Goal: Task Accomplishment & Management: Use online tool/utility

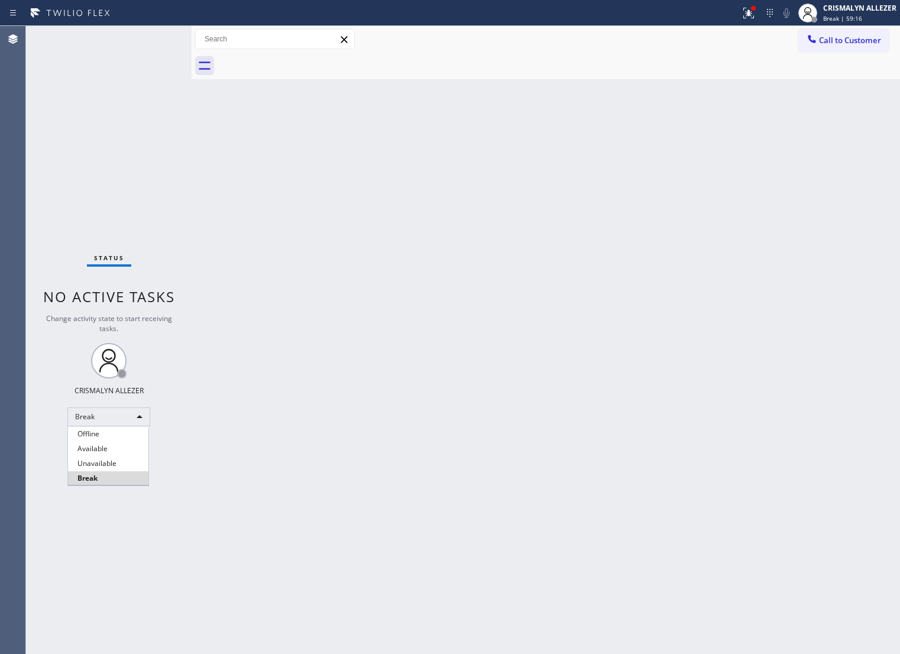
click at [117, 464] on li "Unavailable" at bounding box center [108, 463] width 80 height 14
click at [819, 39] on span "Call to Customer" at bounding box center [850, 40] width 62 height 11
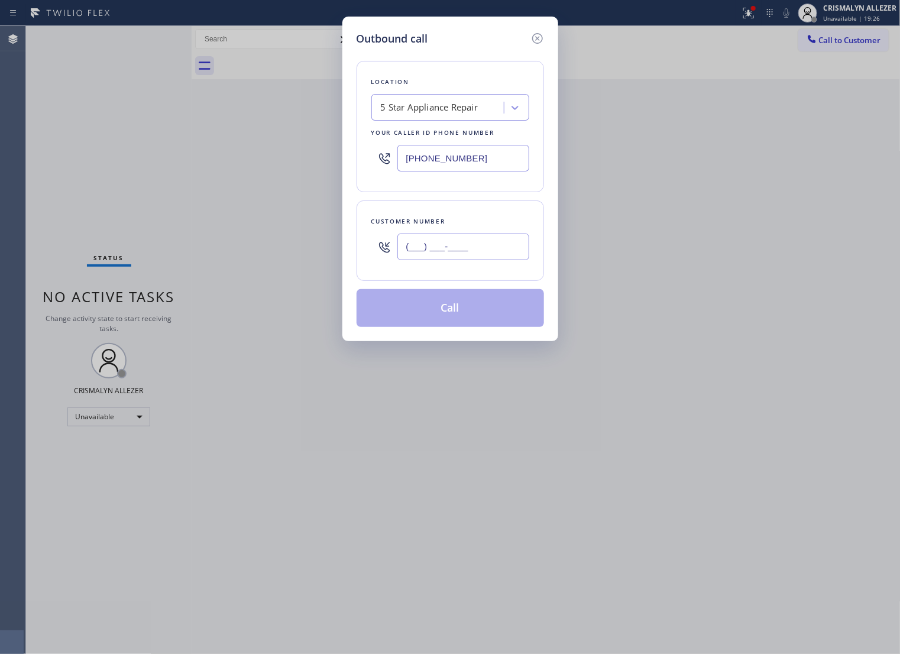
click at [482, 260] on input "(___) ___-____" at bounding box center [463, 247] width 132 height 27
paste input "747) 877-2248"
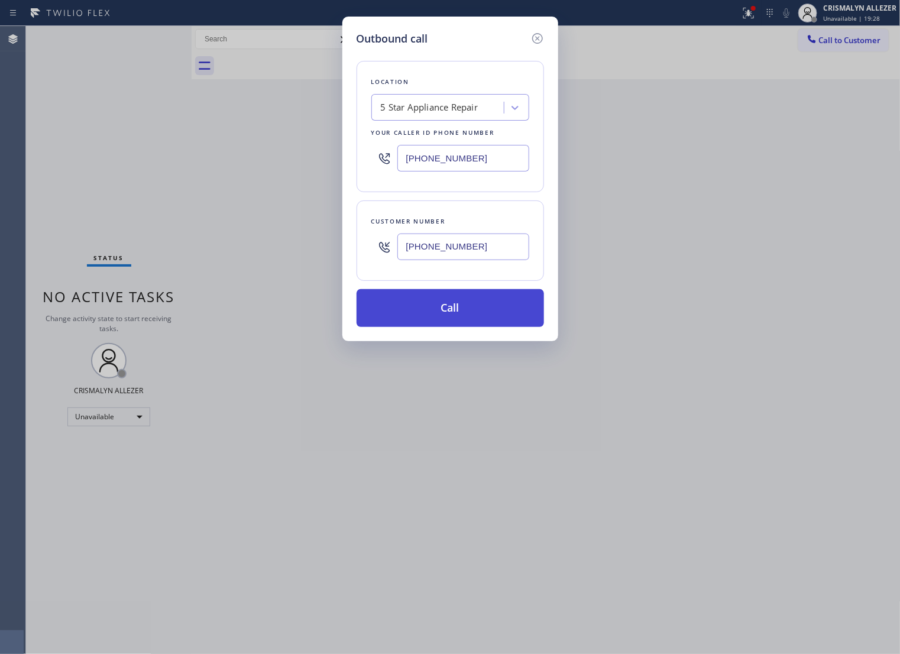
type input "(747) 877-2248"
click at [462, 316] on button "Call" at bounding box center [450, 308] width 187 height 38
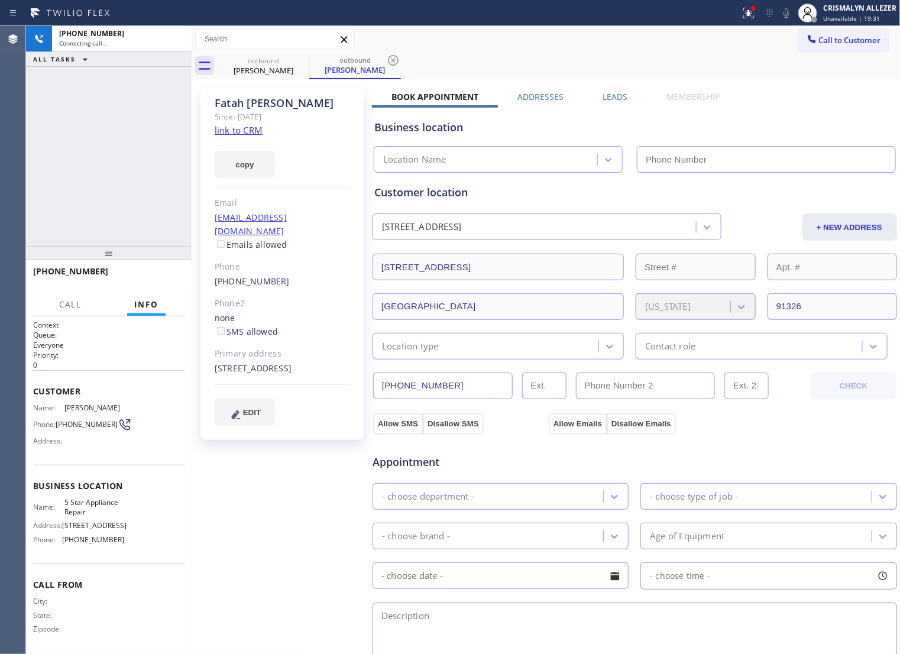
click at [238, 132] on link "link to CRM" at bounding box center [239, 130] width 48 height 12
type input "[PHONE_NUMBER]"
click at [160, 274] on span "HANG UP" at bounding box center [157, 277] width 36 height 8
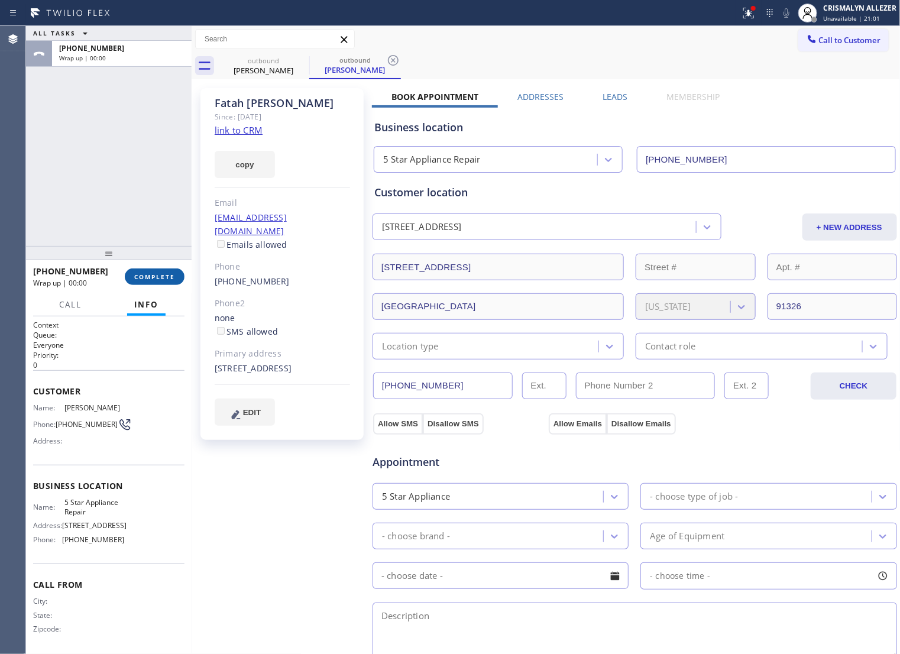
click at [157, 276] on span "COMPLETE" at bounding box center [154, 277] width 41 height 8
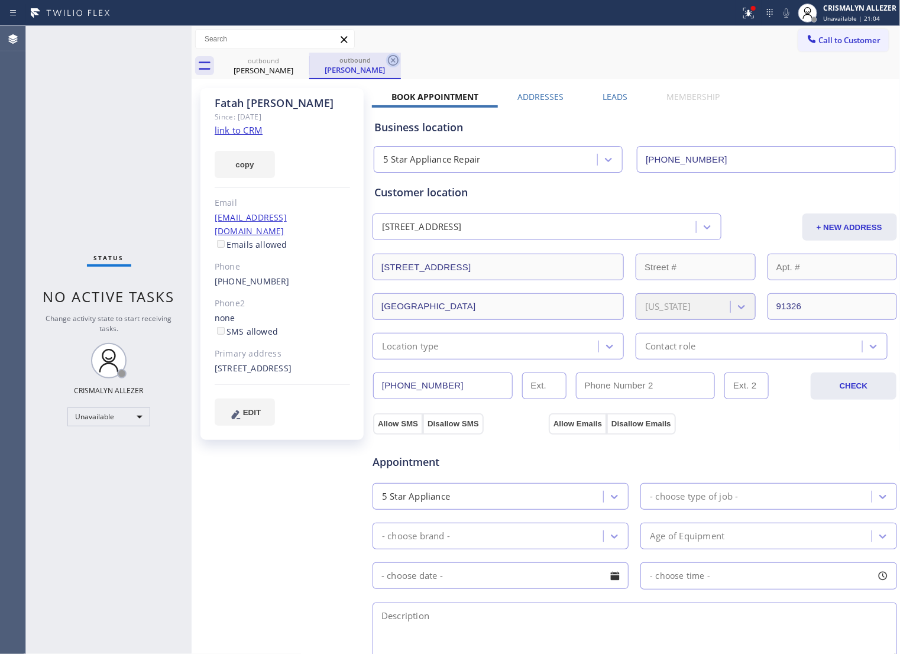
click at [391, 60] on icon at bounding box center [393, 60] width 14 height 14
click at [296, 62] on icon at bounding box center [301, 60] width 14 height 14
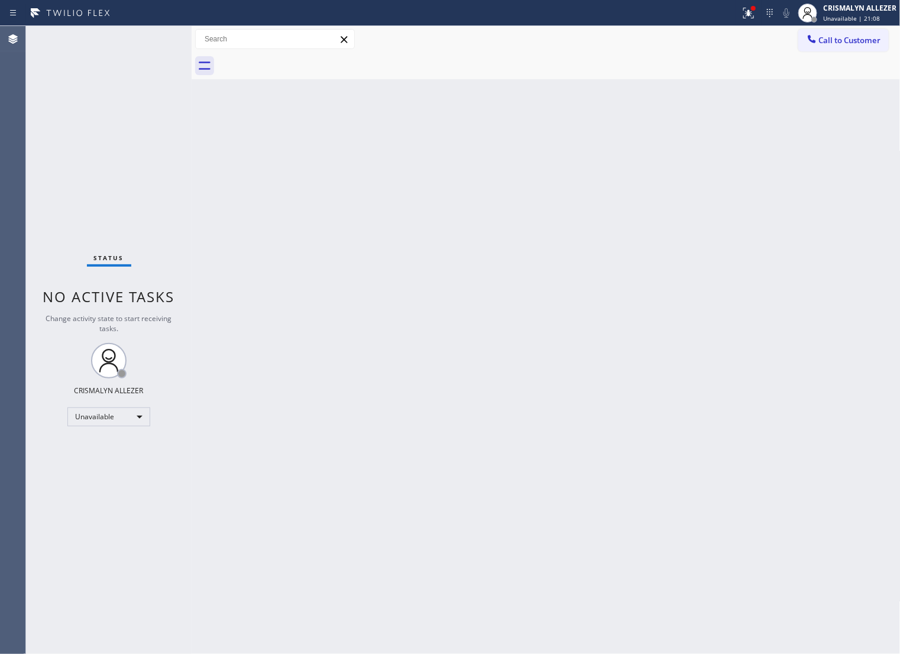
drag, startPoint x: 847, startPoint y: 45, endPoint x: 795, endPoint y: 76, distance: 60.4
click at [847, 45] on span "Call to Customer" at bounding box center [850, 40] width 62 height 11
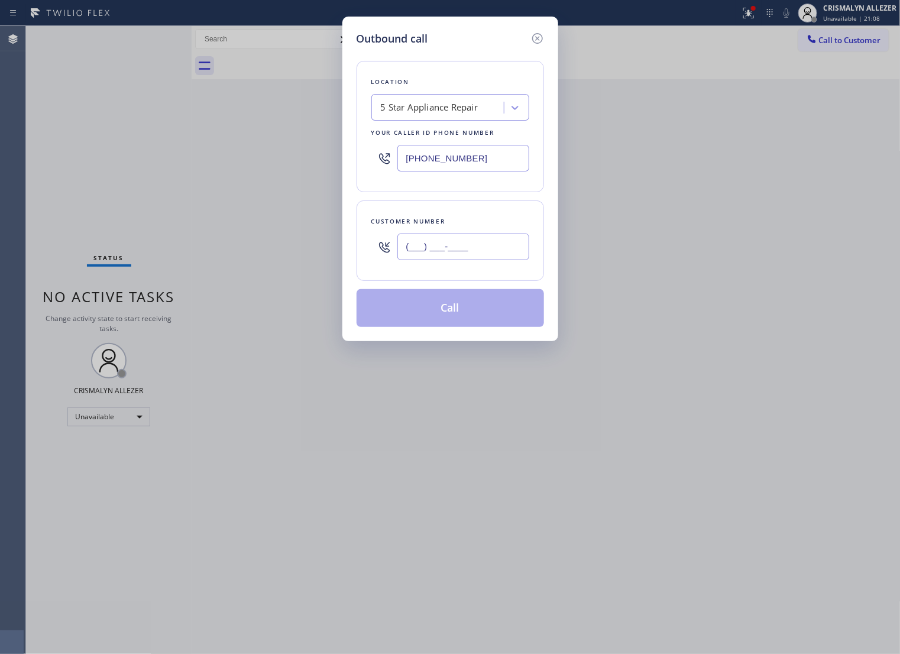
click at [477, 260] on input "(___) ___-____" at bounding box center [463, 247] width 132 height 27
paste input "818) 226-5525"
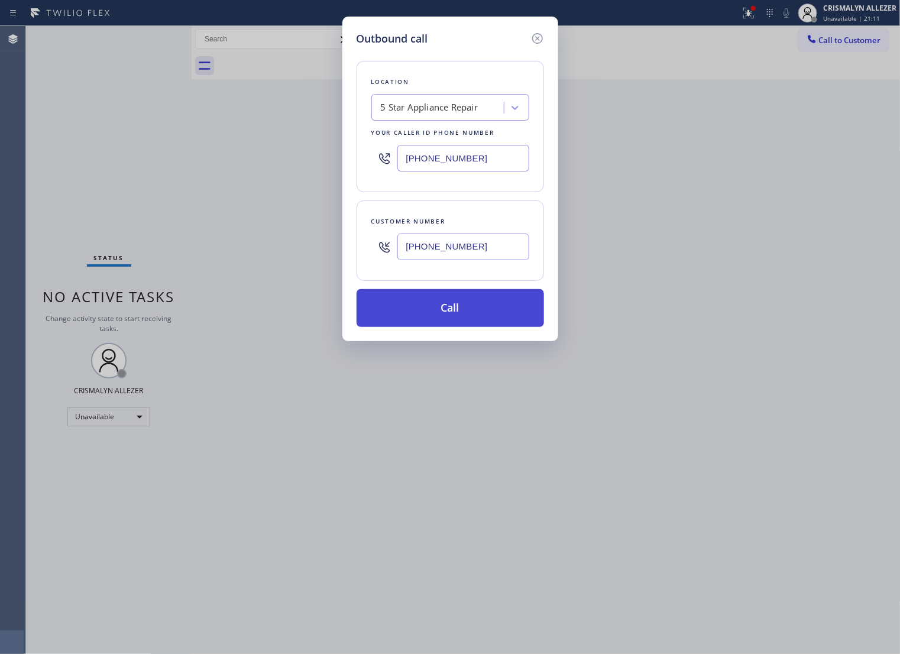
type input "(818) 226-5525"
click at [450, 327] on button "Call" at bounding box center [450, 308] width 187 height 38
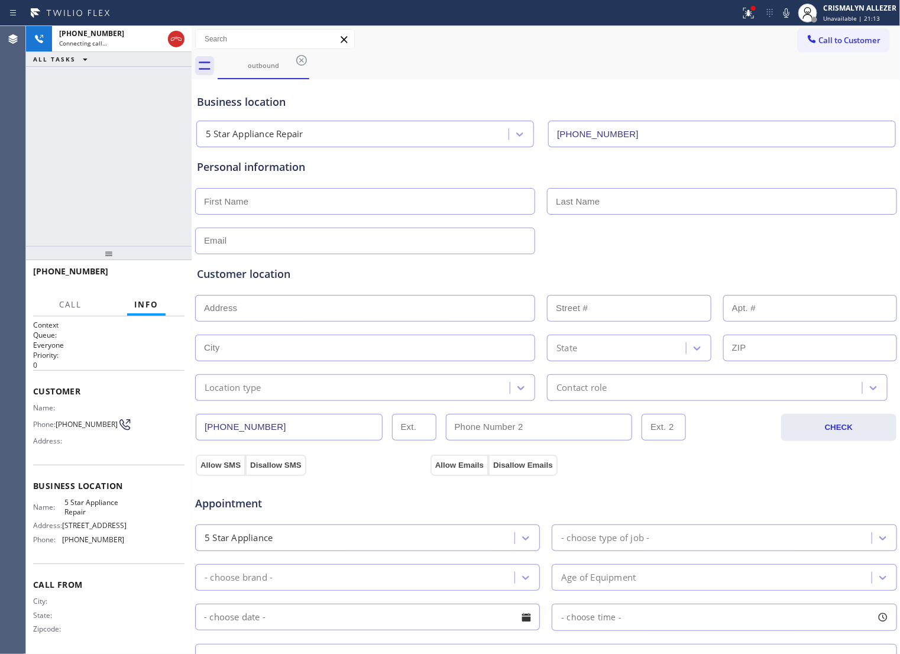
type input "[PHONE_NUMBER]"
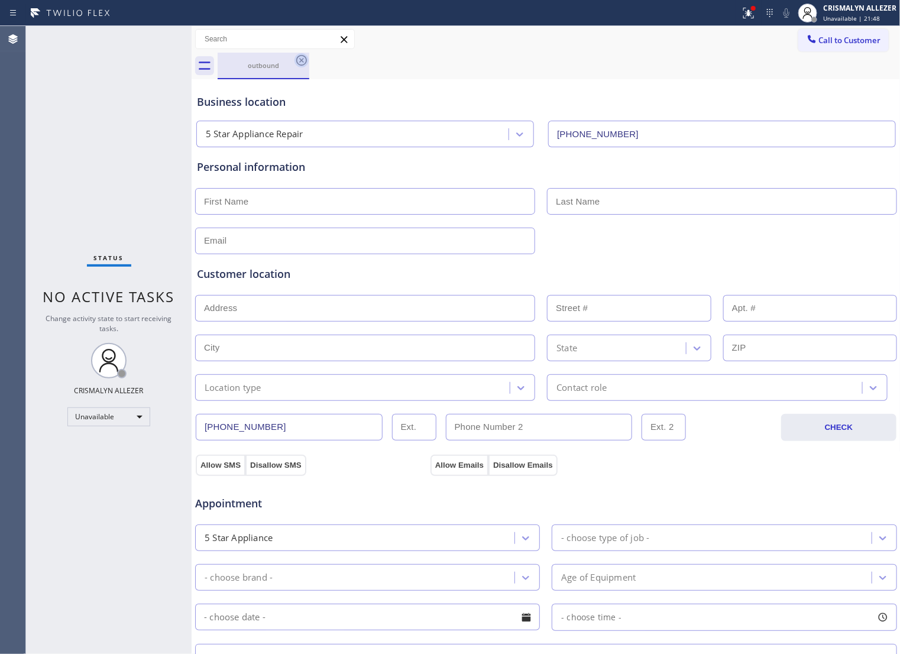
click at [303, 60] on icon at bounding box center [301, 60] width 14 height 14
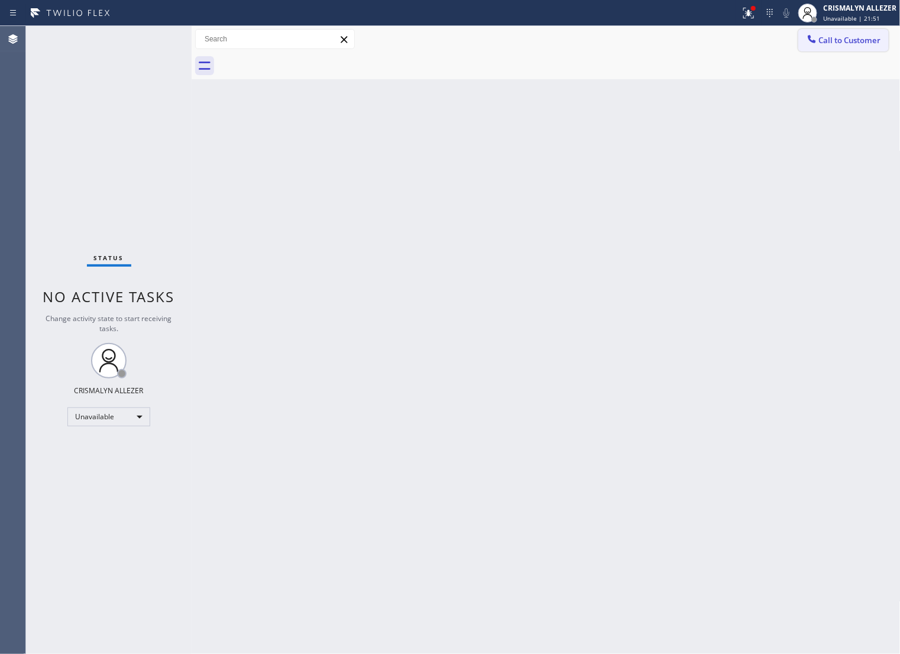
click at [841, 39] on span "Call to Customer" at bounding box center [850, 40] width 62 height 11
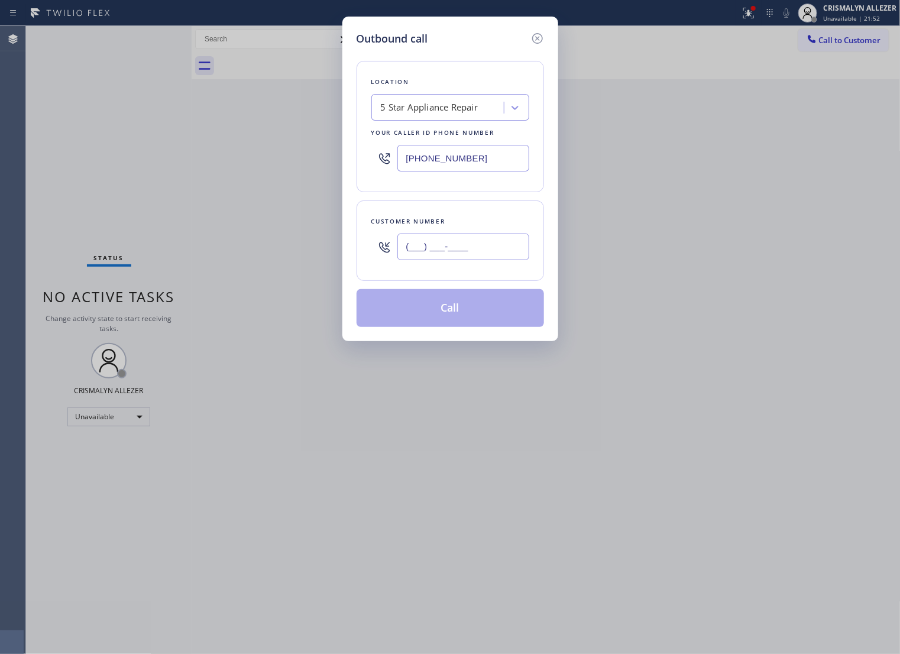
click at [498, 257] on input "(___) ___-____" at bounding box center [463, 247] width 132 height 27
paste input "818) 226-5525"
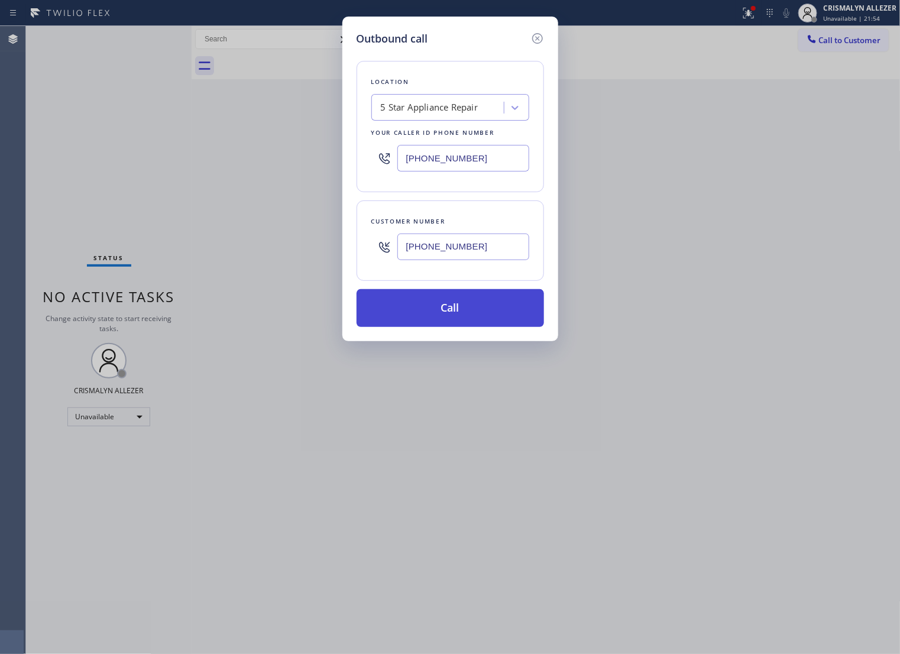
type input "(818) 226-5525"
click at [443, 316] on button "Call" at bounding box center [450, 308] width 187 height 38
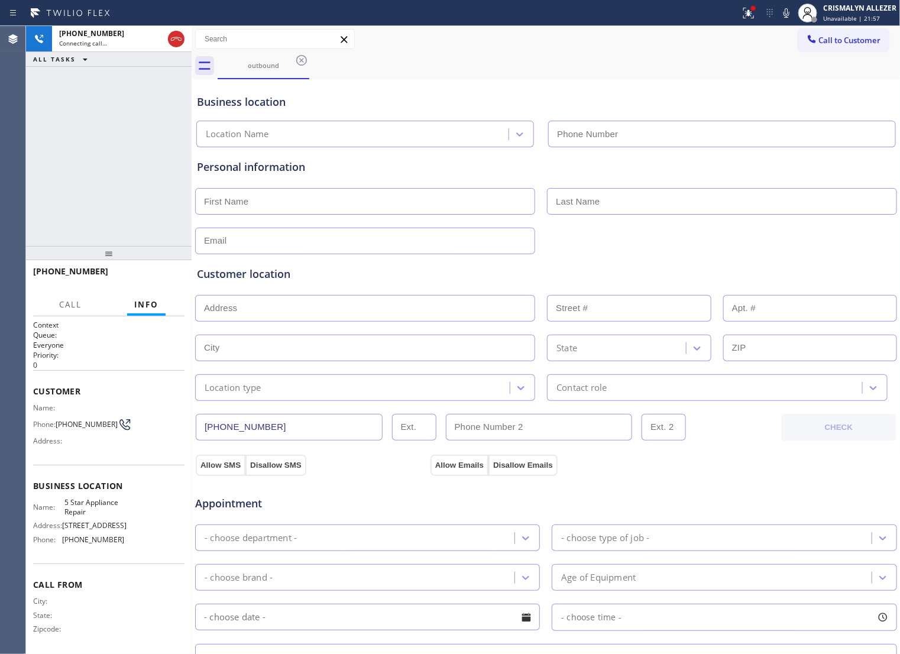
type input "[PHONE_NUMBER]"
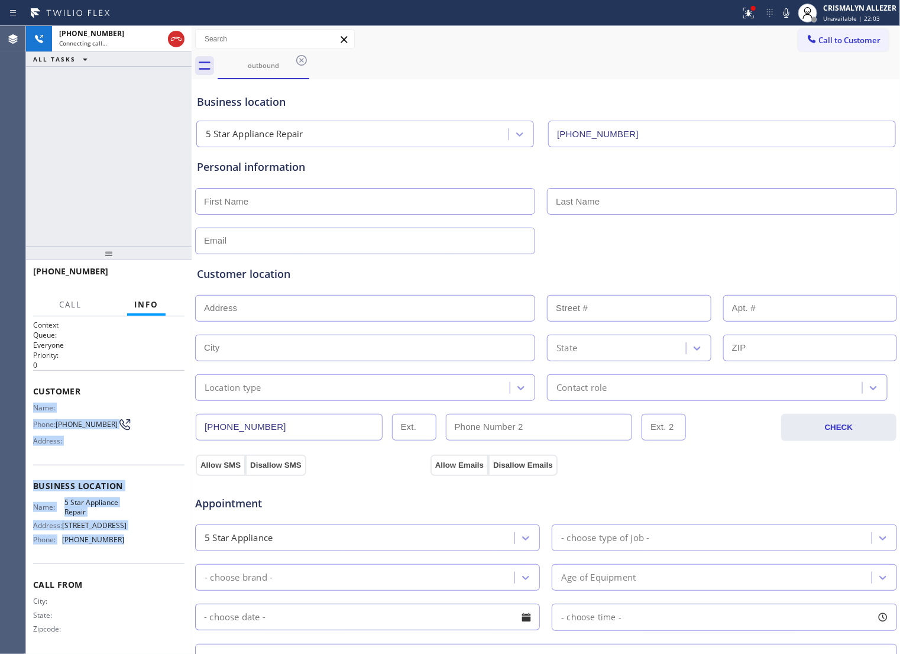
drag, startPoint x: 34, startPoint y: 406, endPoint x: 137, endPoint y: 544, distance: 172.4
click at [137, 544] on div "Context Queue: Everyone Priority: 0 Customer Name: Phone: (818) 226-5525 Addres…" at bounding box center [108, 486] width 151 height 333
copy div "Name: Phone: (818) 226-5525 Address: Business location Name: 5 Star Appliance R…"
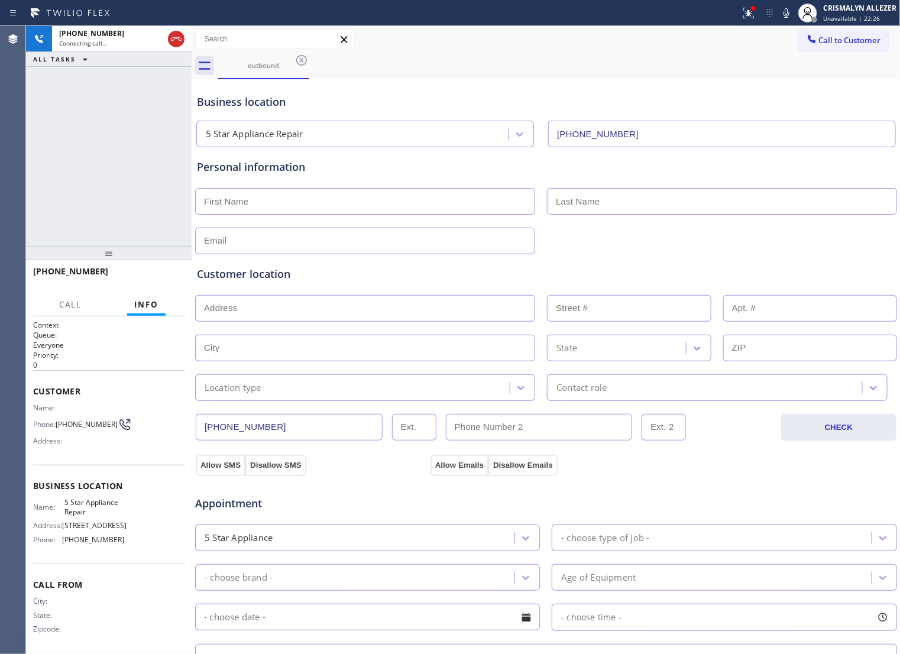
click at [142, 210] on div "+18182265525 Connecting call… ALL TASKS ALL TASKS ACTIVE TASKS TASKS IN WRAP UP" at bounding box center [109, 136] width 166 height 220
click at [175, 39] on icon at bounding box center [176, 39] width 14 height 14
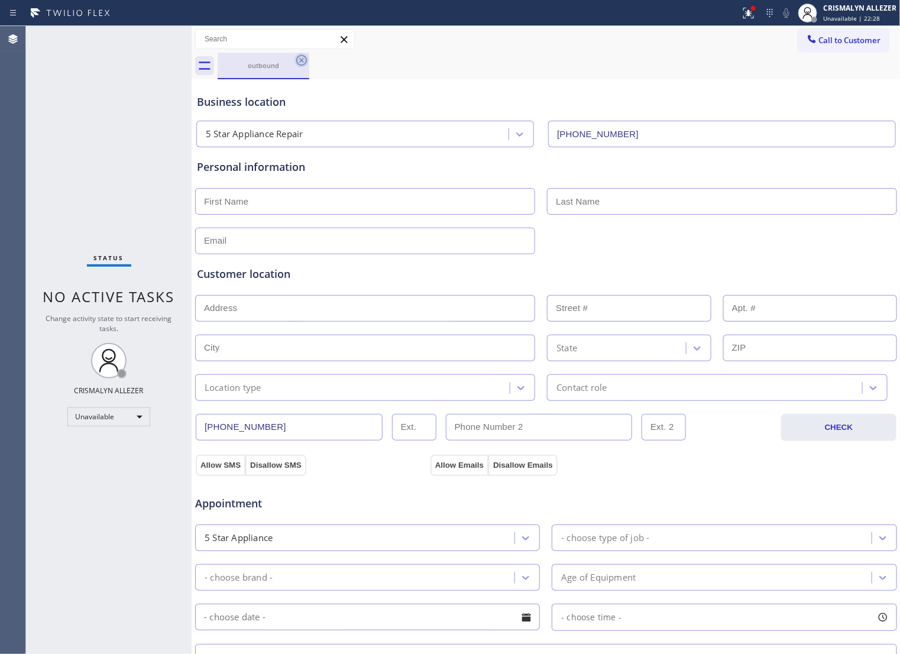
click at [302, 63] on icon at bounding box center [301, 60] width 14 height 14
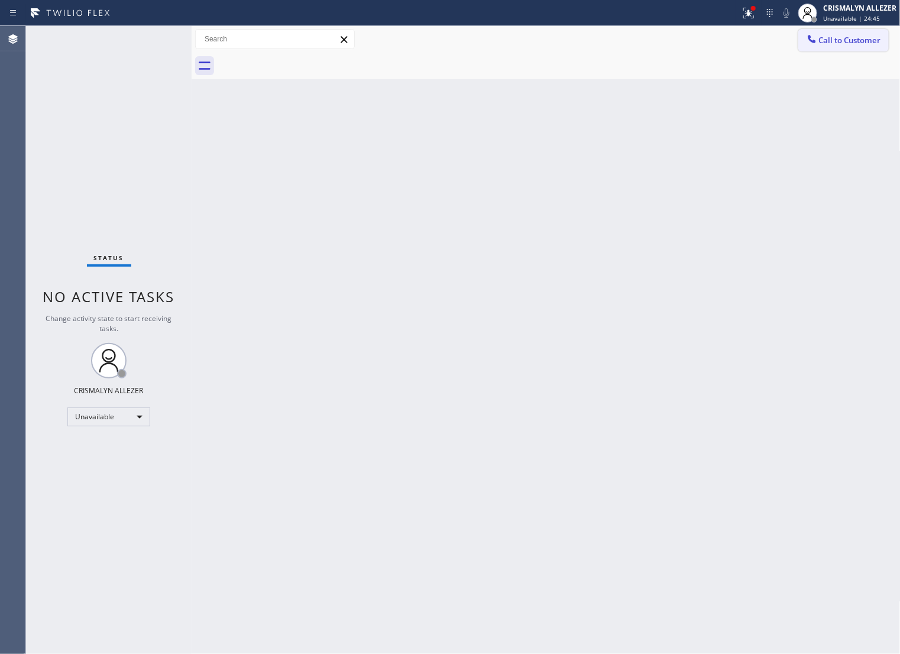
click at [870, 46] on span "Call to Customer" at bounding box center [850, 40] width 62 height 11
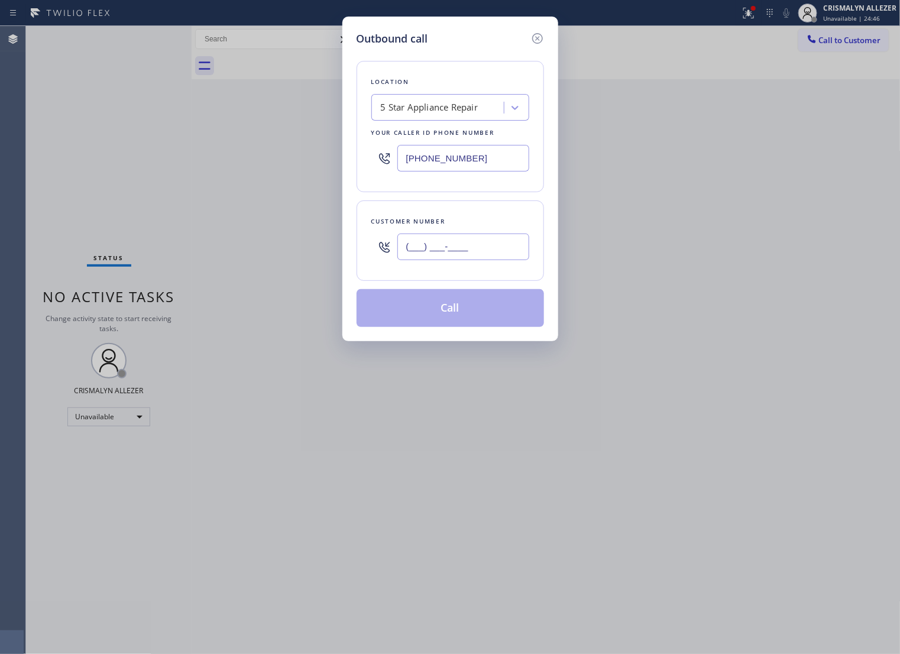
click at [500, 260] on input "(___) ___-____" at bounding box center [463, 247] width 132 height 27
paste input "323) 354-7697"
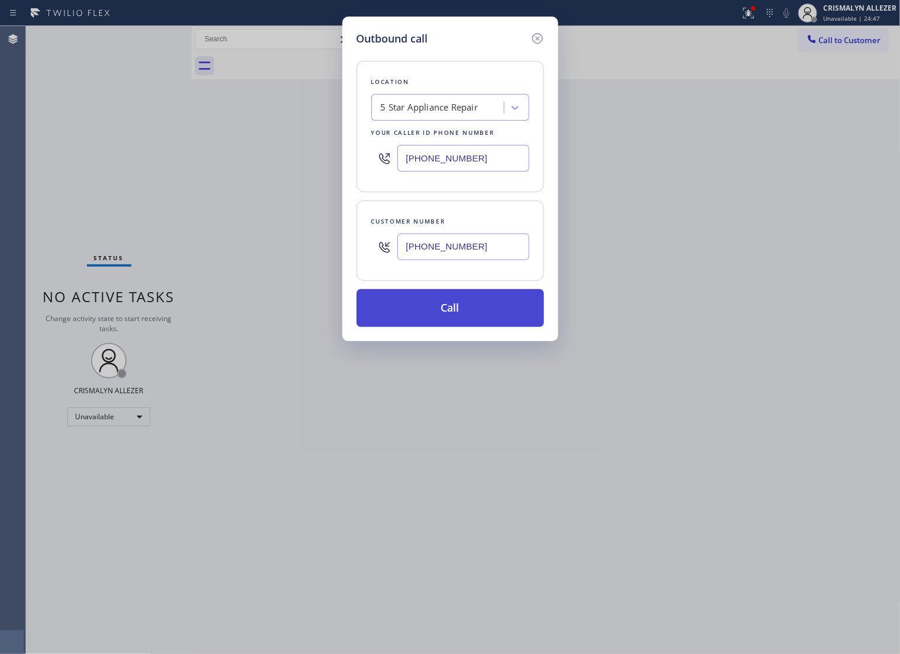
type input "[PHONE_NUMBER]"
click at [448, 322] on button "Call" at bounding box center [450, 308] width 187 height 38
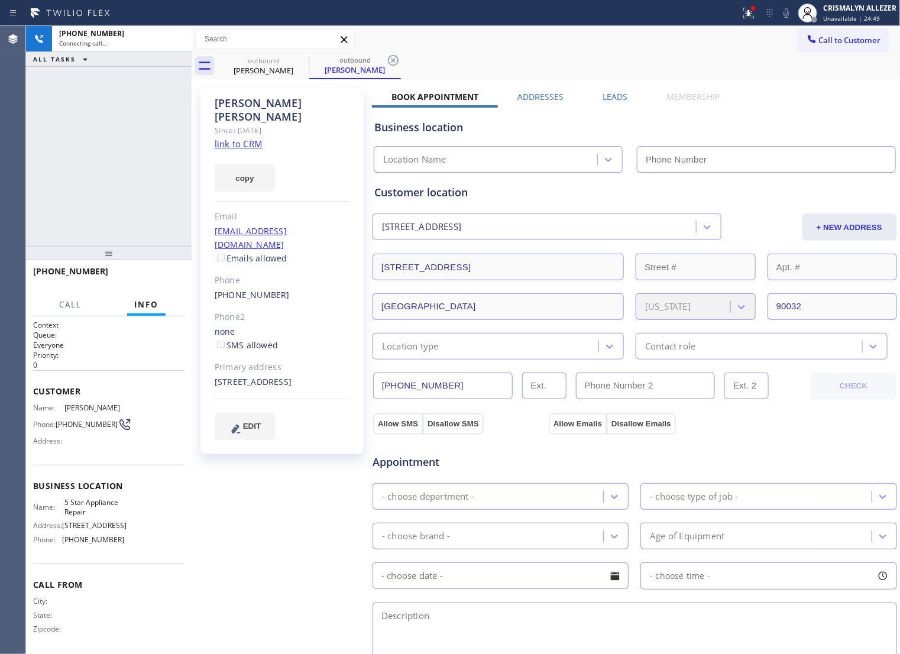
click at [226, 138] on link "link to CRM" at bounding box center [239, 144] width 48 height 12
type input "[PHONE_NUMBER]"
click at [150, 276] on span "HANG UP" at bounding box center [157, 277] width 36 height 8
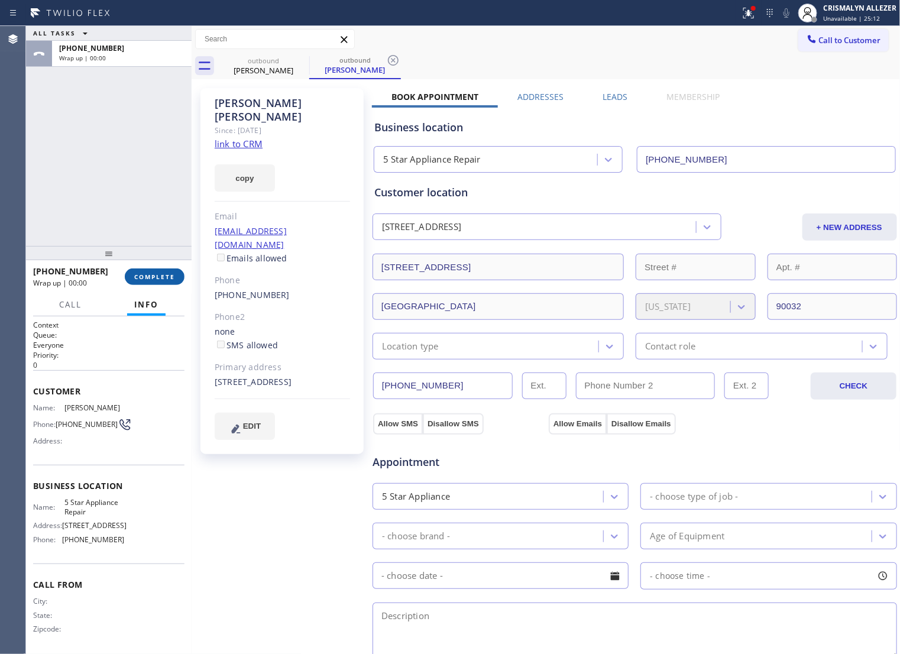
click at [176, 276] on button "COMPLETE" at bounding box center [155, 276] width 60 height 17
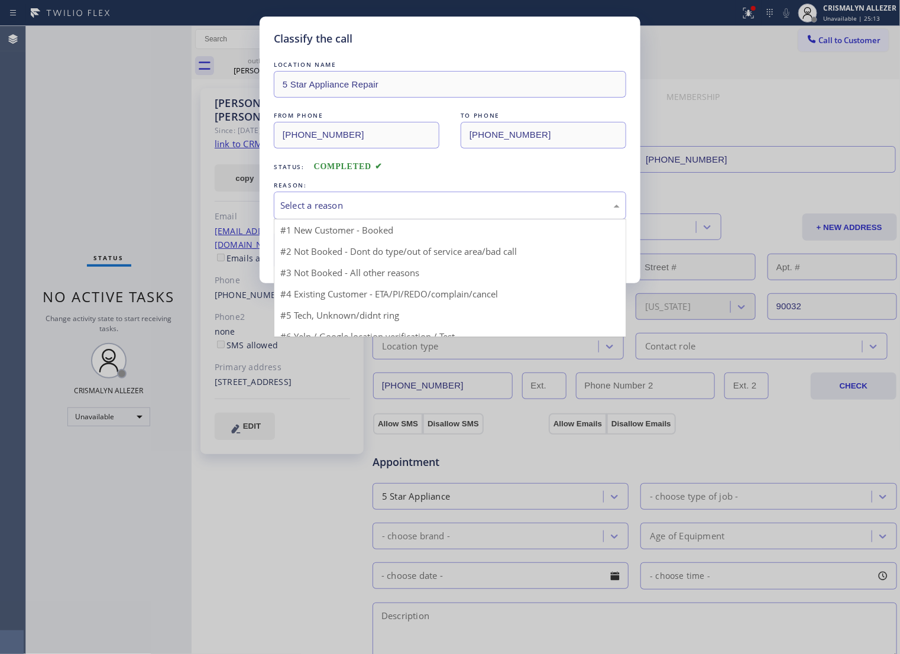
click at [457, 212] on div "Select a reason" at bounding box center [449, 206] width 339 height 14
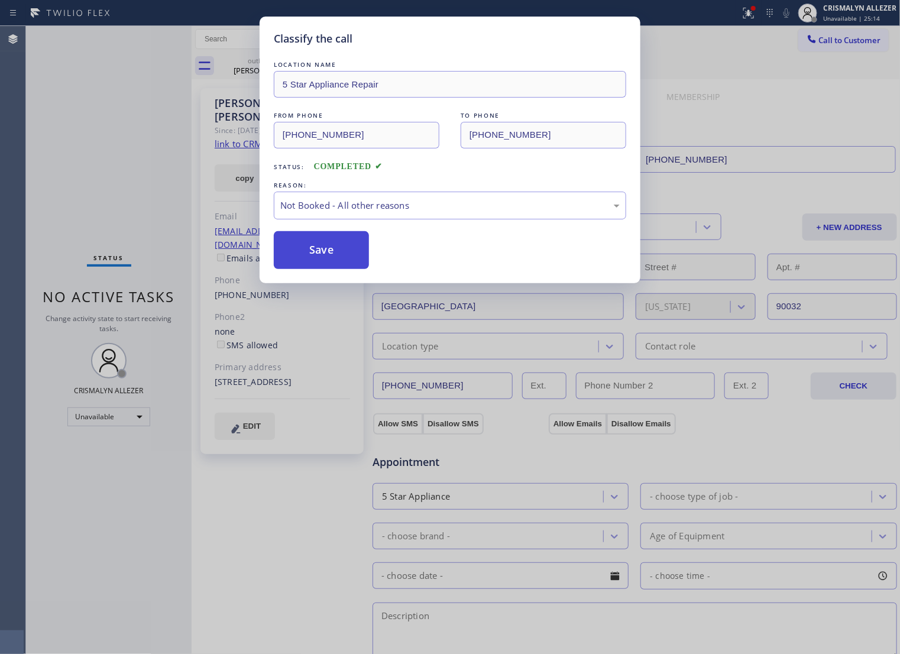
click at [337, 268] on button "Save" at bounding box center [321, 250] width 95 height 38
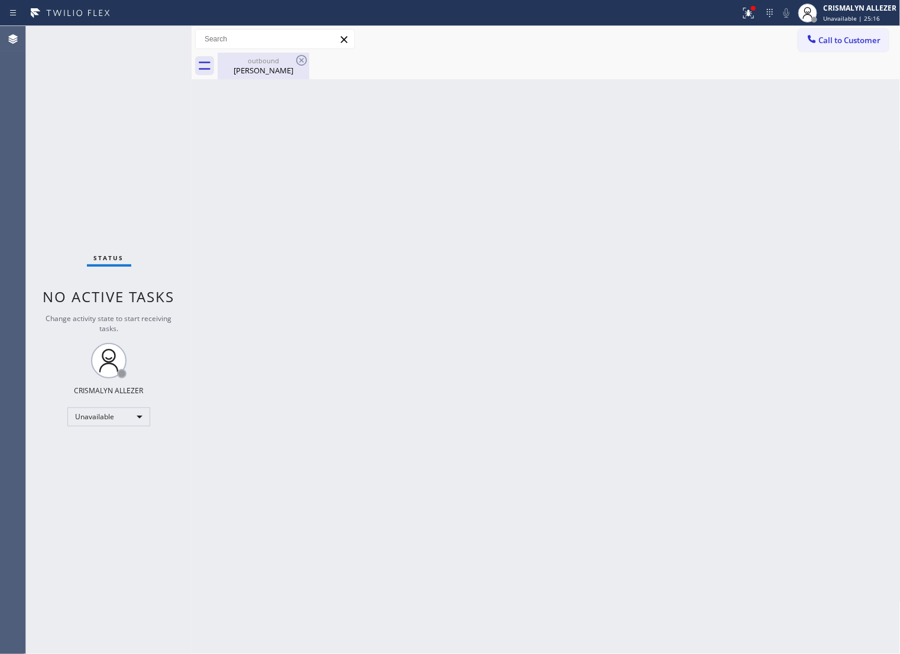
click at [270, 70] on div "Rocio Horta" at bounding box center [263, 70] width 89 height 11
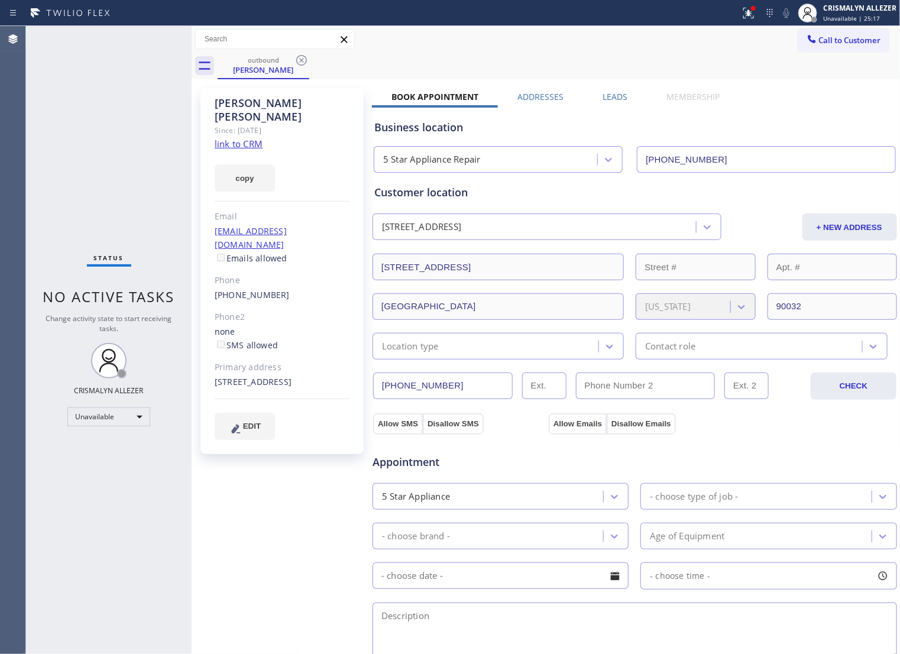
click at [608, 93] on label "Leads" at bounding box center [615, 96] width 25 height 11
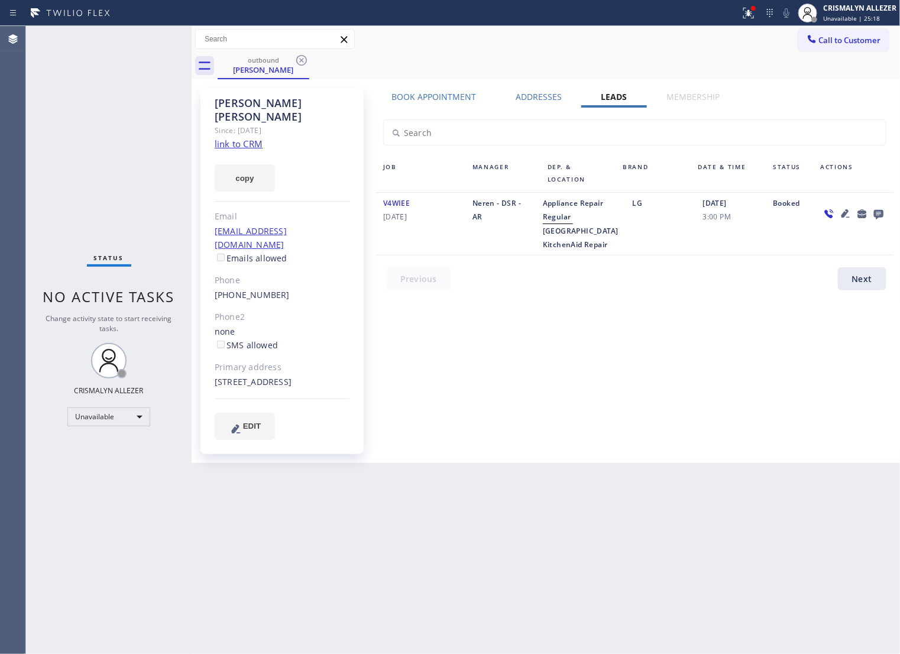
click at [876, 213] on icon at bounding box center [877, 214] width 9 height 9
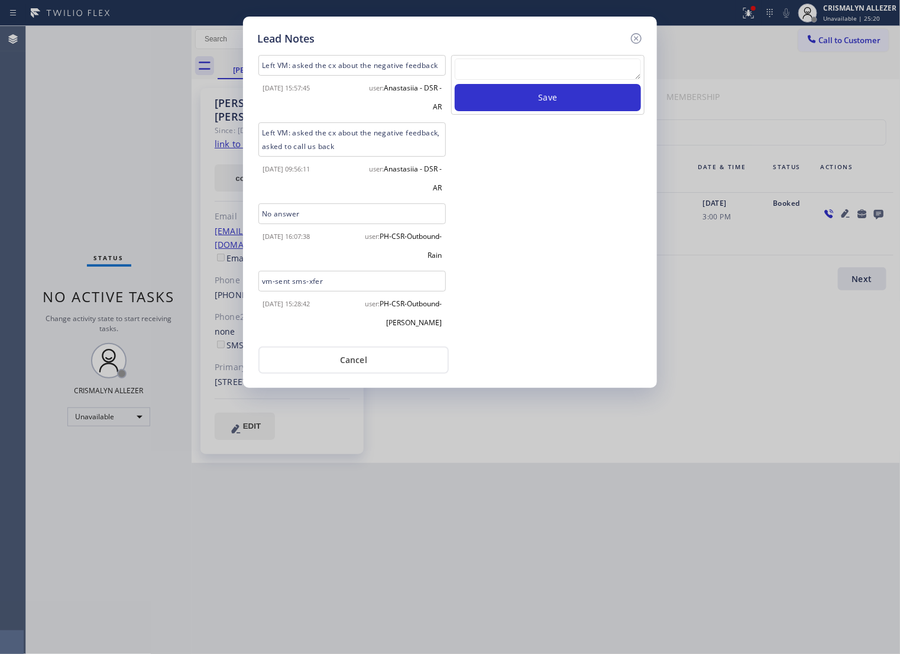
click at [527, 80] on textarea at bounding box center [548, 69] width 186 height 21
paste textarea "no answer | pls xfer if cx calls back"
type textarea "no answer | pls xfer if cx calls back"
click at [563, 107] on button "Save" at bounding box center [548, 97] width 186 height 27
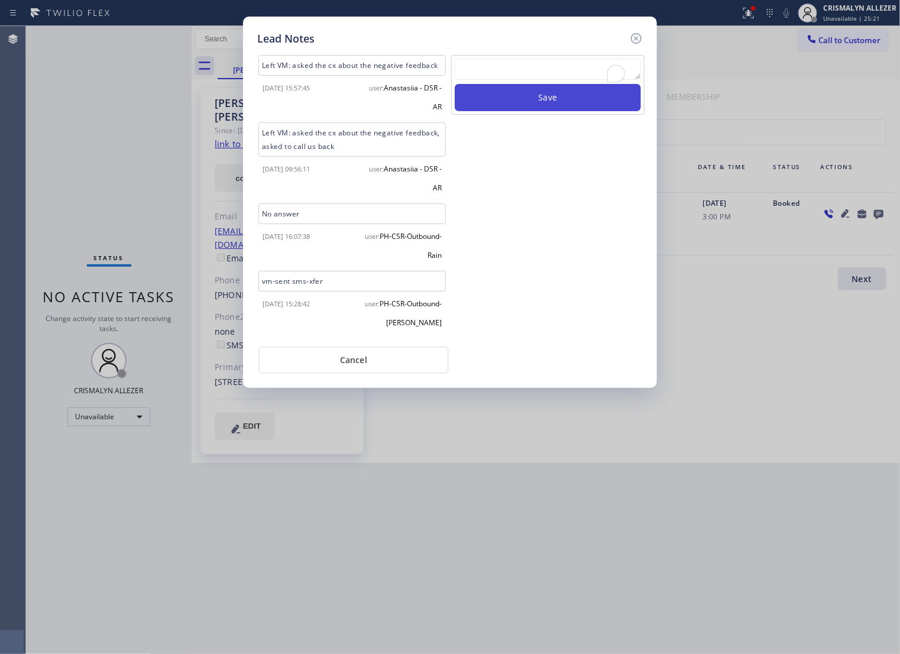
scroll to position [0, 0]
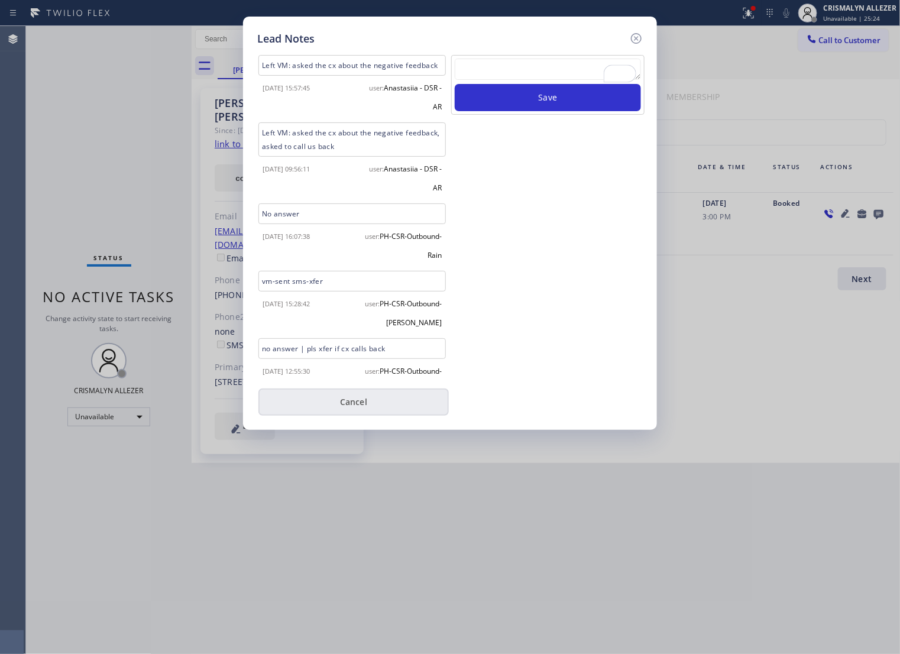
click at [353, 416] on button "Cancel" at bounding box center [353, 401] width 190 height 27
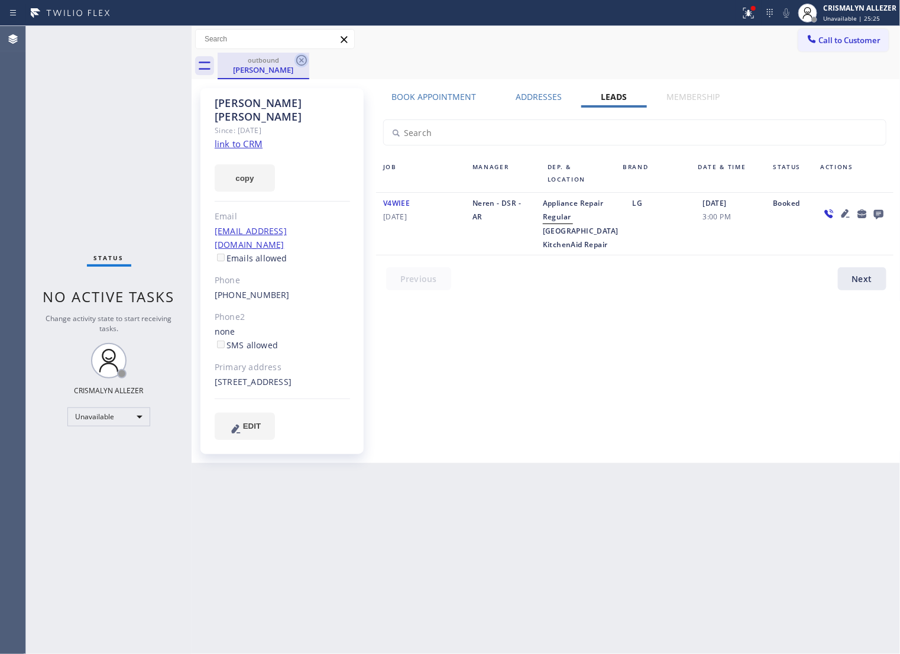
click at [300, 57] on icon at bounding box center [301, 60] width 14 height 14
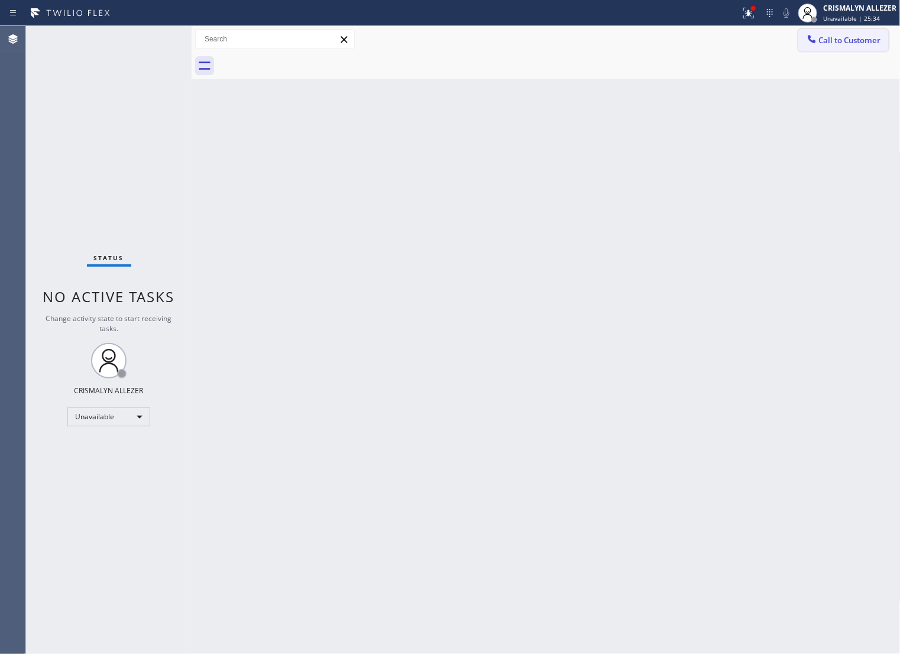
click at [853, 46] on span "Call to Customer" at bounding box center [850, 40] width 62 height 11
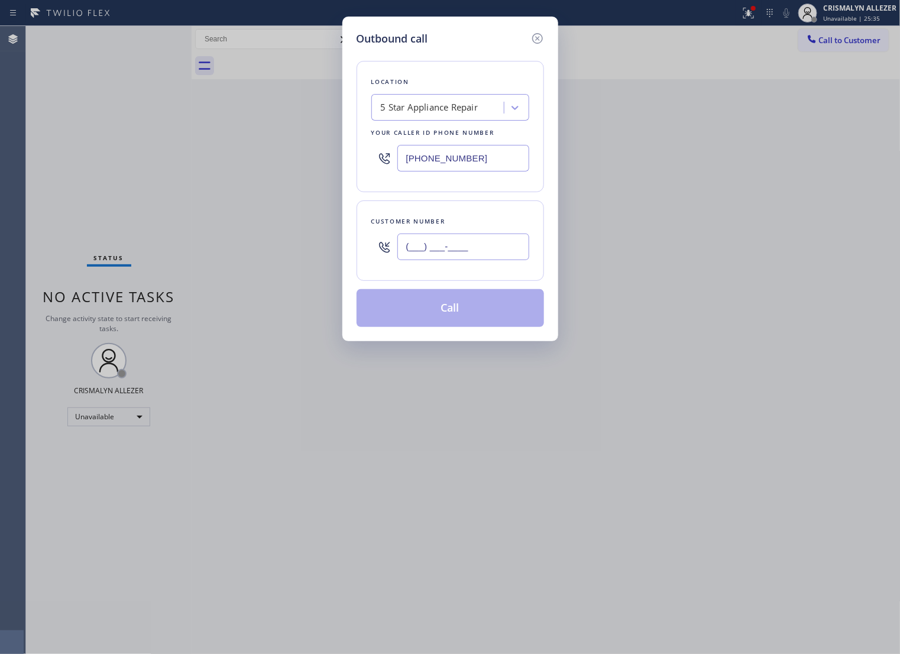
click at [479, 256] on input "(___) ___-____" at bounding box center [463, 247] width 132 height 27
paste input "310) 990-9291"
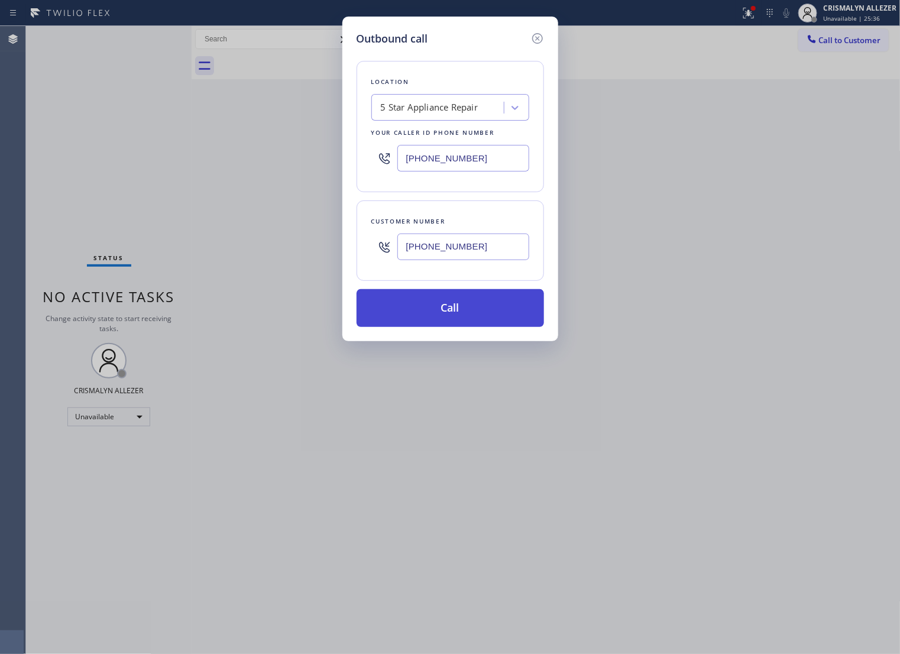
type input "[PHONE_NUMBER]"
click at [458, 327] on button "Call" at bounding box center [450, 308] width 187 height 38
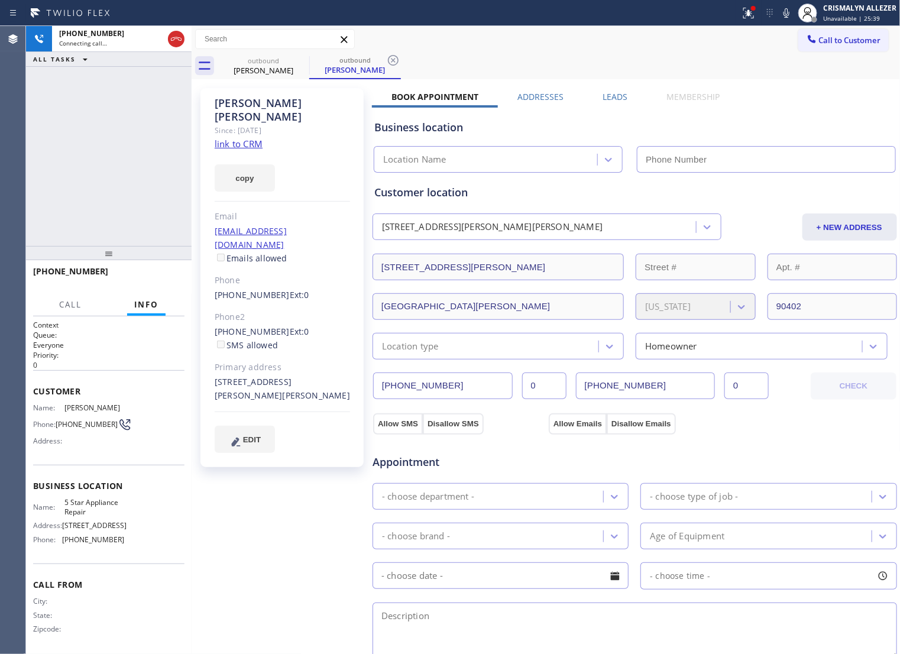
click at [239, 138] on link "link to CRM" at bounding box center [239, 144] width 48 height 12
type input "[PHONE_NUMBER]"
click at [155, 265] on div "+13109909291 Live | 00:07 HANG UP" at bounding box center [108, 276] width 151 height 31
click at [154, 276] on span "HANG UP" at bounding box center [157, 277] width 36 height 8
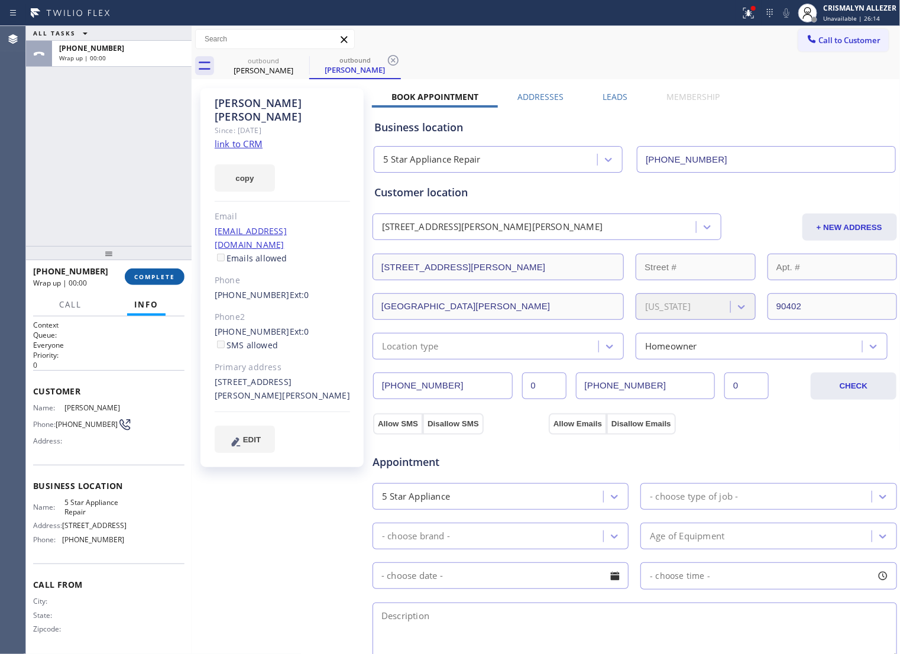
click at [154, 276] on span "COMPLETE" at bounding box center [154, 277] width 41 height 8
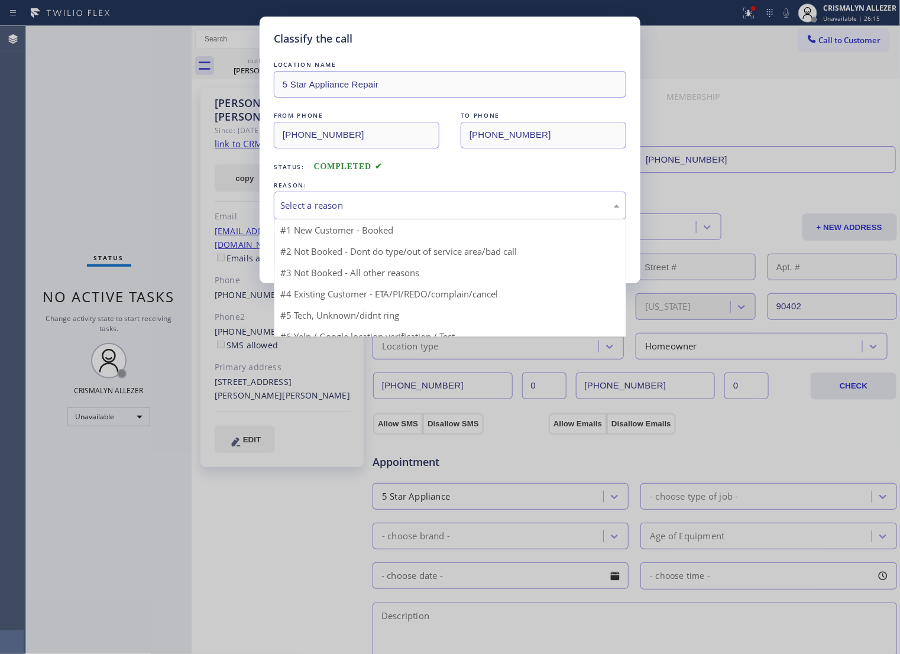
click at [456, 219] on div "Select a reason" at bounding box center [450, 206] width 352 height 28
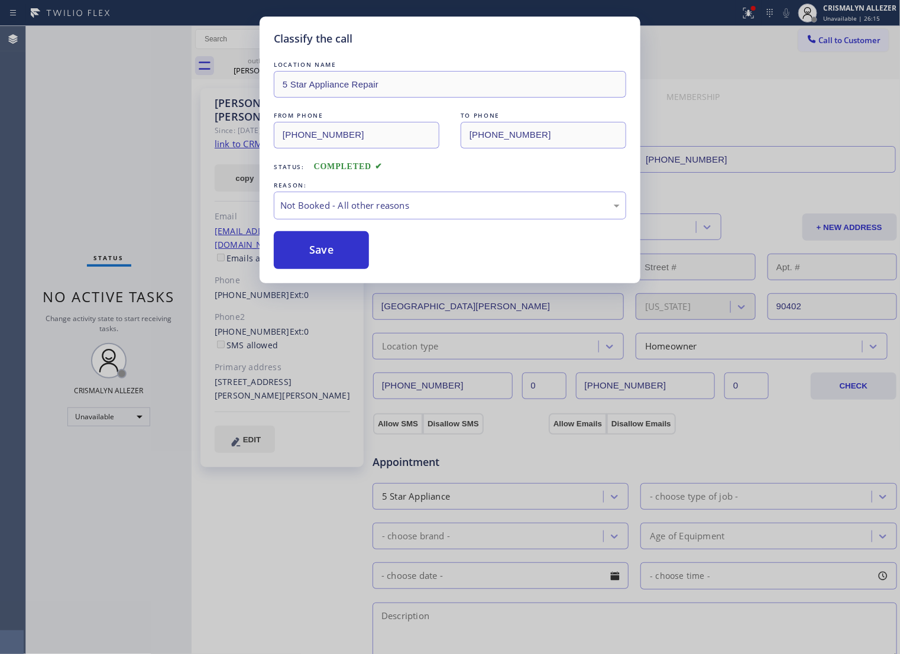
click at [329, 269] on button "Save" at bounding box center [321, 250] width 95 height 38
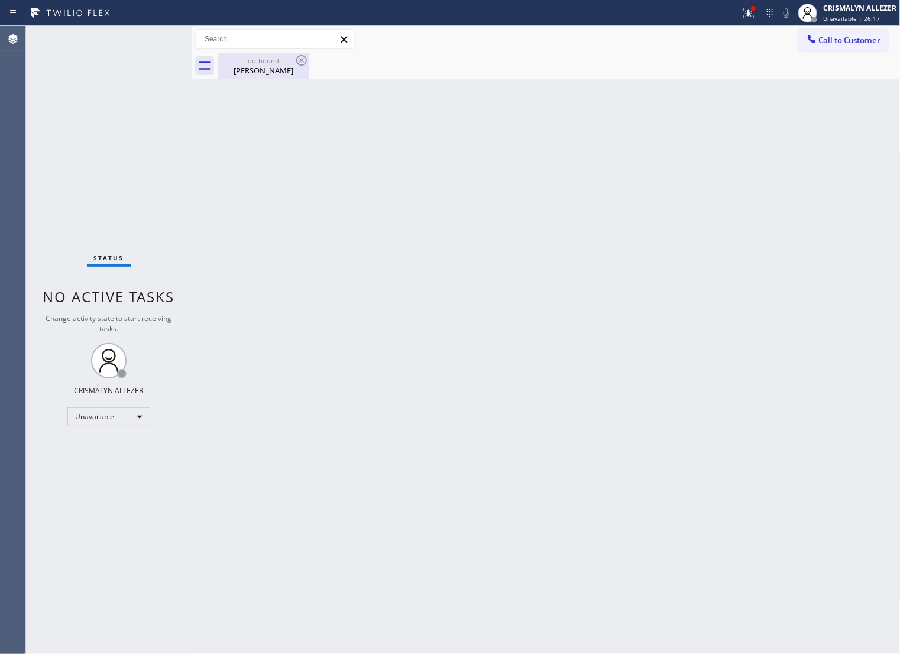
click at [253, 62] on div "outbound" at bounding box center [263, 60] width 89 height 9
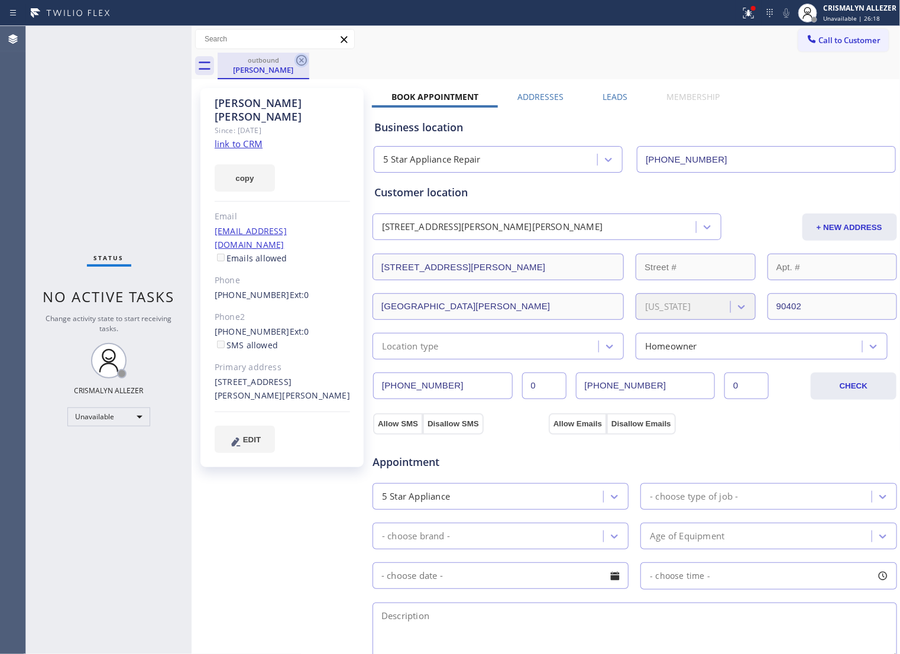
click at [302, 58] on icon at bounding box center [301, 60] width 14 height 14
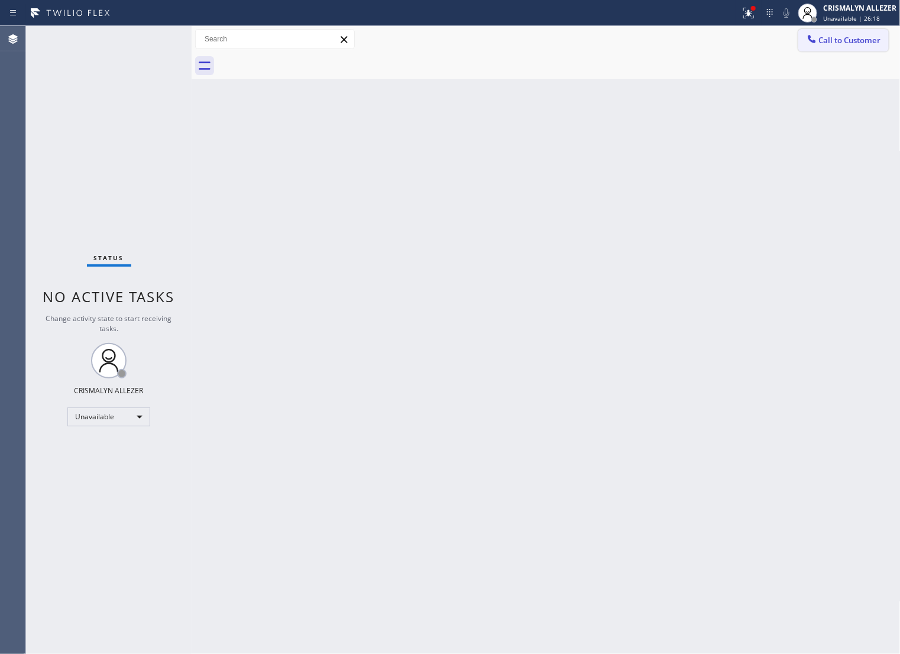
click at [865, 43] on span "Call to Customer" at bounding box center [850, 40] width 62 height 11
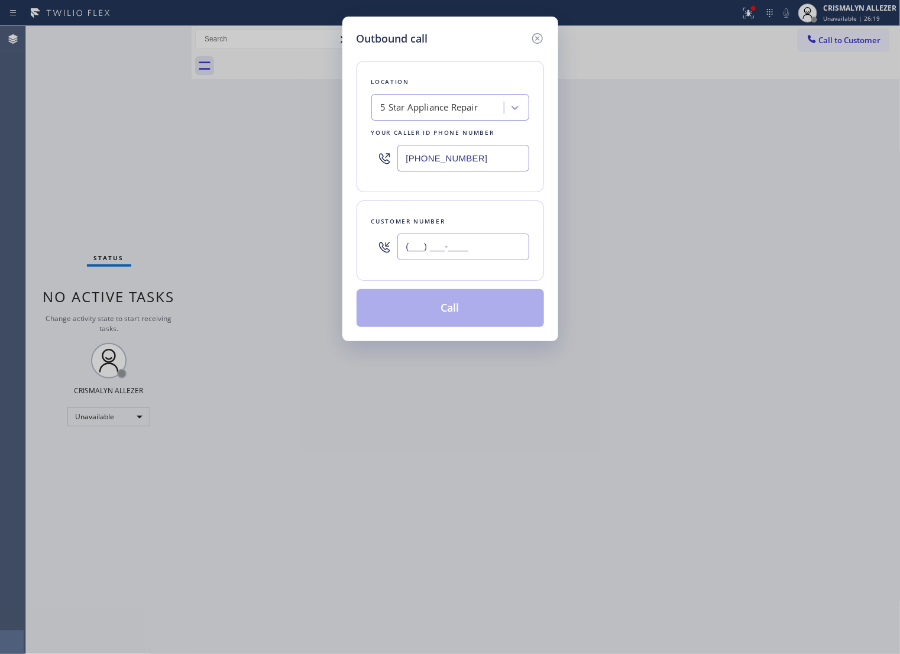
click at [497, 259] on input "(___) ___-____" at bounding box center [463, 247] width 132 height 27
paste input "310) 459-4444"
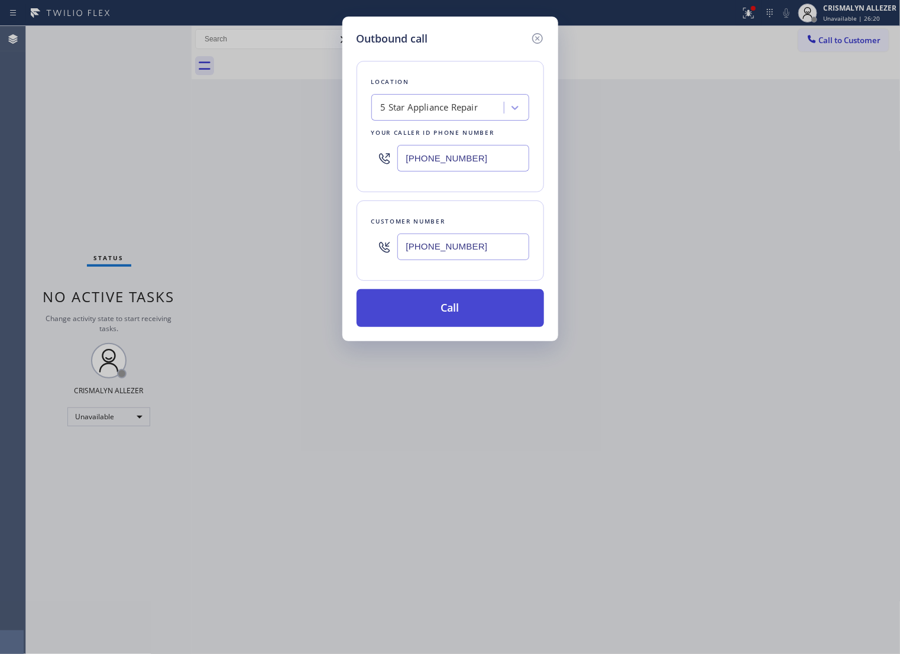
type input "(310) 459-4444"
click at [456, 326] on button "Call" at bounding box center [450, 308] width 187 height 38
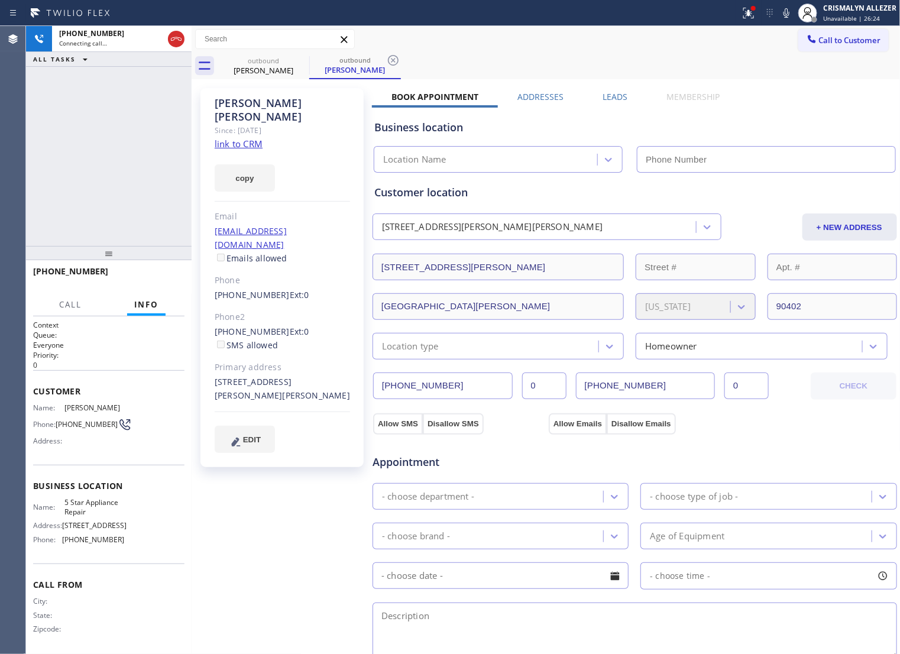
type input "[PHONE_NUMBER]"
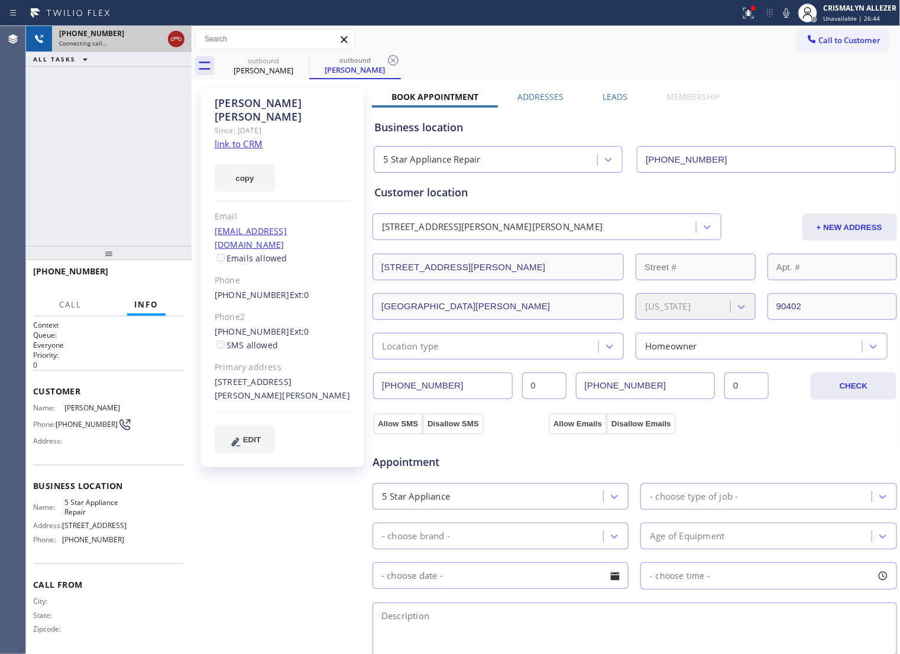
click at [170, 41] on icon at bounding box center [176, 39] width 14 height 14
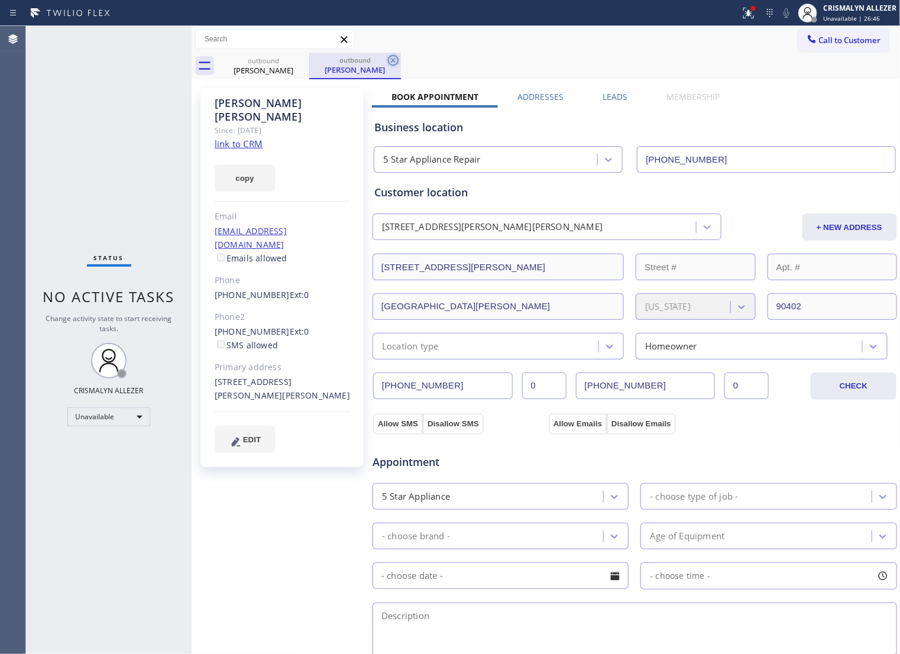
click at [394, 62] on icon at bounding box center [393, 60] width 11 height 11
click at [300, 60] on icon at bounding box center [301, 60] width 14 height 14
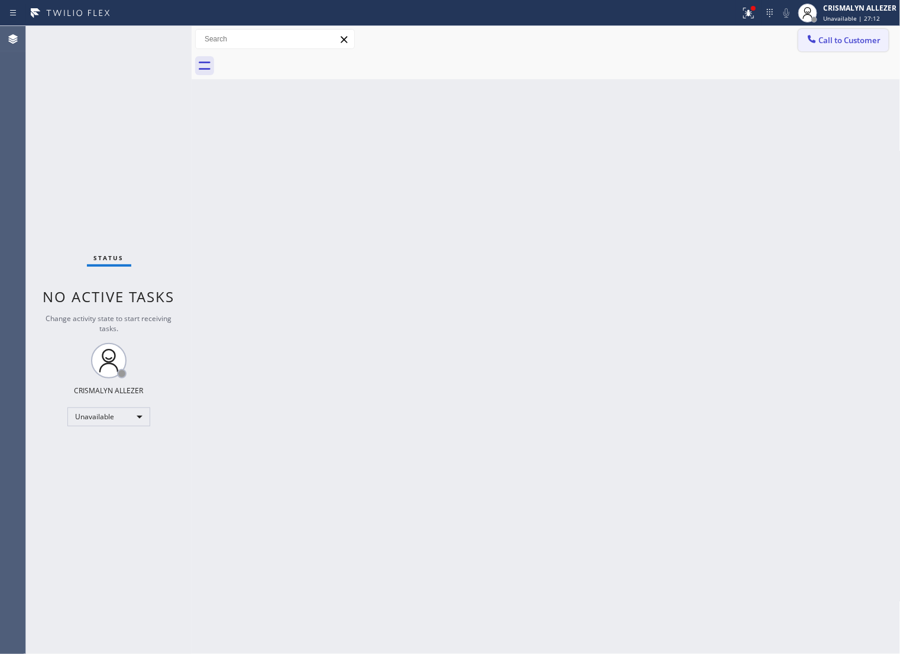
click at [827, 37] on span "Call to Customer" at bounding box center [850, 40] width 62 height 11
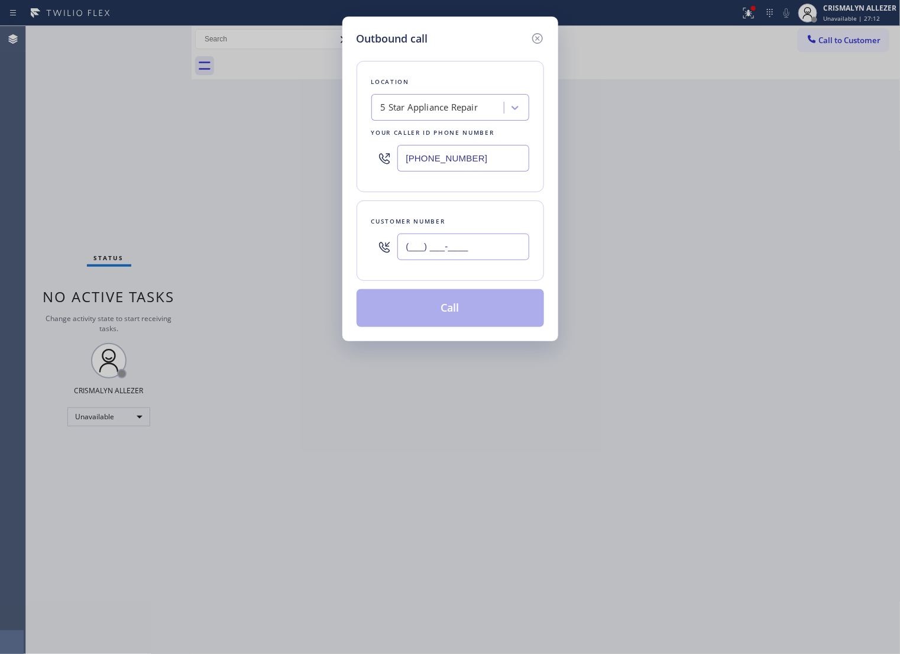
click at [491, 253] on input "(___) ___-____" at bounding box center [463, 247] width 132 height 27
paste input "410) 900-6671"
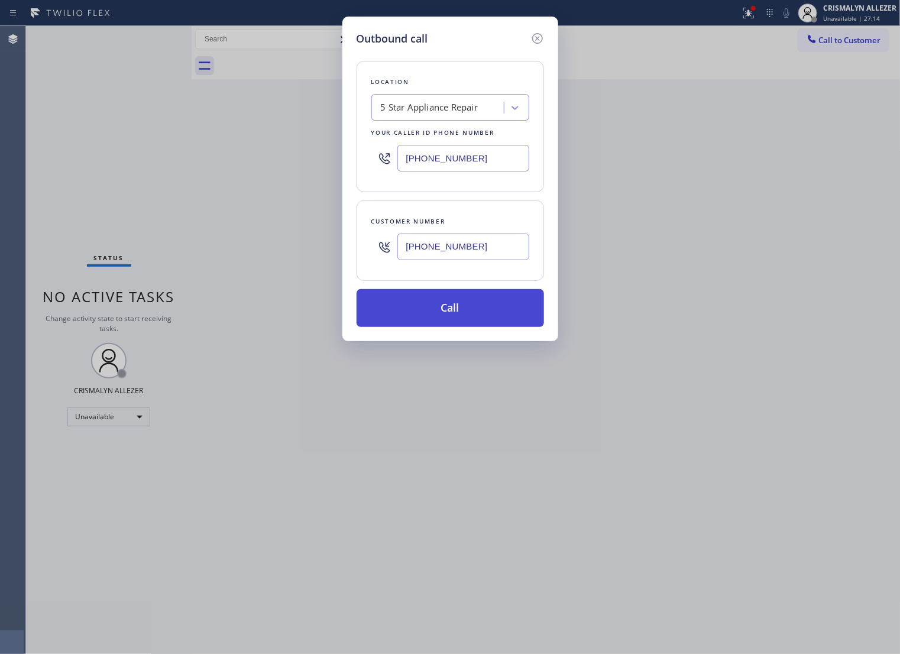
type input "[PHONE_NUMBER]"
click at [459, 317] on button "Call" at bounding box center [450, 308] width 187 height 38
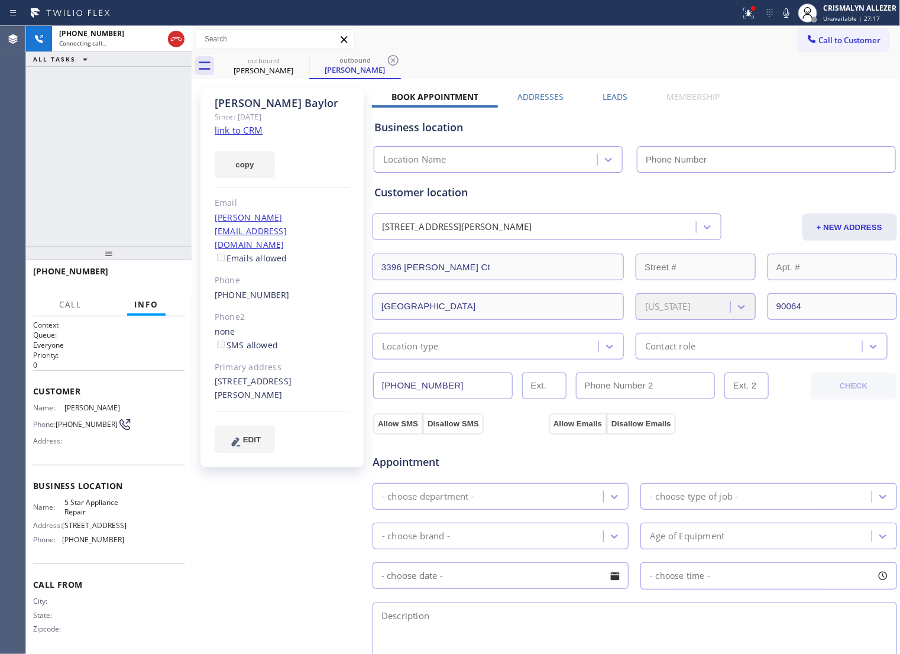
click at [246, 126] on link "link to CRM" at bounding box center [239, 130] width 48 height 12
type input "[PHONE_NUMBER]"
click at [139, 279] on span "HANG UP" at bounding box center [157, 277] width 36 height 8
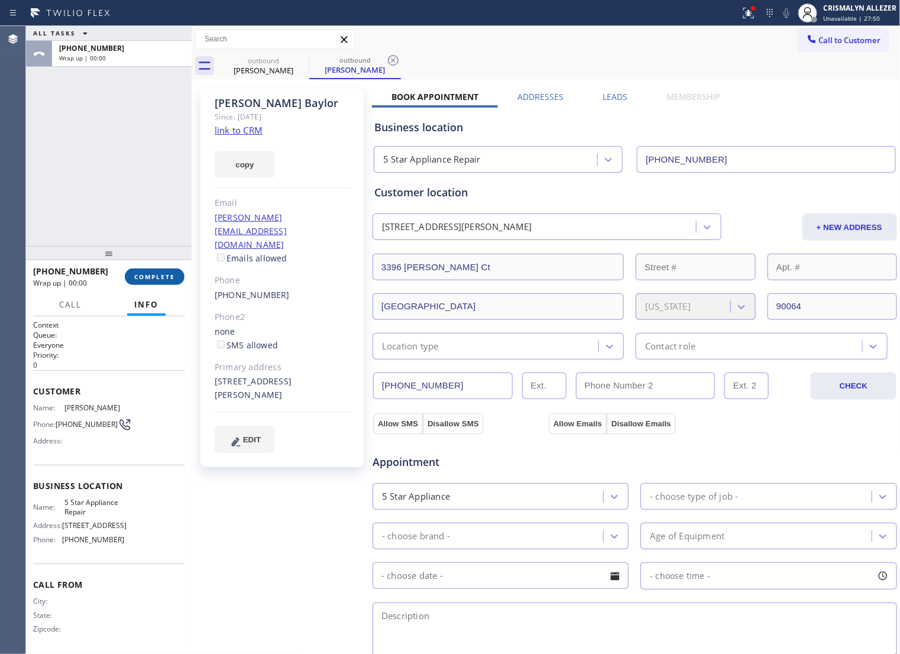
click at [148, 276] on span "COMPLETE" at bounding box center [154, 277] width 41 height 8
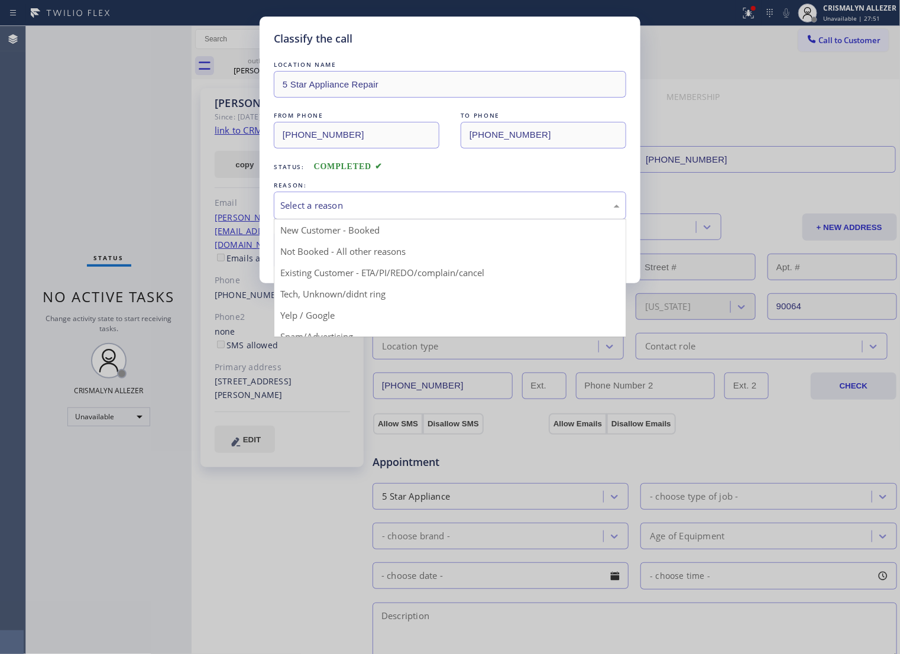
click at [525, 212] on div "Select a reason" at bounding box center [449, 206] width 339 height 14
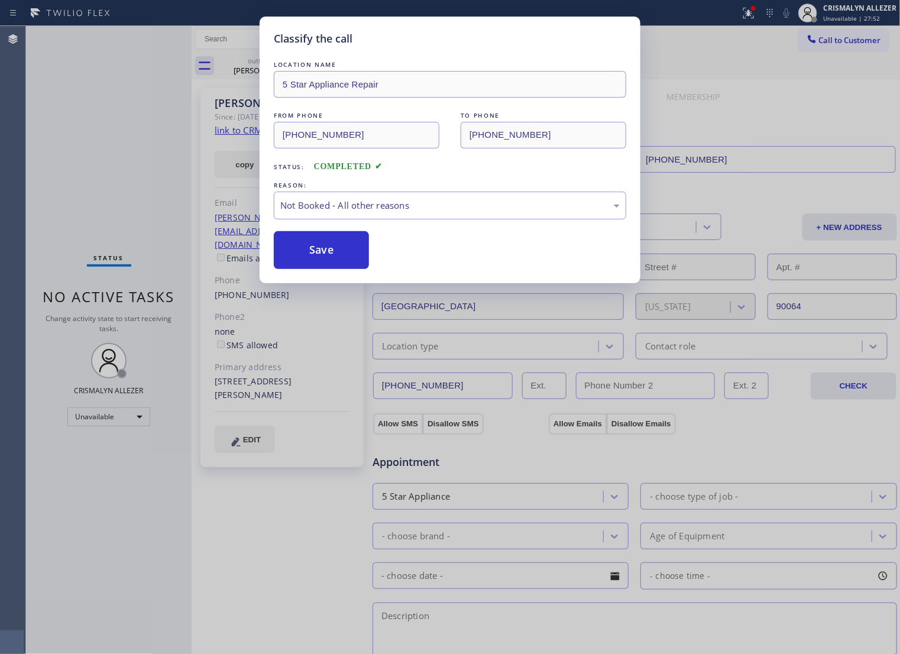
click at [349, 264] on button "Save" at bounding box center [321, 250] width 95 height 38
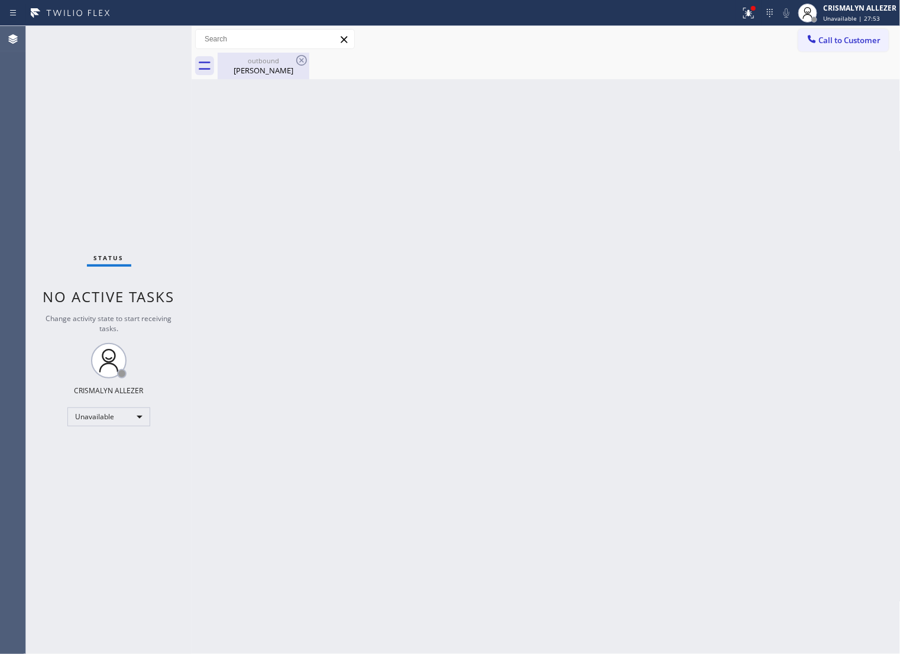
click at [257, 68] on div "Darnell Baylor" at bounding box center [263, 70] width 89 height 11
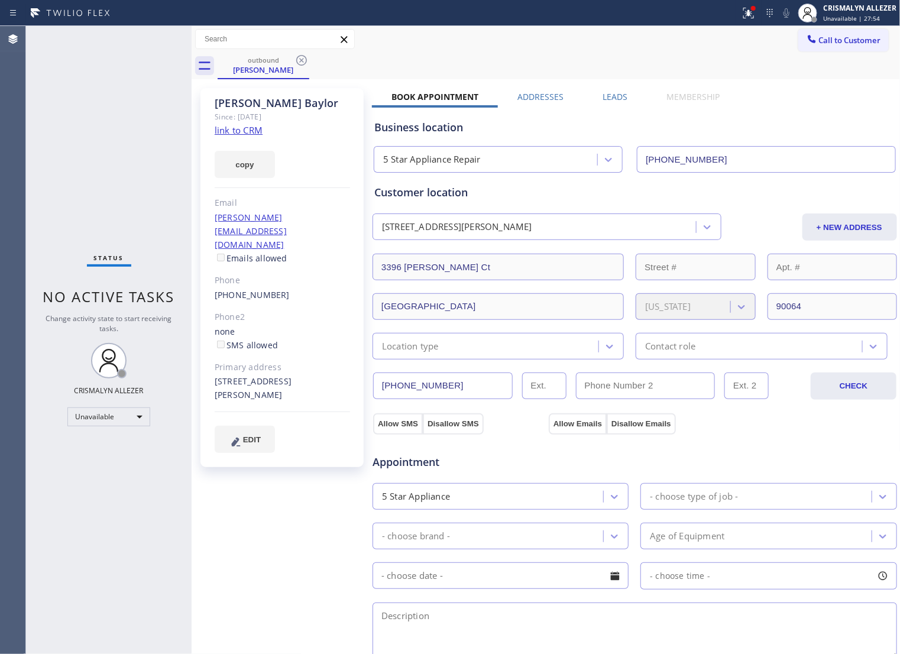
click at [610, 98] on label "Leads" at bounding box center [615, 96] width 25 height 11
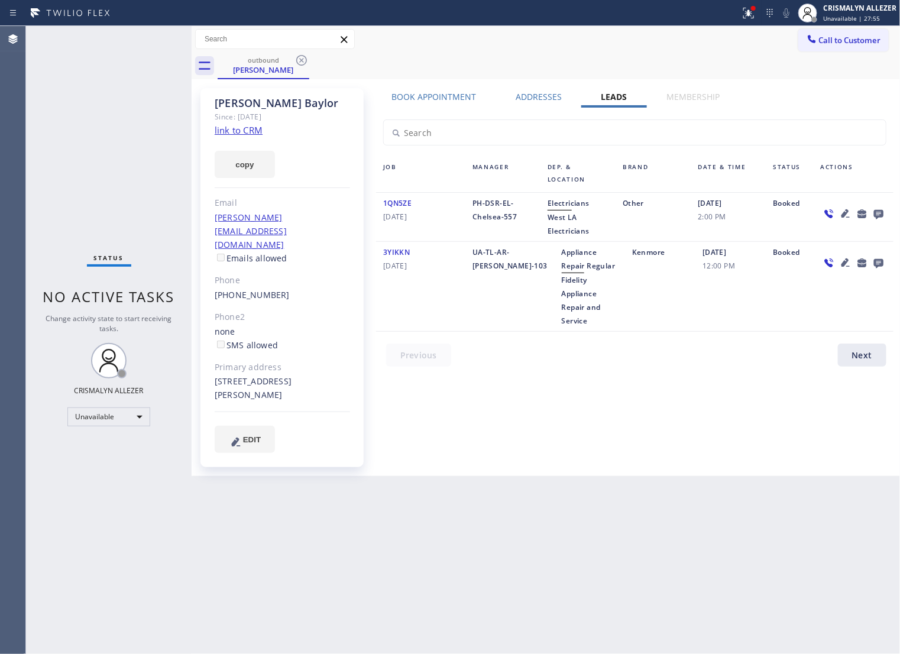
click at [876, 215] on icon at bounding box center [877, 214] width 9 height 9
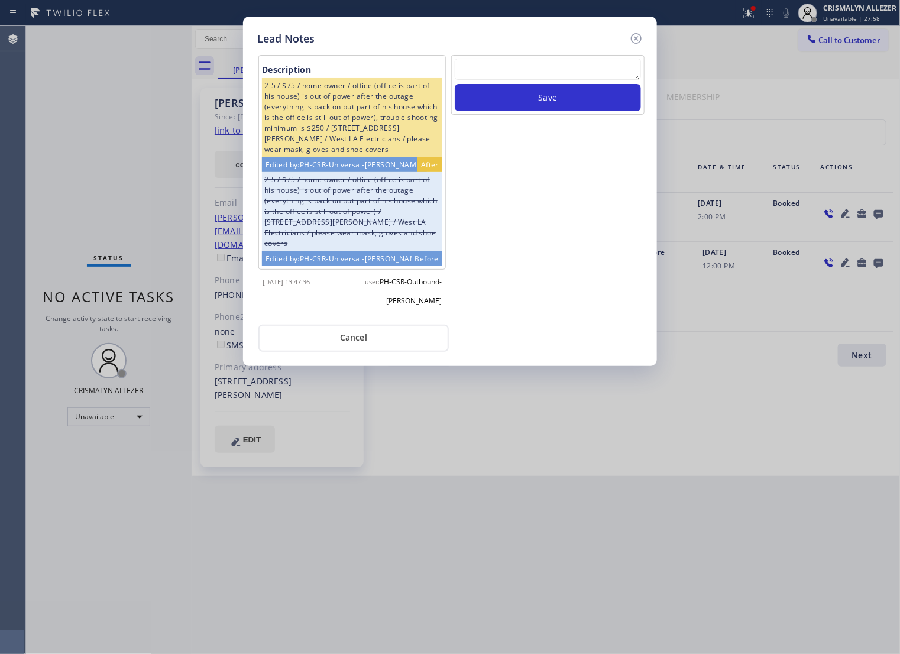
click at [524, 80] on textarea at bounding box center [548, 69] width 186 height 21
paste textarea "no answer | pls xfer if cx calls back"
type textarea "no answer | pls xfer if cx calls back"
click at [550, 111] on button "Save" at bounding box center [548, 97] width 186 height 27
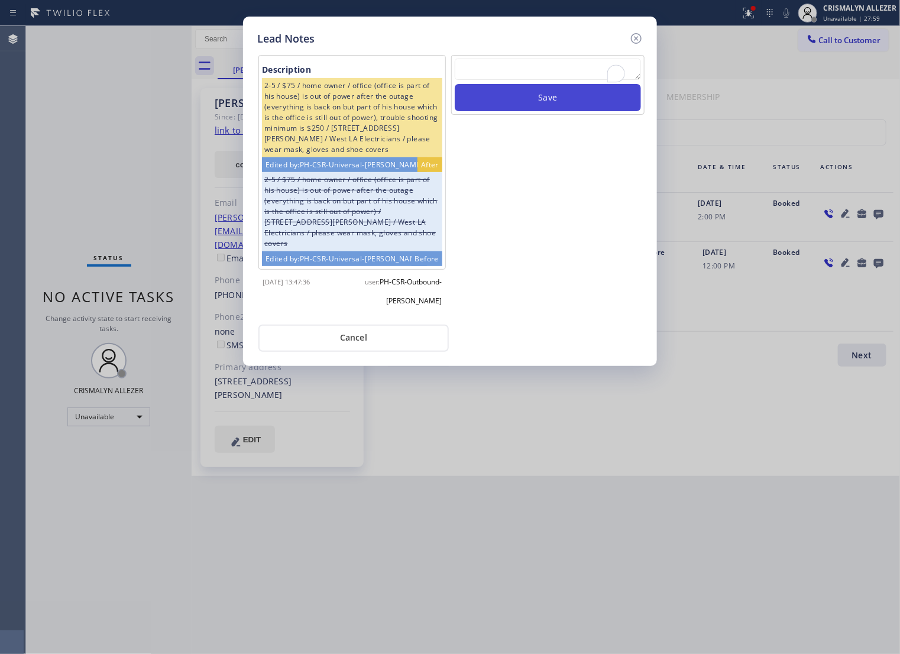
scroll to position [0, 0]
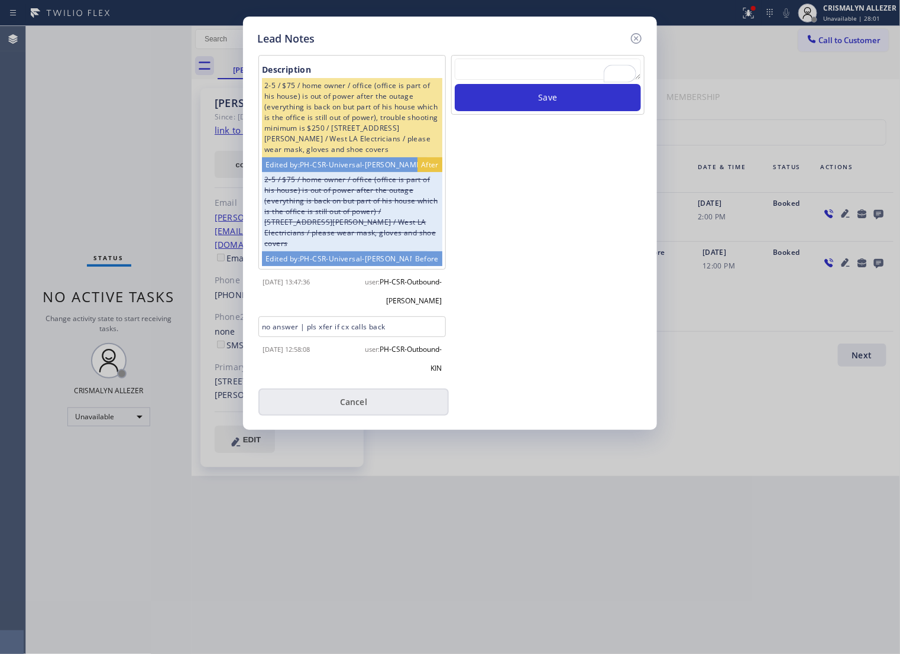
click at [368, 407] on button "Cancel" at bounding box center [353, 401] width 190 height 27
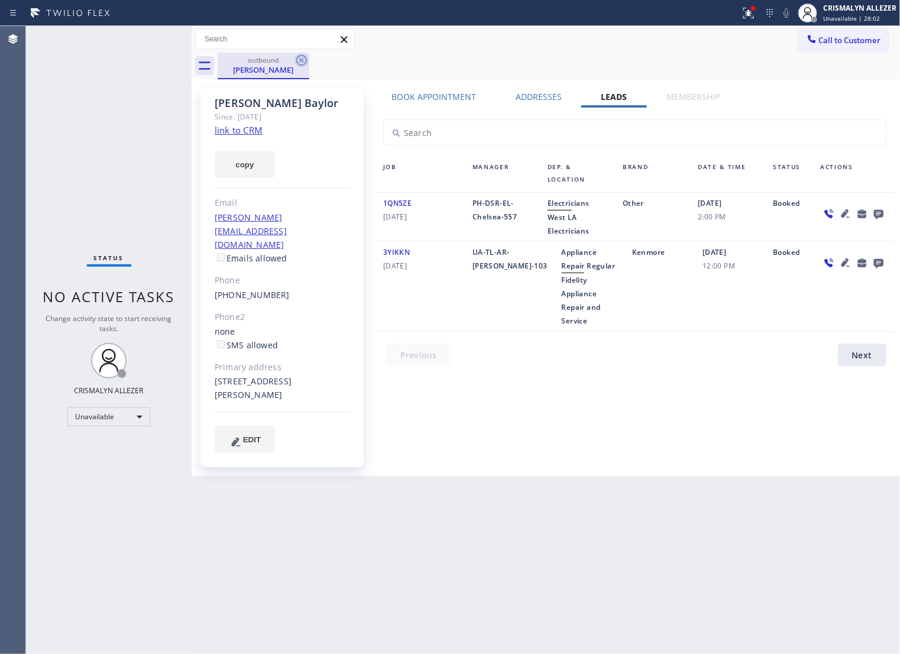
click at [303, 59] on icon at bounding box center [301, 60] width 14 height 14
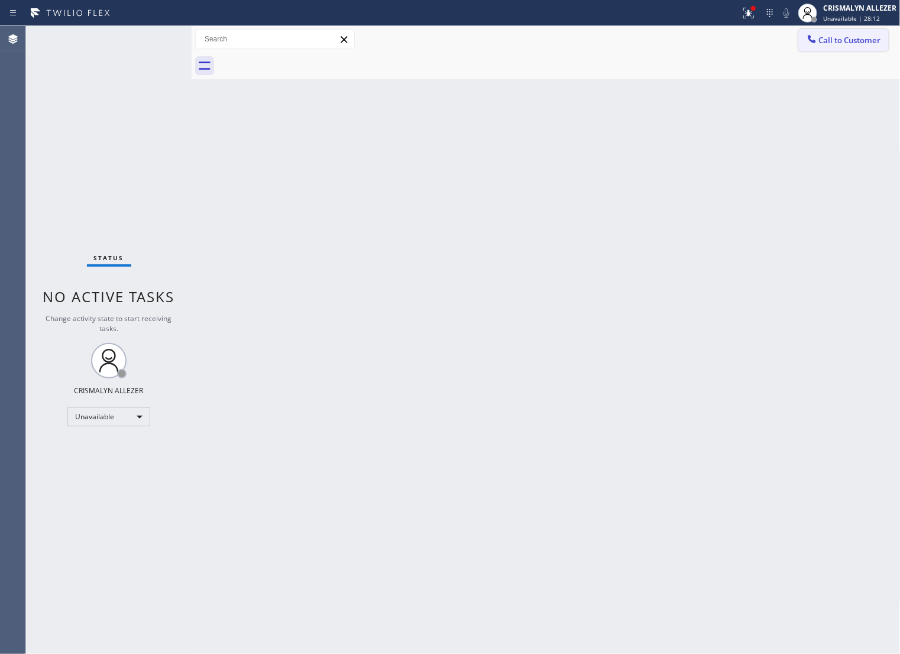
click at [837, 41] on span "Call to Customer" at bounding box center [850, 40] width 62 height 11
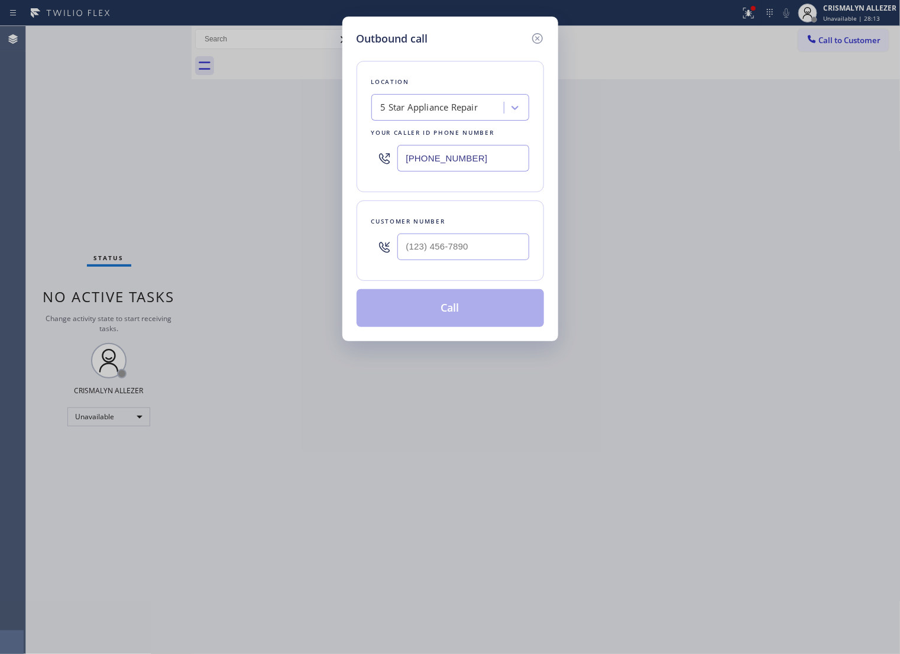
click at [488, 266] on div at bounding box center [463, 247] width 132 height 38
click at [489, 260] on input "(___) ___-____" at bounding box center [463, 247] width 132 height 27
paste input "562) 673-0072"
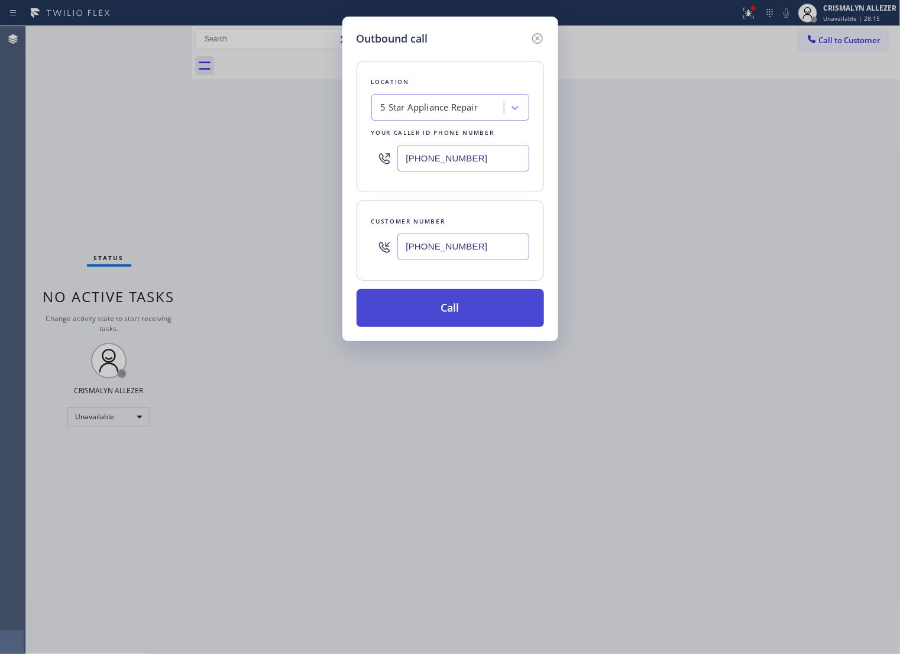
type input "[PHONE_NUMBER]"
click at [446, 327] on button "Call" at bounding box center [450, 308] width 187 height 38
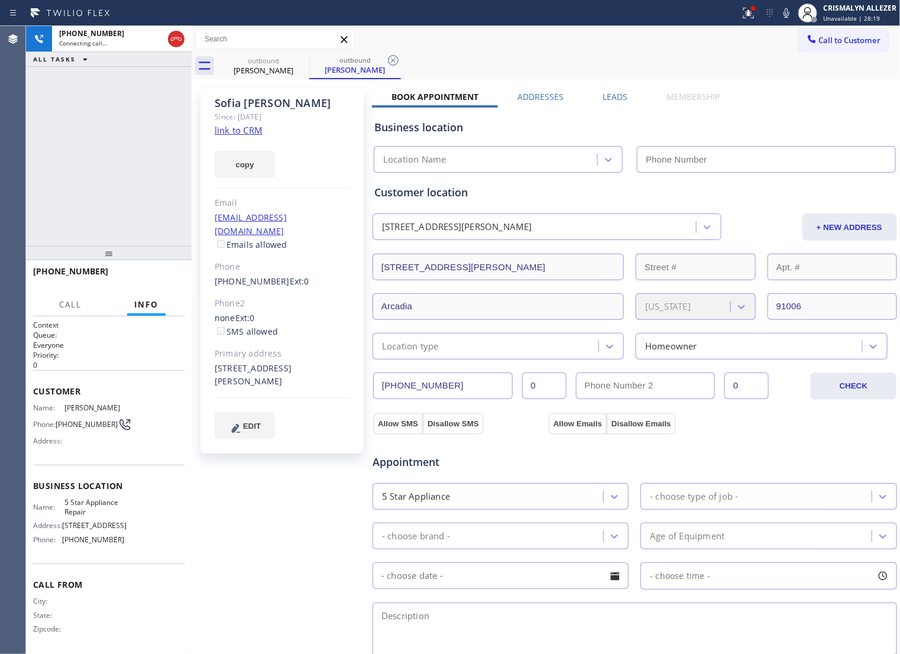
type input "[PHONE_NUMBER]"
click at [250, 131] on link "link to CRM" at bounding box center [239, 130] width 48 height 12
click at [155, 278] on span "HANG UP" at bounding box center [157, 277] width 36 height 8
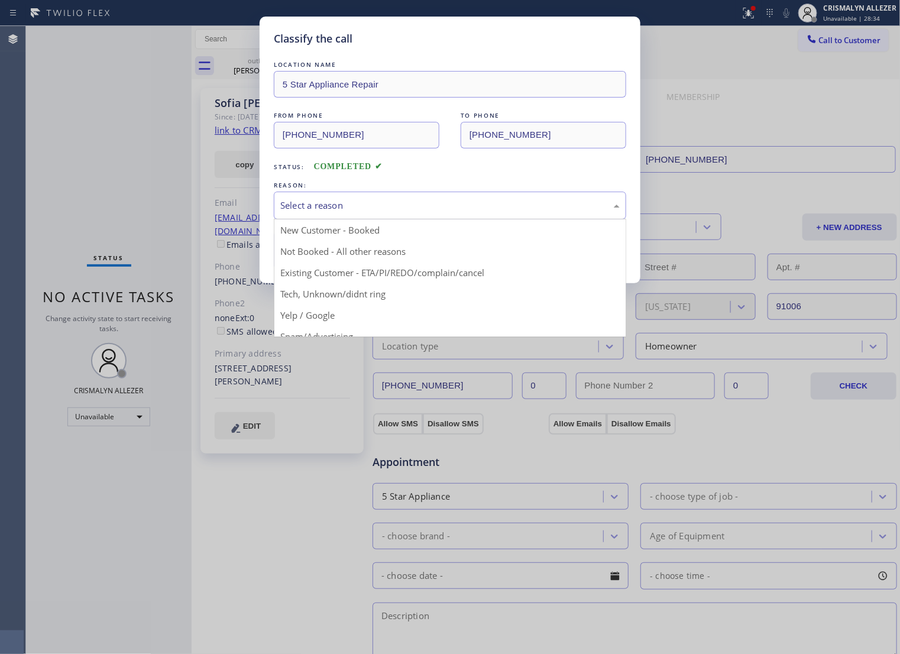
click at [438, 212] on div "Select a reason" at bounding box center [449, 206] width 339 height 14
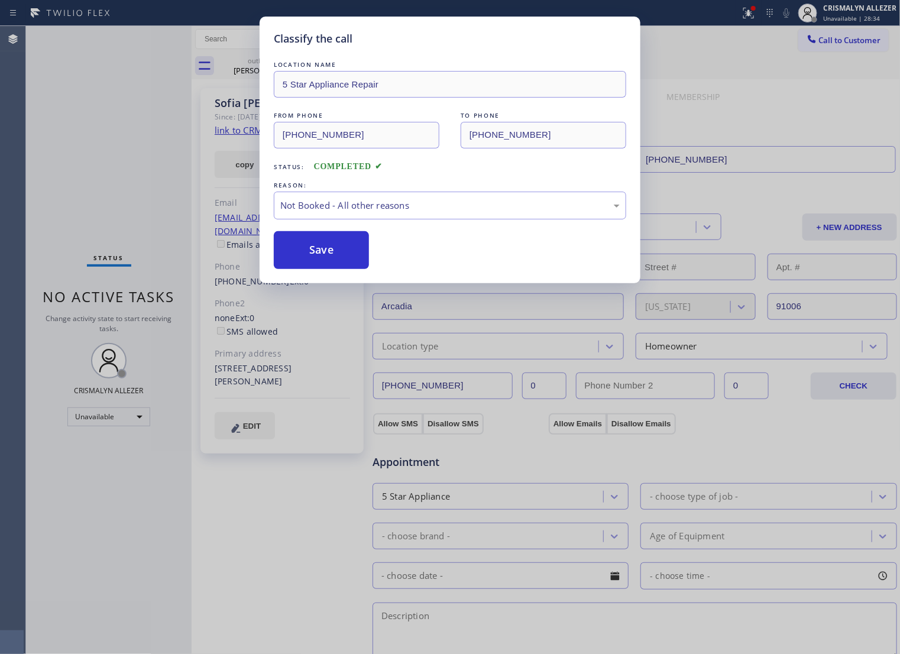
click at [327, 261] on button "Save" at bounding box center [321, 250] width 95 height 38
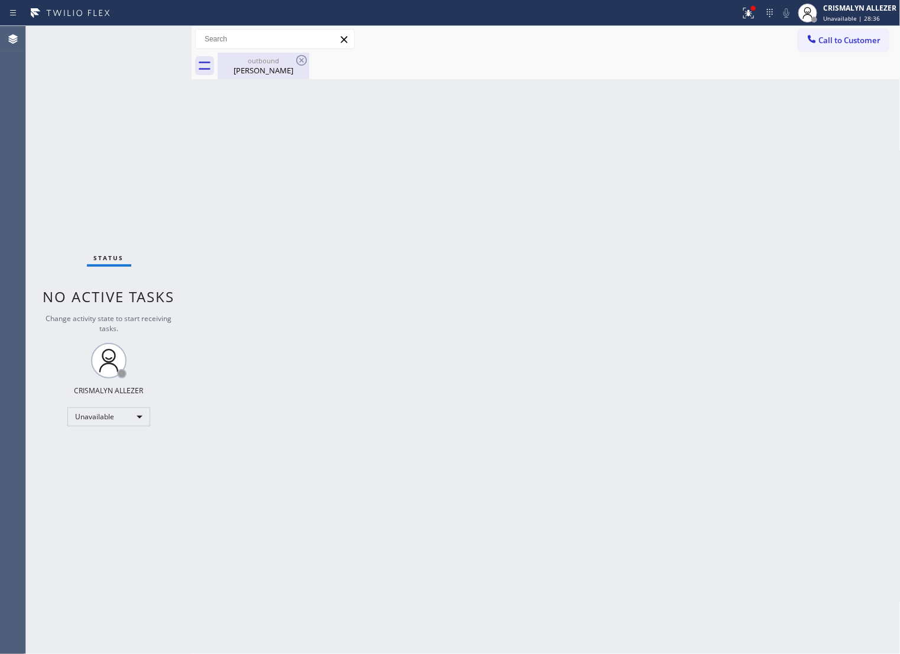
click at [234, 56] on div "outbound" at bounding box center [263, 60] width 89 height 9
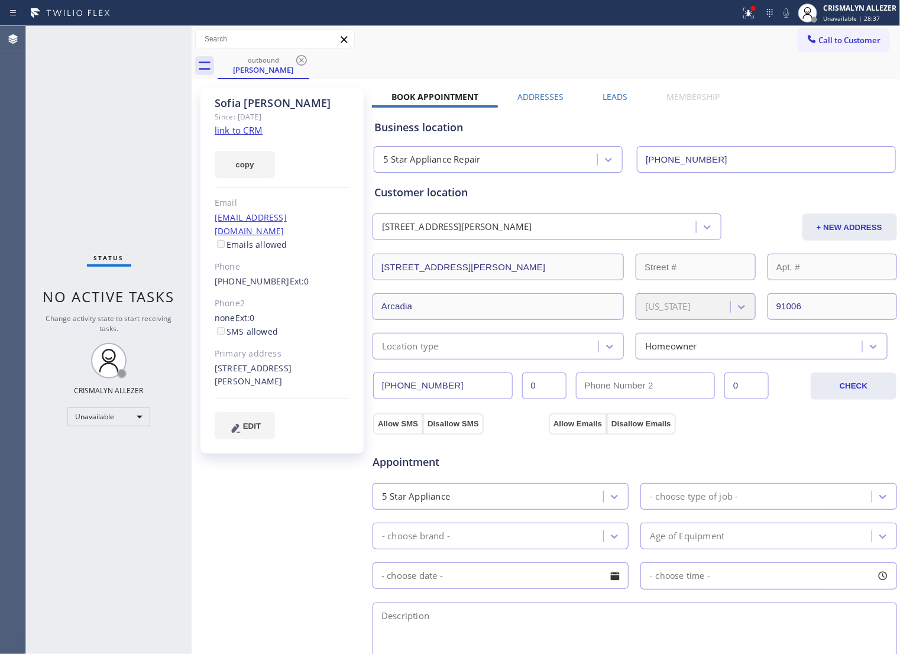
click at [613, 96] on label "Leads" at bounding box center [615, 96] width 25 height 11
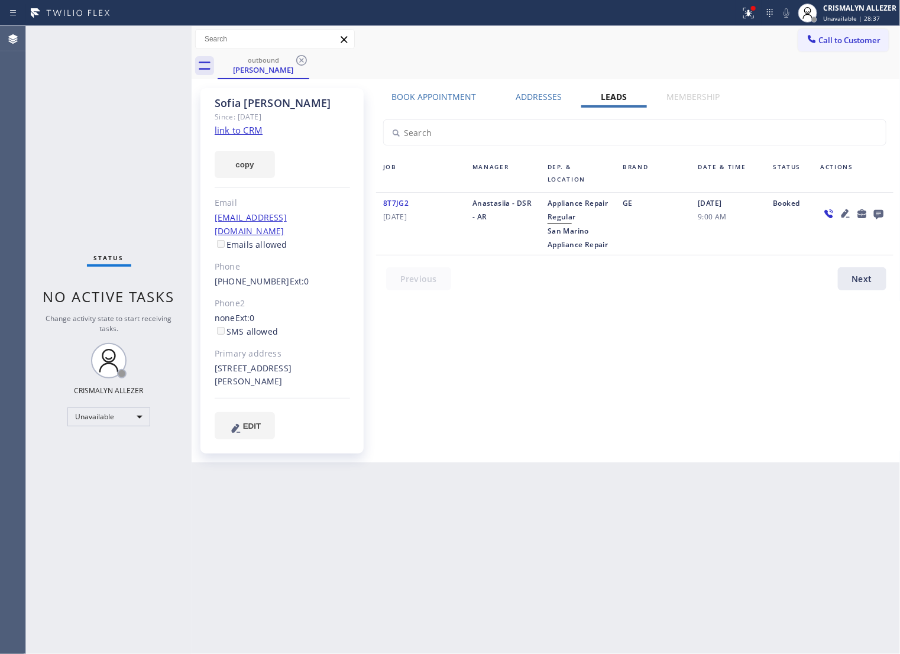
click at [881, 213] on icon at bounding box center [877, 214] width 9 height 9
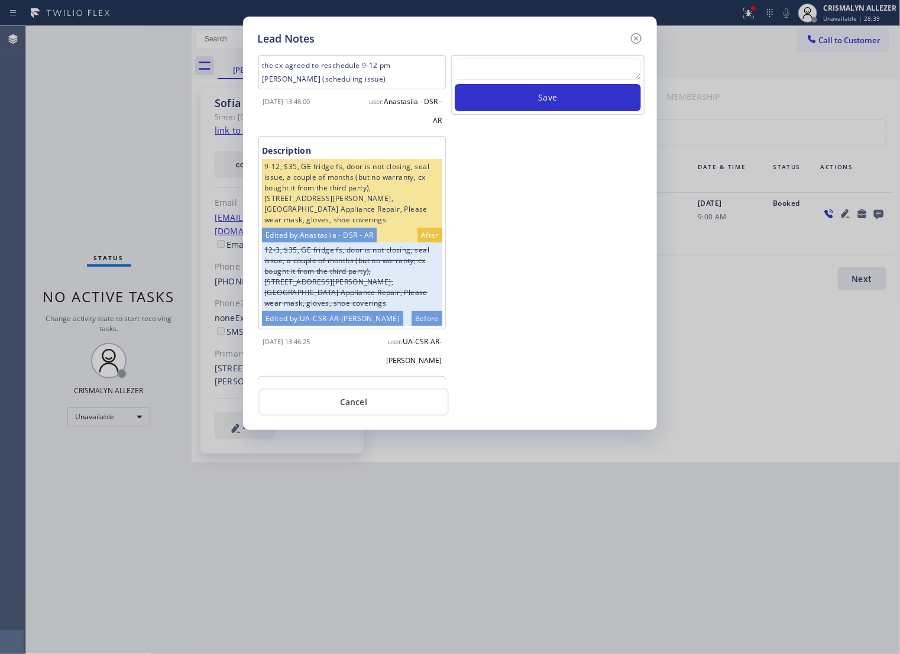
click at [530, 80] on textarea at bounding box center [548, 69] width 186 height 21
paste textarea "no answer | pls xfer if cx calls back"
type textarea "no answer | pls xfer if cx calls back"
click at [551, 111] on button "Save" at bounding box center [548, 97] width 186 height 27
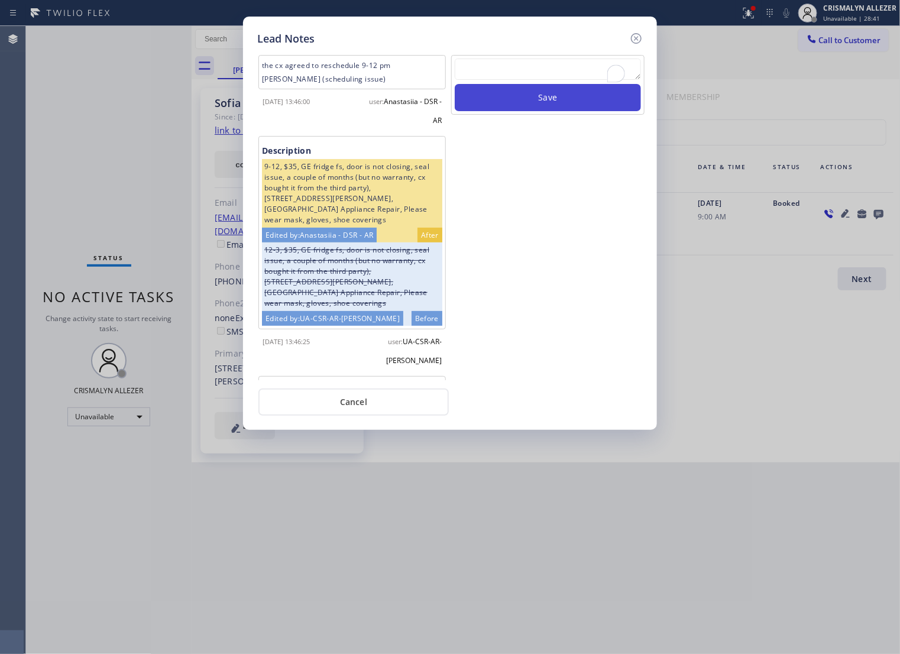
scroll to position [0, 0]
click at [365, 415] on button "Cancel" at bounding box center [353, 401] width 190 height 27
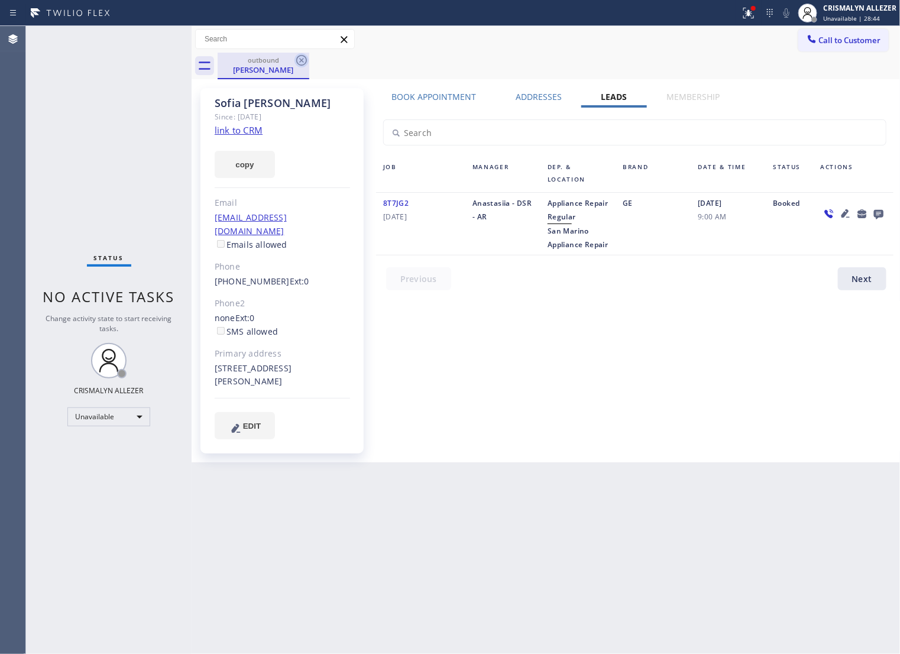
click at [302, 56] on icon at bounding box center [301, 60] width 14 height 14
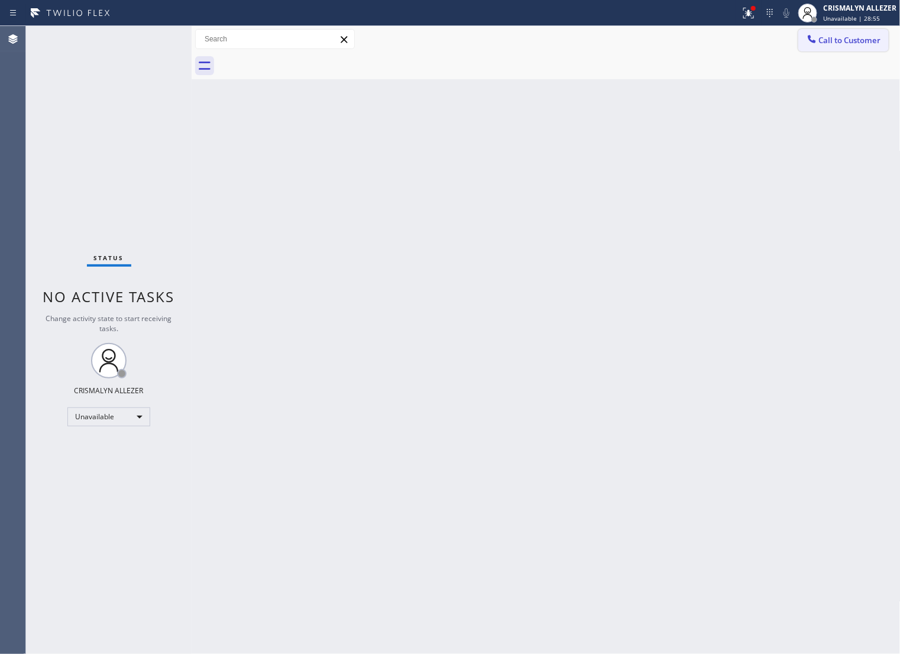
click at [806, 47] on button "Call to Customer" at bounding box center [843, 40] width 90 height 22
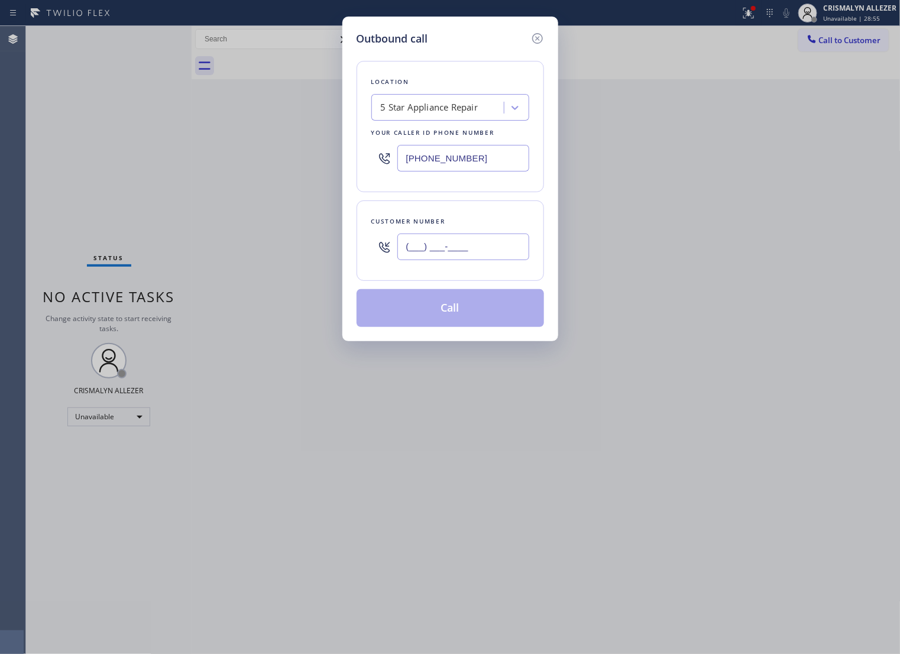
click at [508, 260] on input "(___) ___-____" at bounding box center [463, 247] width 132 height 27
paste input "339) 223-4706"
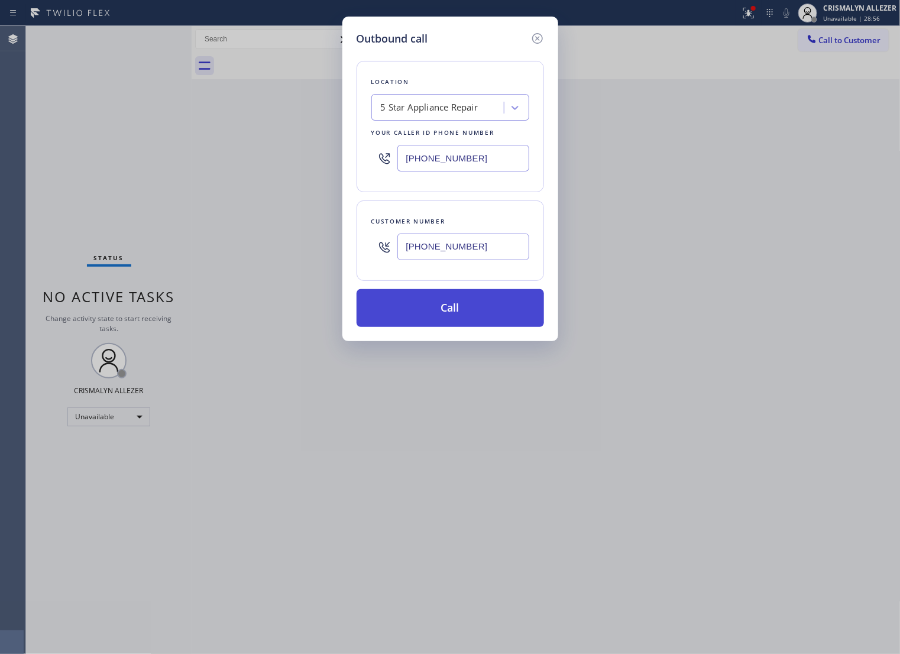
type input "[PHONE_NUMBER]"
click at [466, 321] on button "Call" at bounding box center [450, 308] width 187 height 38
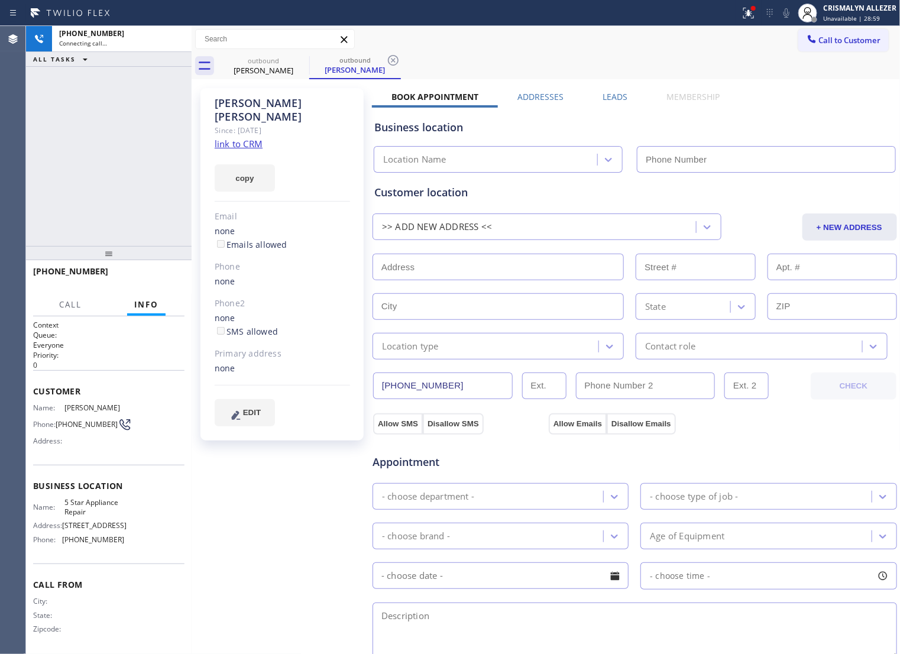
click at [239, 138] on link "link to CRM" at bounding box center [239, 144] width 48 height 12
type input "[PHONE_NUMBER]"
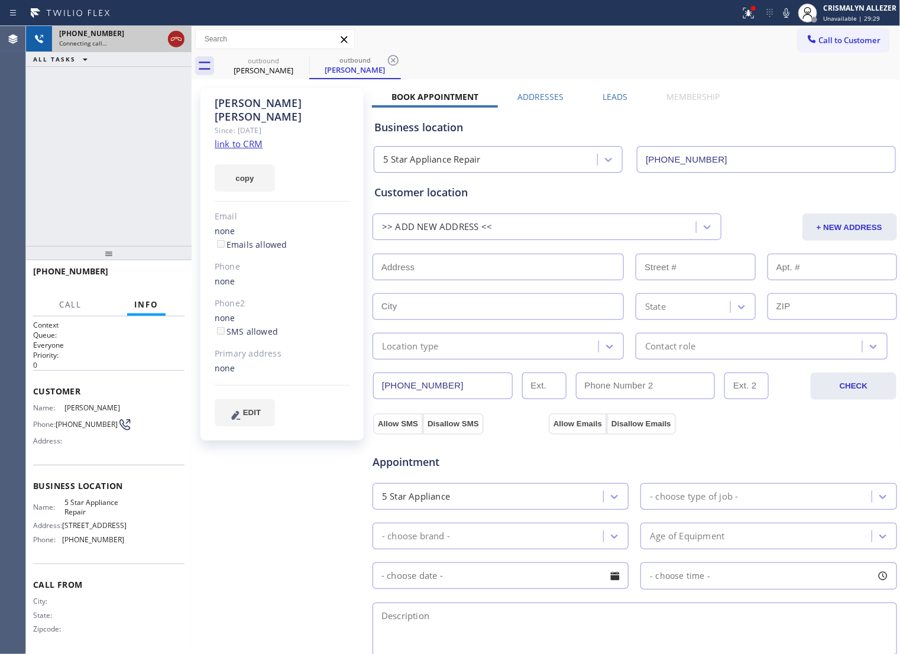
click at [179, 37] on icon at bounding box center [176, 39] width 11 height 4
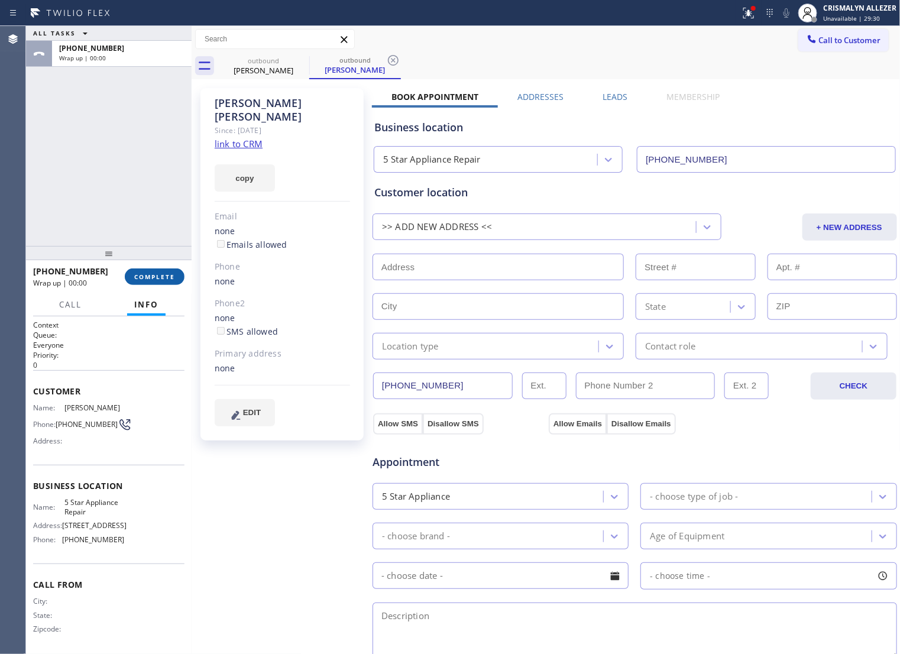
click at [148, 276] on span "COMPLETE" at bounding box center [154, 277] width 41 height 8
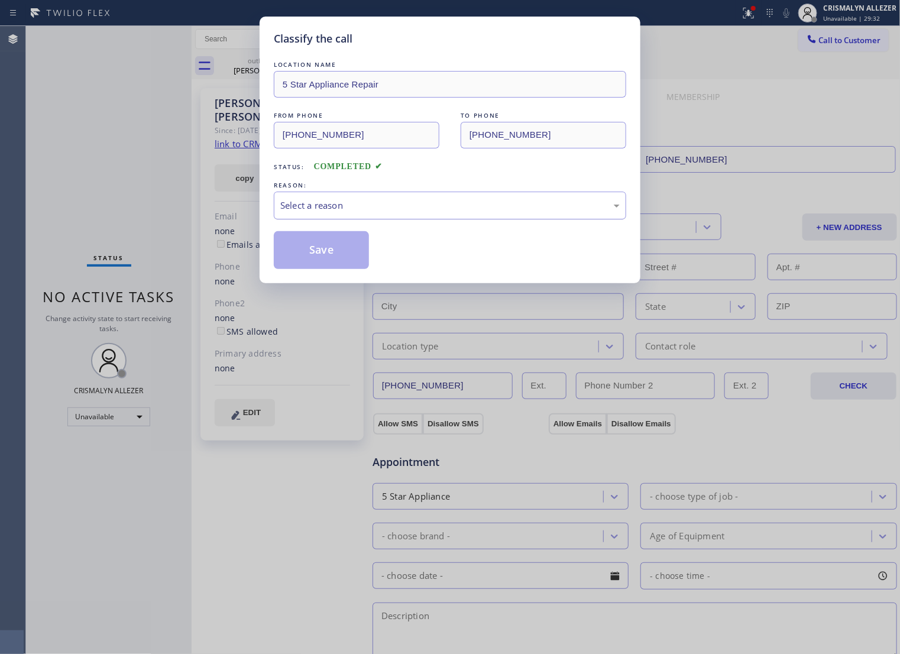
click at [441, 212] on div "Select a reason" at bounding box center [449, 206] width 339 height 14
click at [323, 269] on button "Save" at bounding box center [321, 250] width 95 height 38
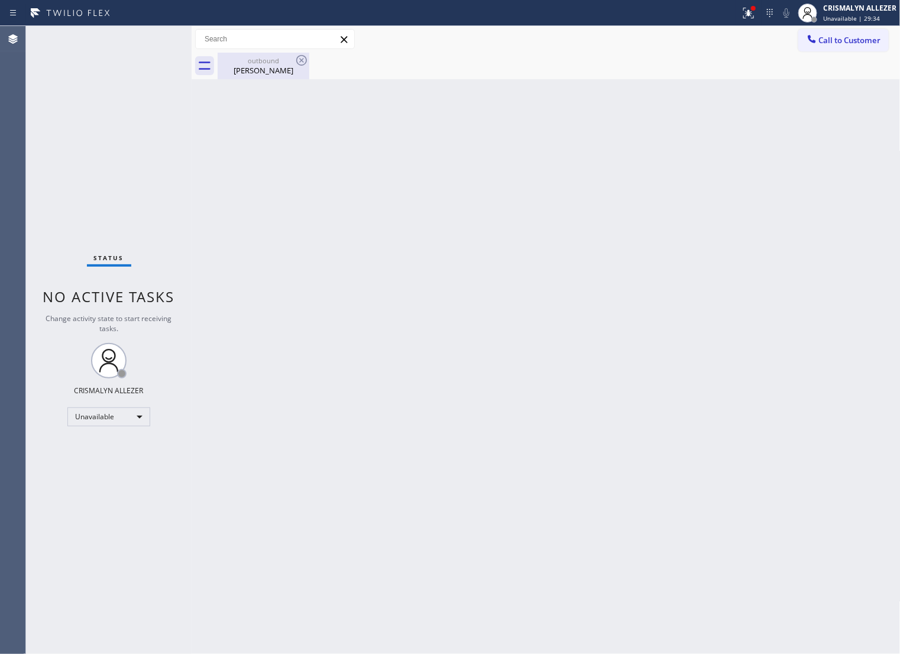
click at [264, 59] on div "outbound" at bounding box center [263, 60] width 89 height 9
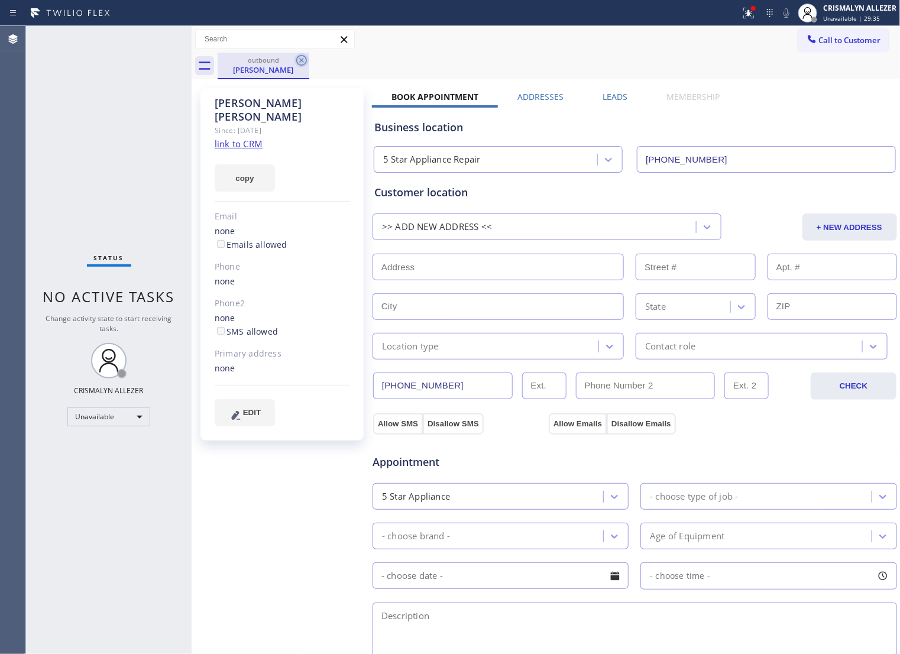
click at [302, 59] on icon at bounding box center [301, 60] width 14 height 14
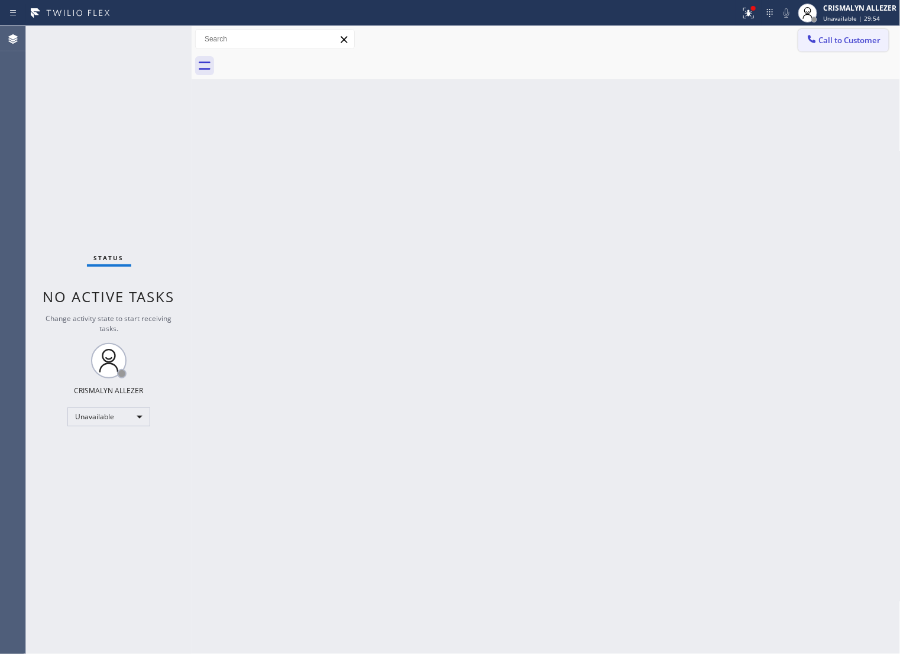
click at [851, 46] on span "Call to Customer" at bounding box center [850, 40] width 62 height 11
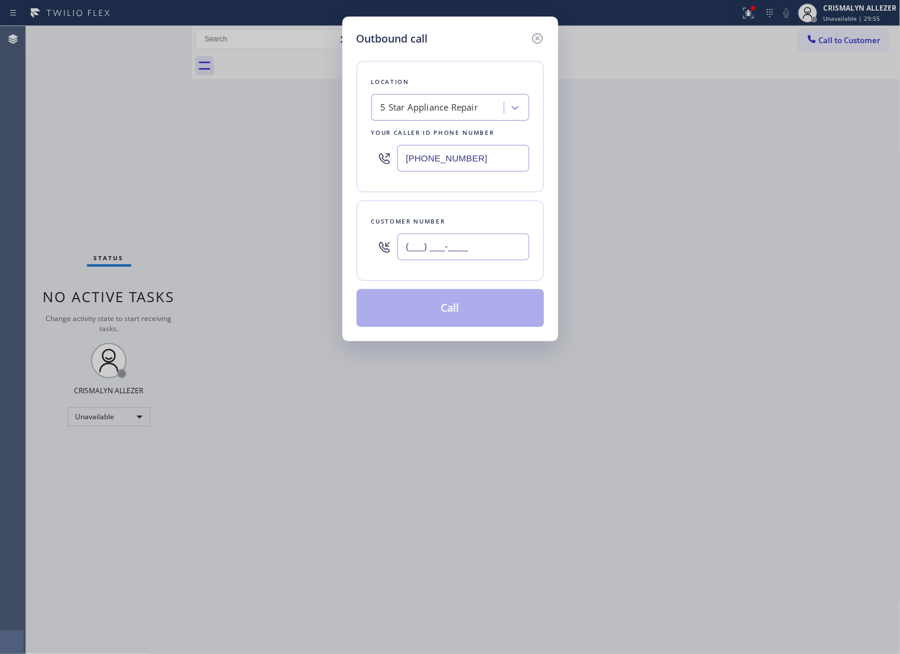
click at [485, 260] on input "(___) ___-____" at bounding box center [463, 247] width 132 height 27
paste input "339) 223-4706"
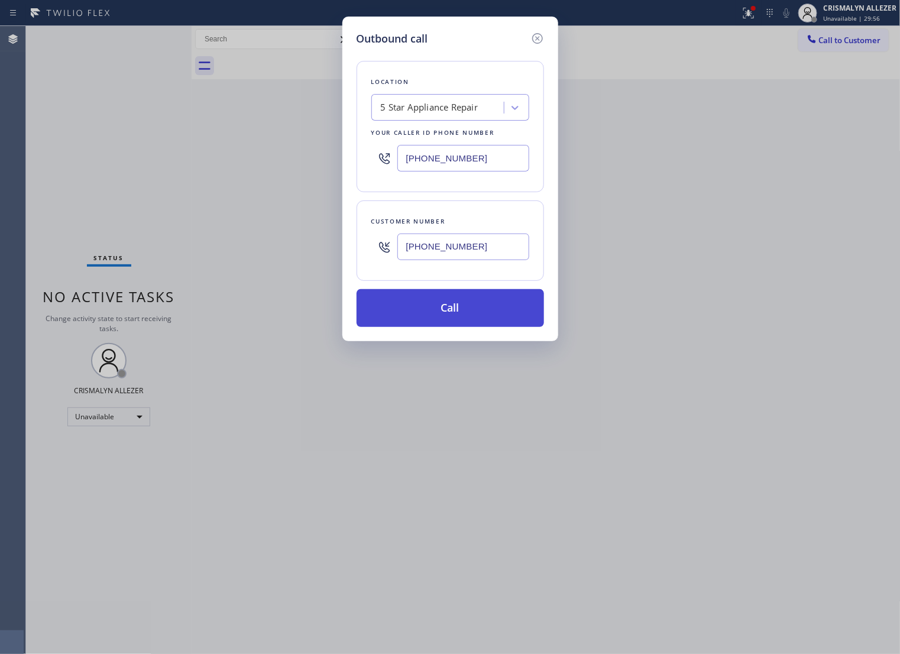
type input "[PHONE_NUMBER]"
click at [452, 327] on button "Call" at bounding box center [450, 308] width 187 height 38
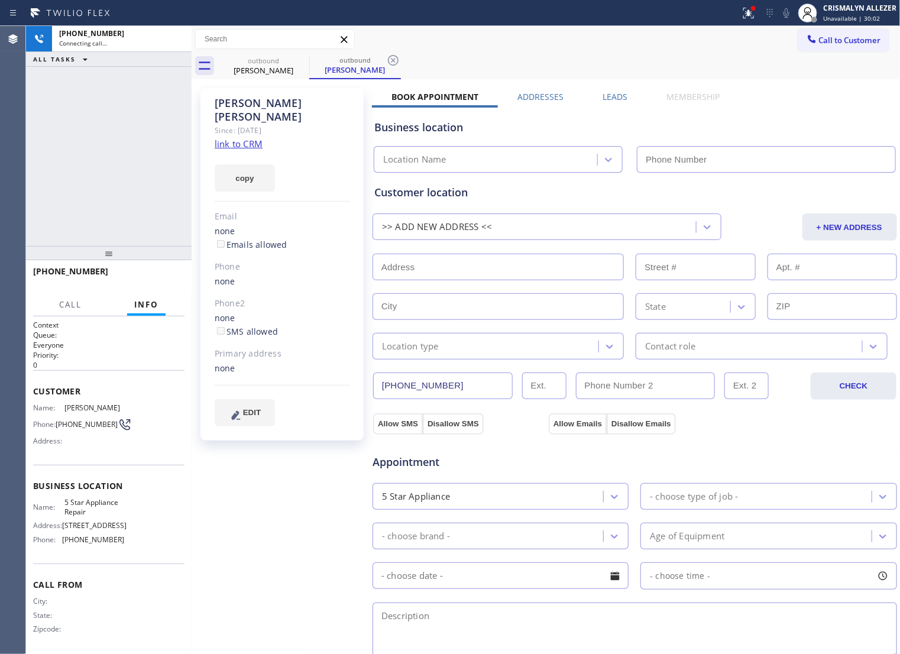
type input "[PHONE_NUMBER]"
click at [170, 28] on div at bounding box center [176, 39] width 21 height 26
click at [173, 43] on icon at bounding box center [176, 39] width 14 height 14
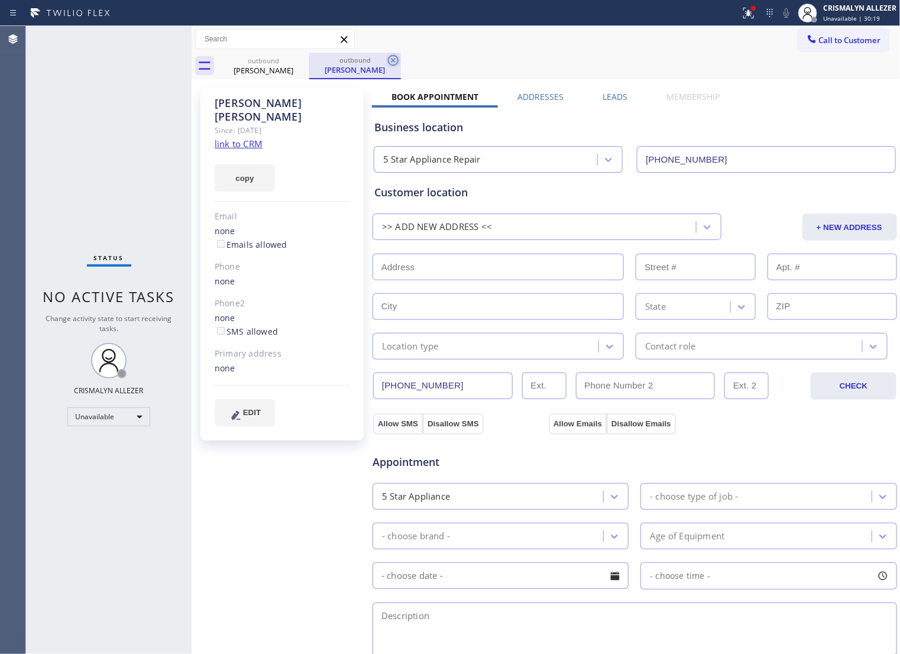
click at [394, 60] on icon at bounding box center [393, 60] width 11 height 11
click at [300, 60] on icon at bounding box center [301, 60] width 14 height 14
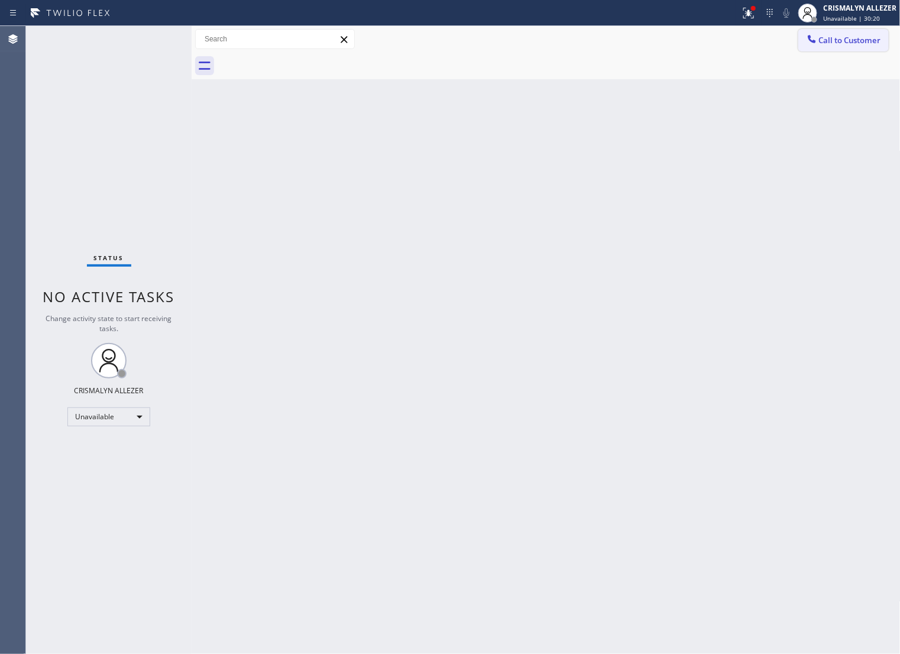
click at [841, 42] on span "Call to Customer" at bounding box center [850, 40] width 62 height 11
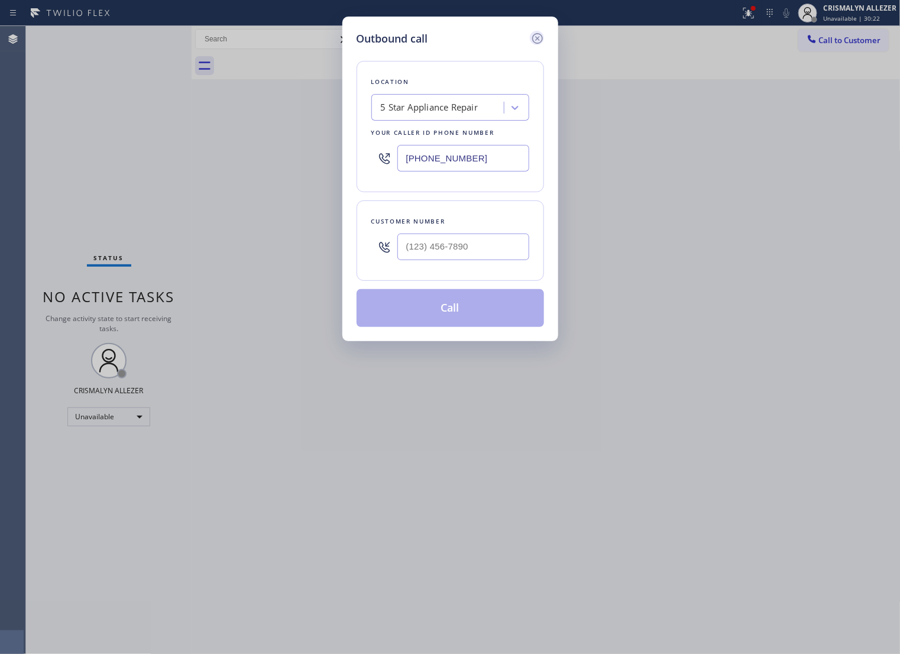
click at [534, 46] on icon at bounding box center [537, 38] width 14 height 14
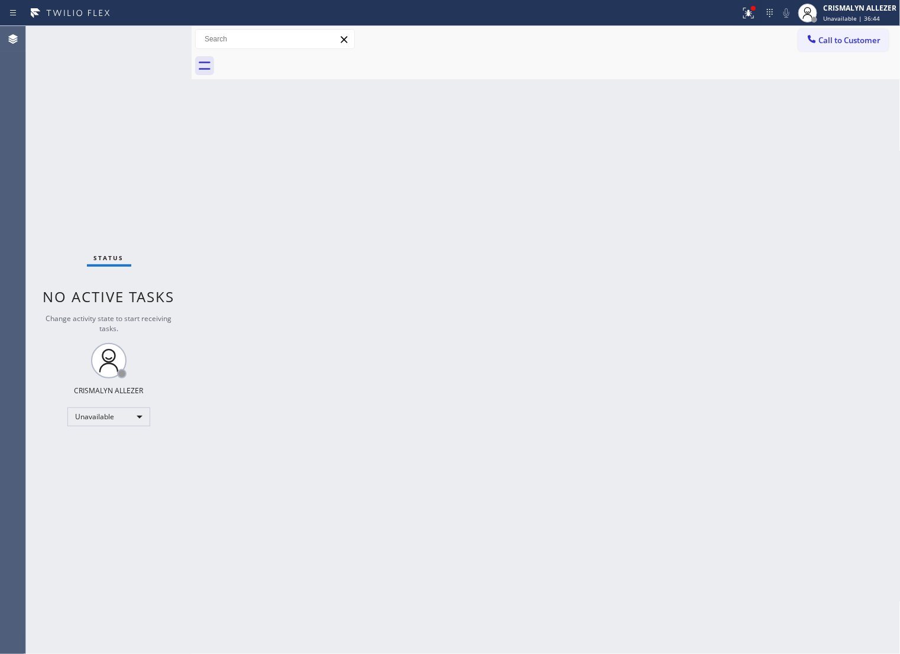
click at [835, 40] on span "Call to Customer" at bounding box center [850, 40] width 62 height 11
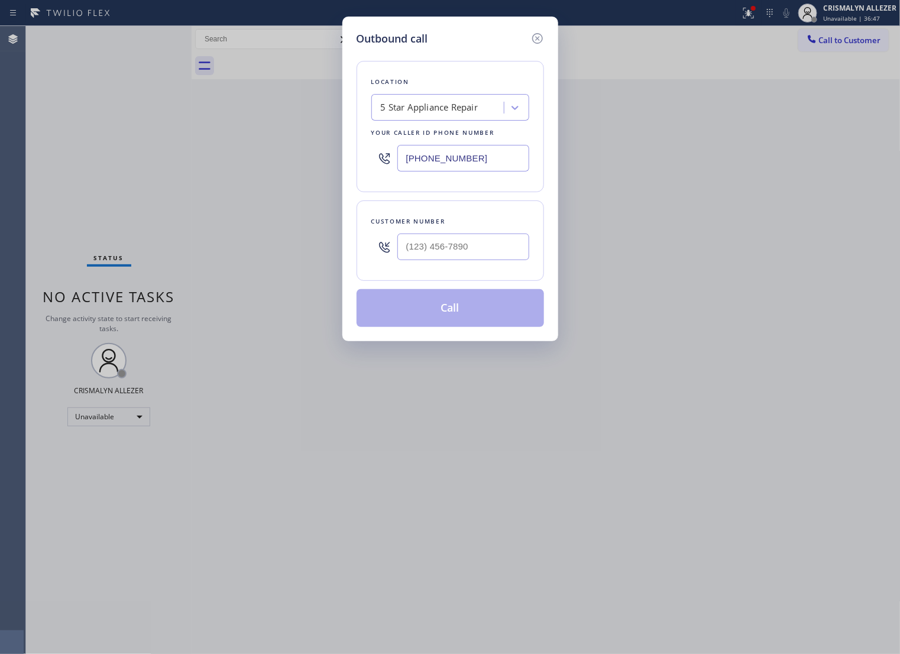
click at [494, 255] on input "text" at bounding box center [463, 247] width 132 height 27
paste input "657) 464-0757"
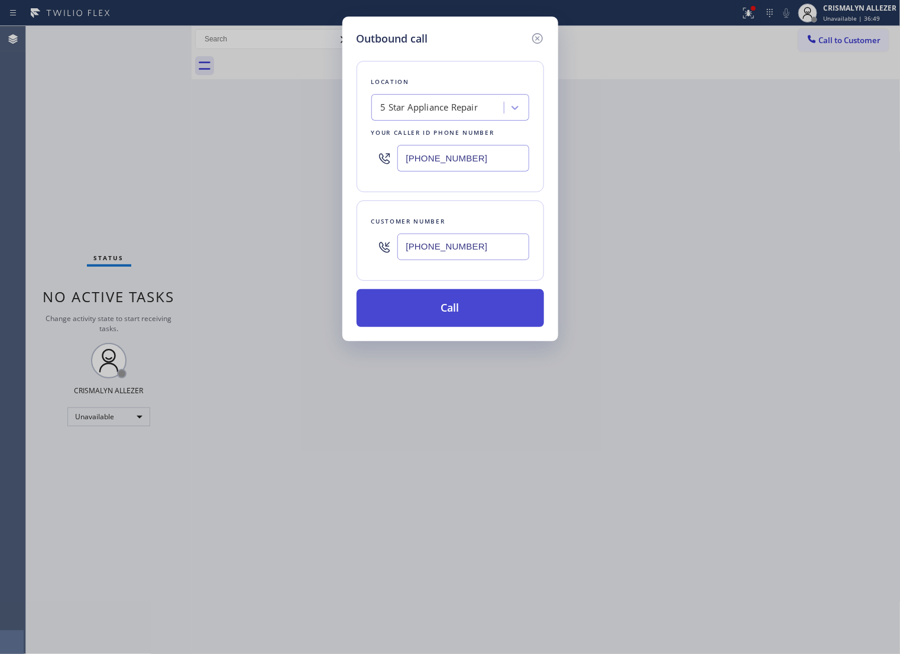
type input "[PHONE_NUMBER]"
click at [445, 327] on button "Call" at bounding box center [450, 308] width 187 height 38
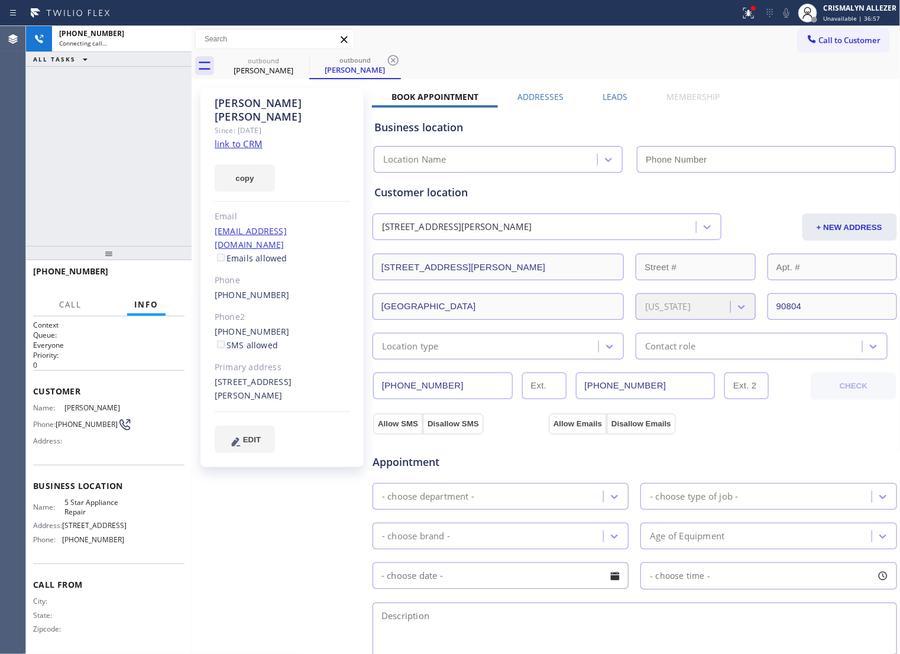
click at [246, 138] on link "link to CRM" at bounding box center [239, 144] width 48 height 12
type input "[PHONE_NUMBER]"
click at [155, 279] on span "HANG UP" at bounding box center [157, 277] width 36 height 8
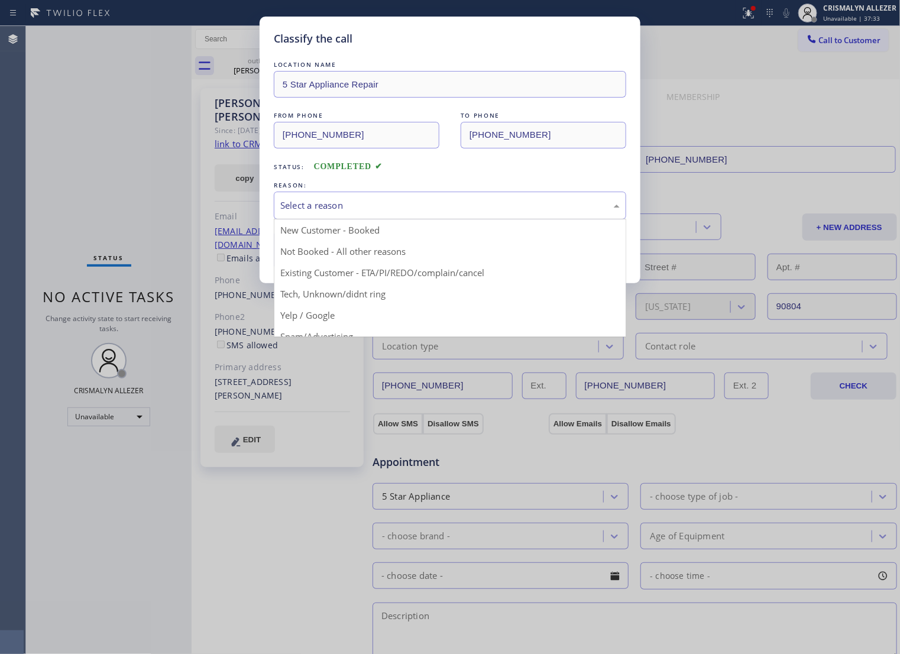
click at [415, 212] on div "Select a reason" at bounding box center [449, 206] width 339 height 14
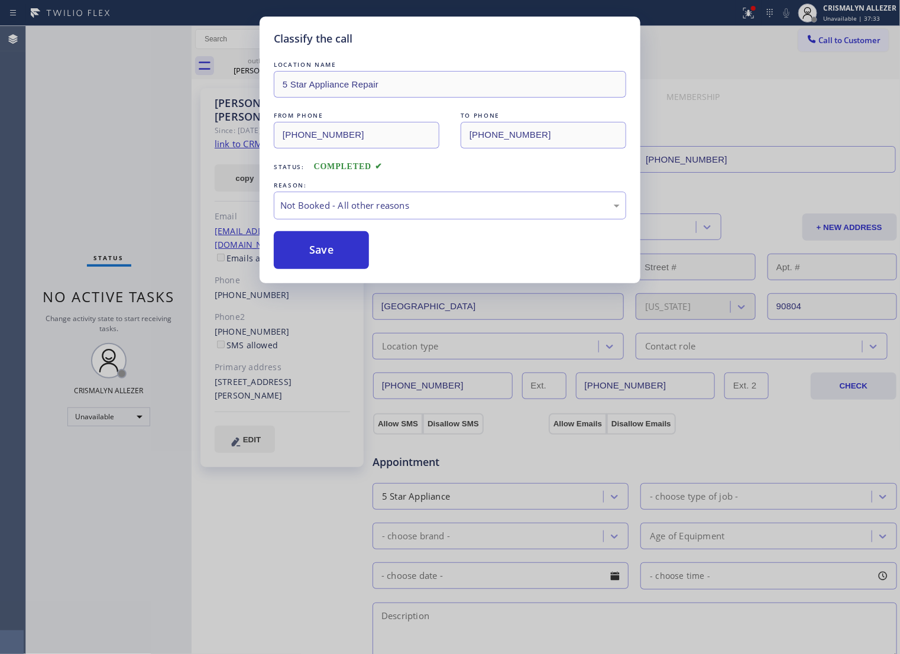
click at [291, 269] on button "Save" at bounding box center [321, 250] width 95 height 38
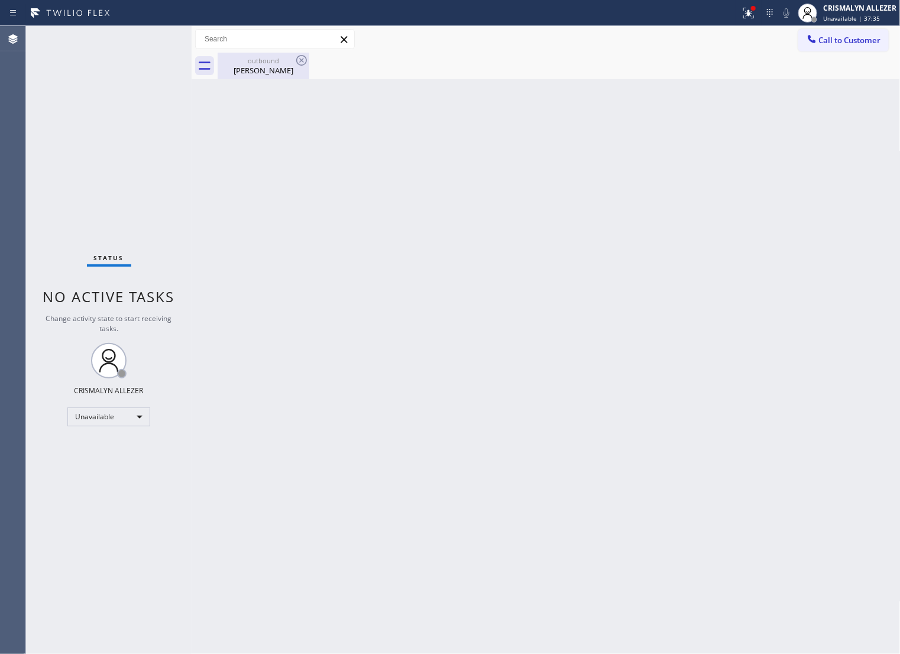
click at [249, 68] on div "Steve Beard" at bounding box center [263, 70] width 89 height 11
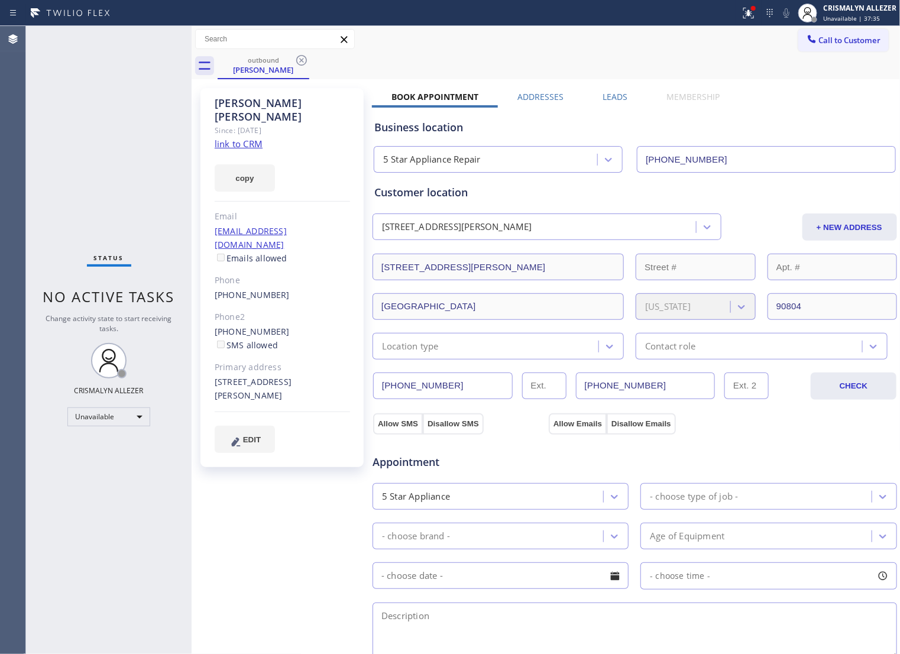
click at [608, 96] on label "Leads" at bounding box center [615, 96] width 25 height 11
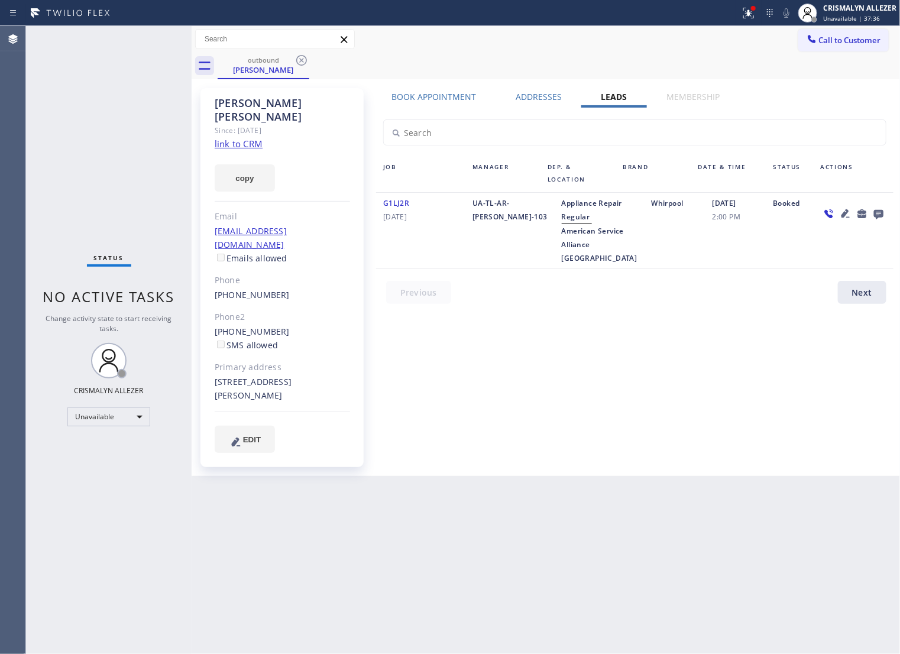
click at [876, 218] on icon at bounding box center [877, 214] width 9 height 9
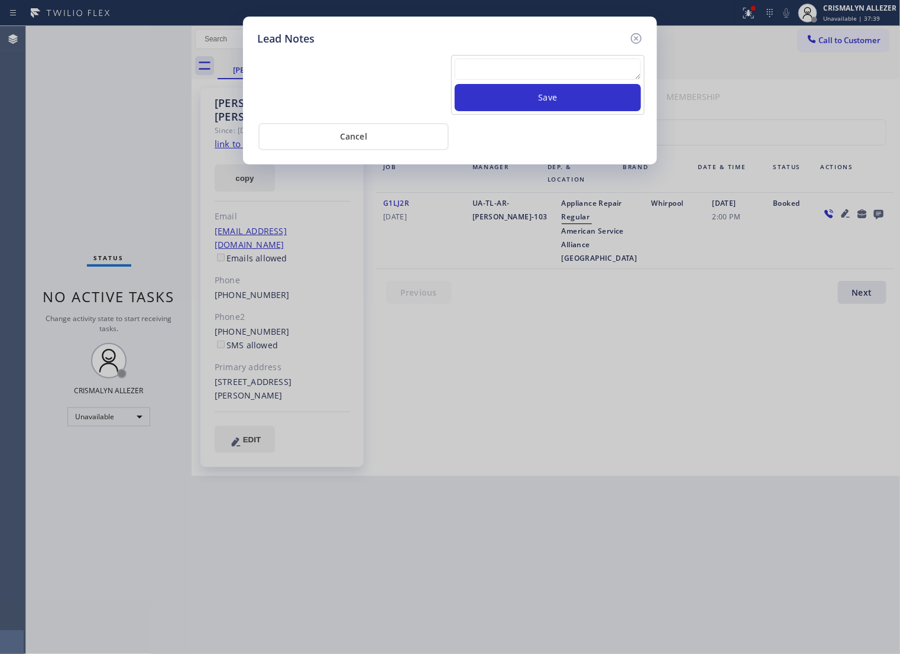
click at [550, 80] on textarea at bounding box center [548, 69] width 186 height 21
paste textarea "no answer | pls xfer if cx calls back"
type textarea "no answer | pls xfer if cx calls back"
click at [553, 115] on div "no answer | pls xfer if cx calls back Save" at bounding box center [547, 85] width 193 height 60
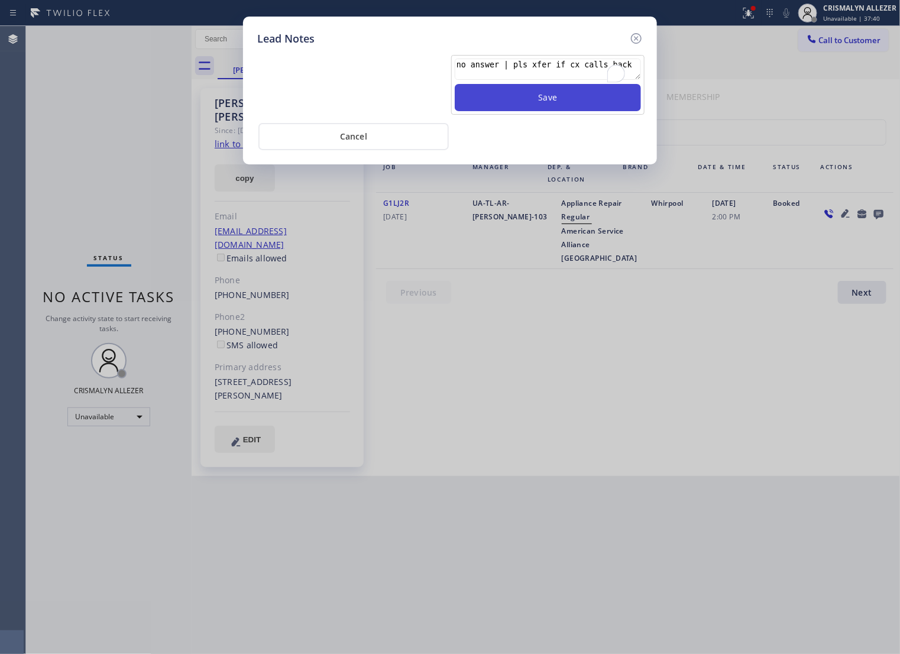
click at [560, 111] on button "Save" at bounding box center [548, 97] width 186 height 27
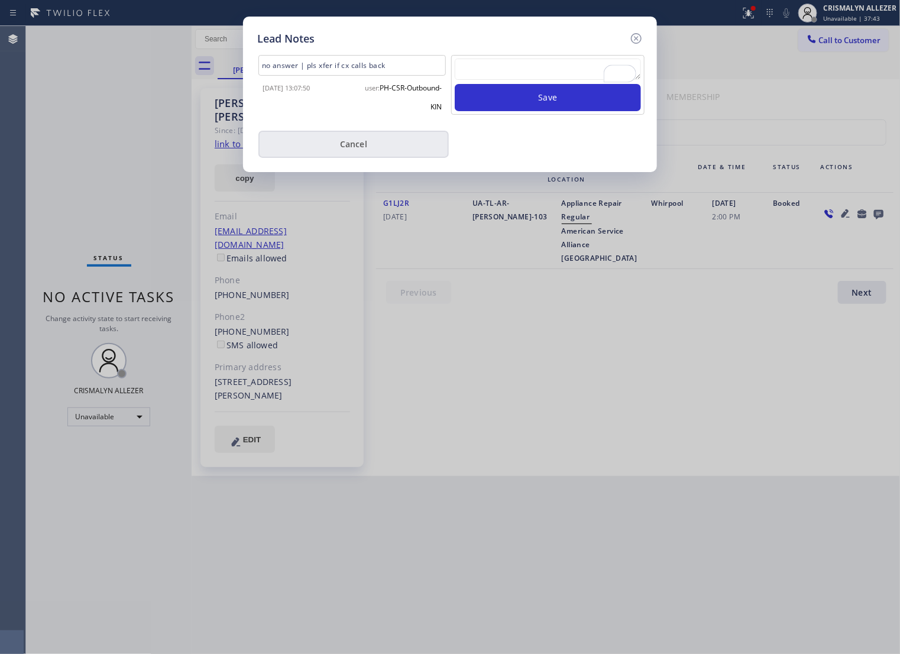
click at [347, 154] on button "Cancel" at bounding box center [353, 144] width 190 height 27
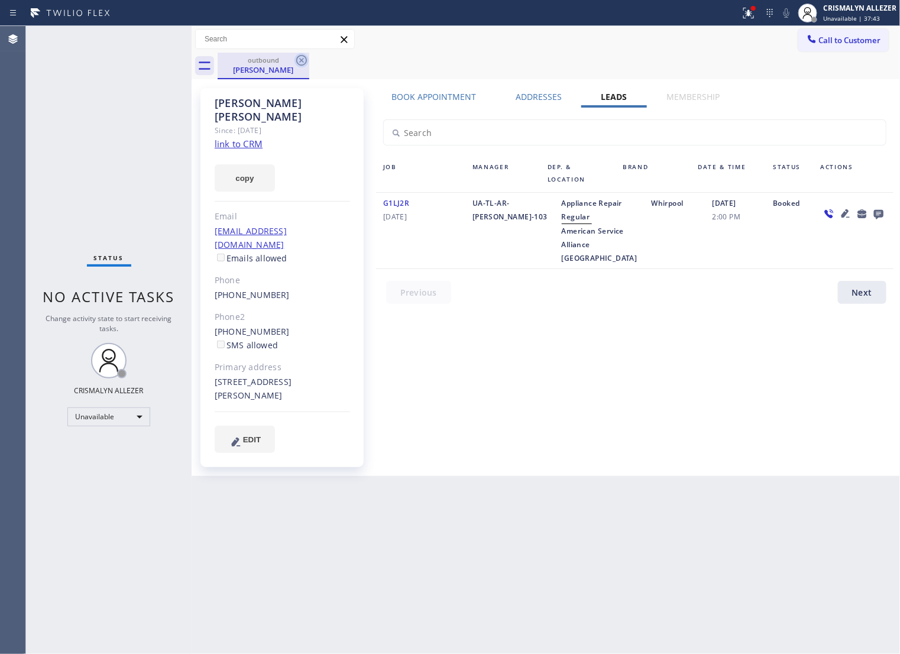
click at [302, 60] on icon at bounding box center [301, 60] width 11 height 11
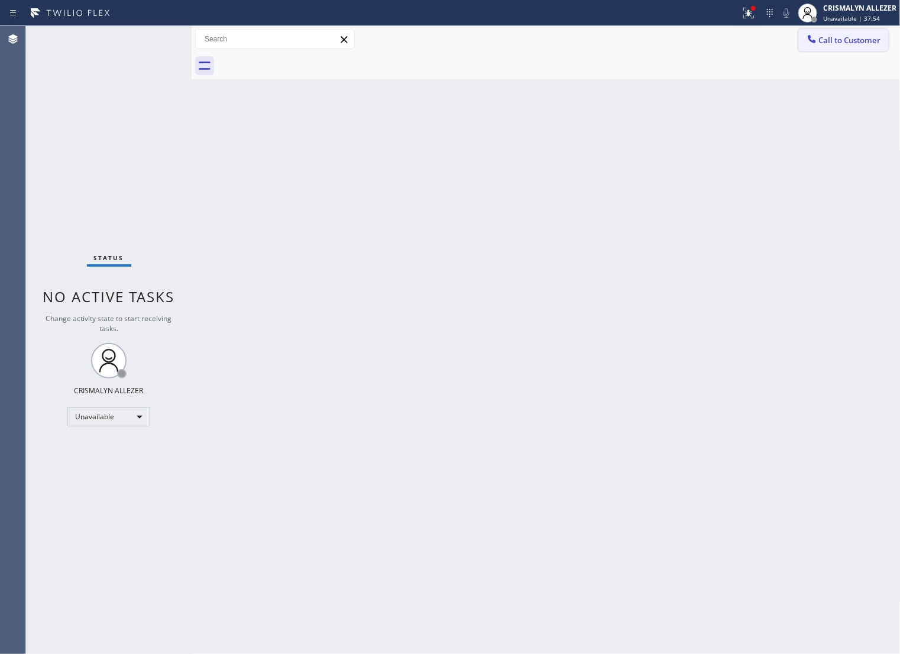
click at [841, 45] on span "Call to Customer" at bounding box center [850, 40] width 62 height 11
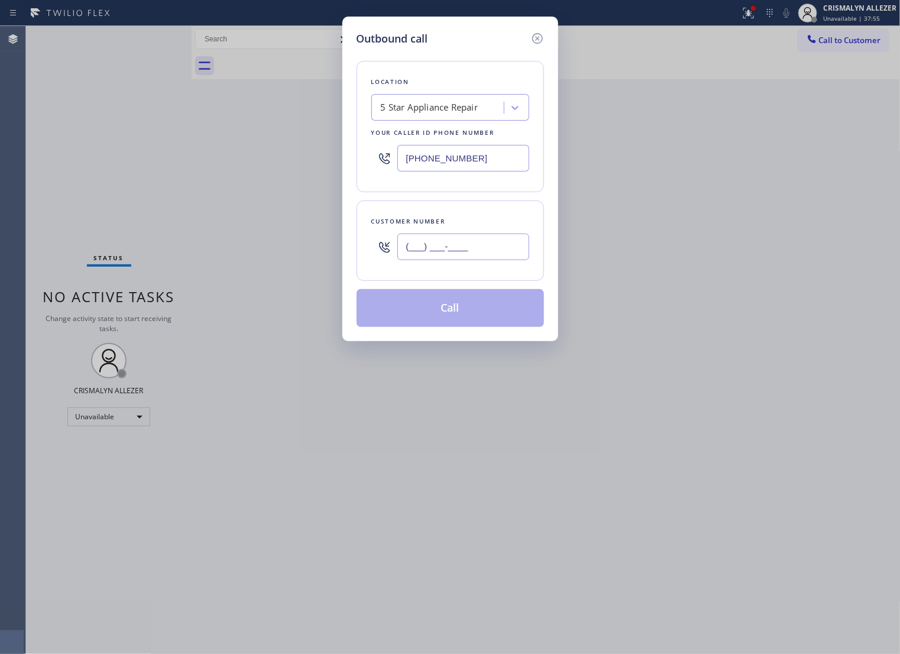
click at [506, 255] on input "(___) ___-____" at bounding box center [463, 247] width 132 height 27
paste input "323) 419-8279"
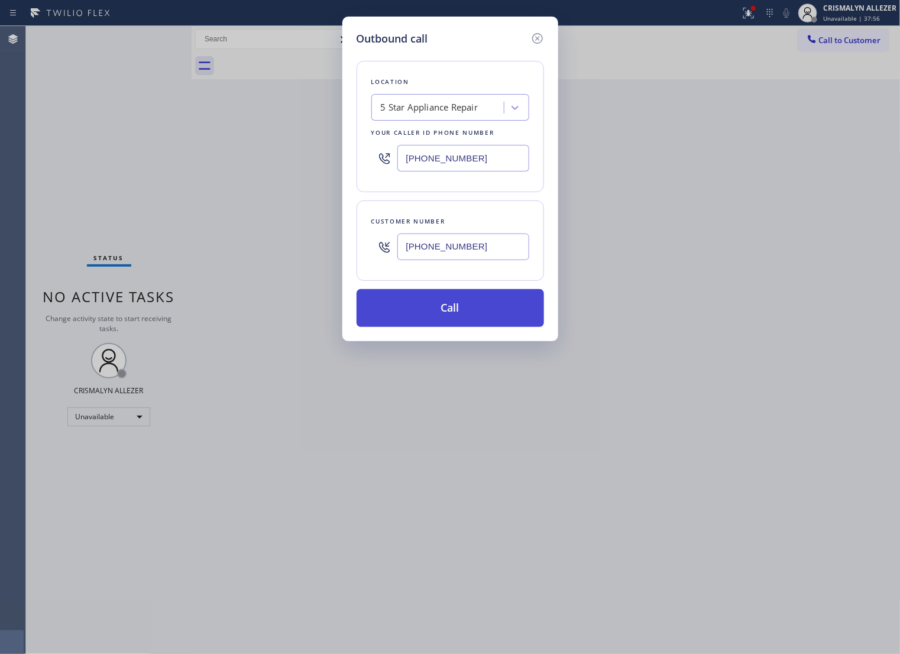
type input "[PHONE_NUMBER]"
click at [462, 324] on button "Call" at bounding box center [450, 308] width 187 height 38
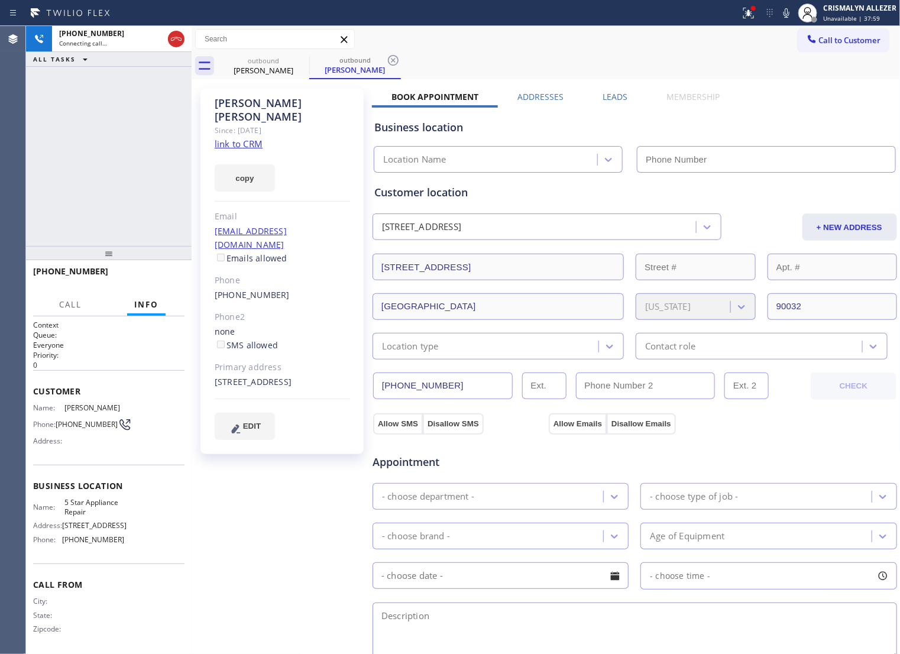
click at [244, 138] on link "link to CRM" at bounding box center [239, 144] width 48 height 12
type input "[PHONE_NUMBER]"
click at [146, 284] on button "HANG UP" at bounding box center [156, 276] width 55 height 17
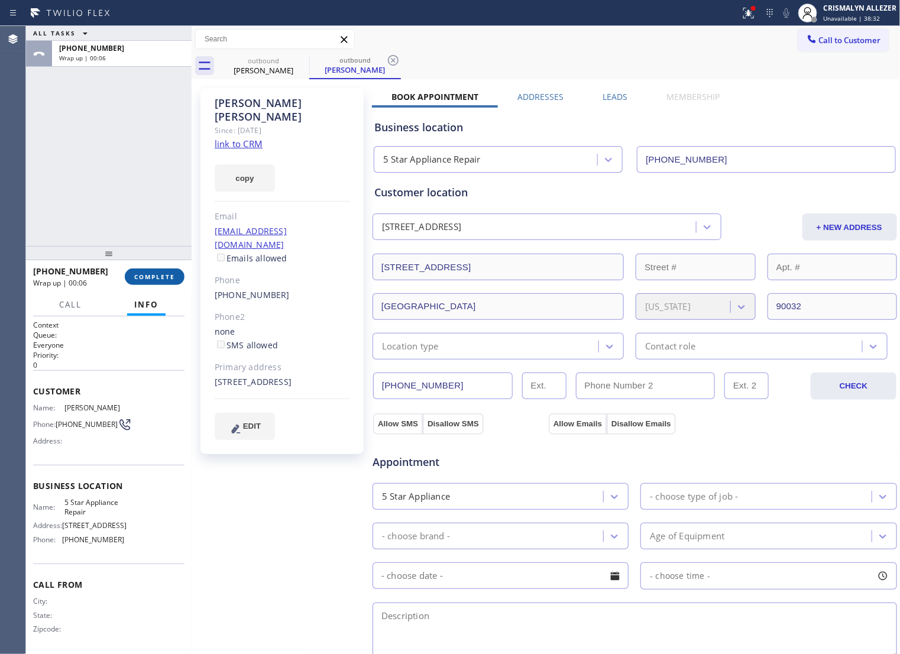
click at [152, 277] on span "COMPLETE" at bounding box center [154, 277] width 41 height 8
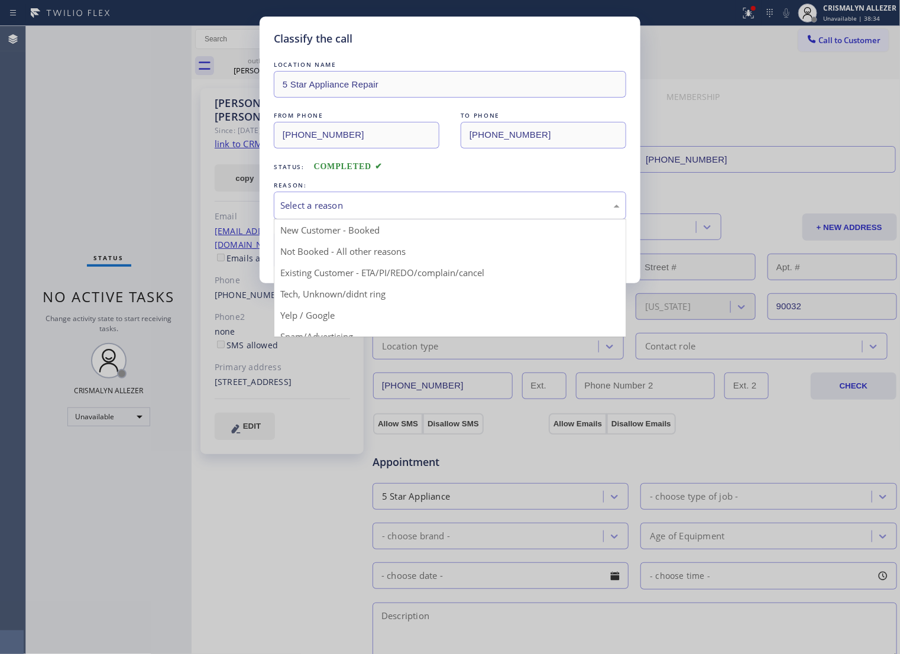
click at [448, 219] on div "Select a reason" at bounding box center [450, 206] width 352 height 28
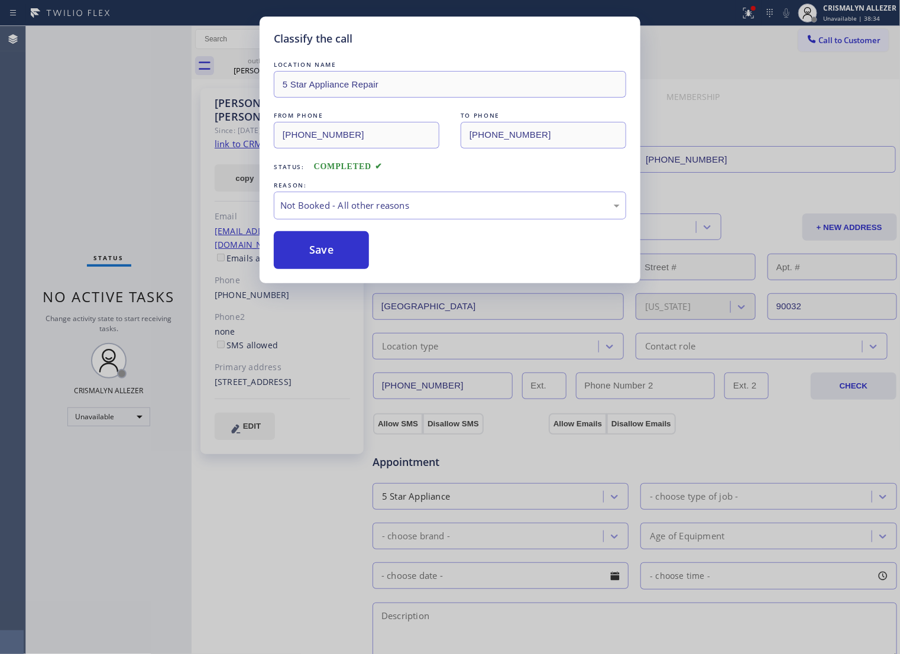
click at [330, 264] on button "Save" at bounding box center [321, 250] width 95 height 38
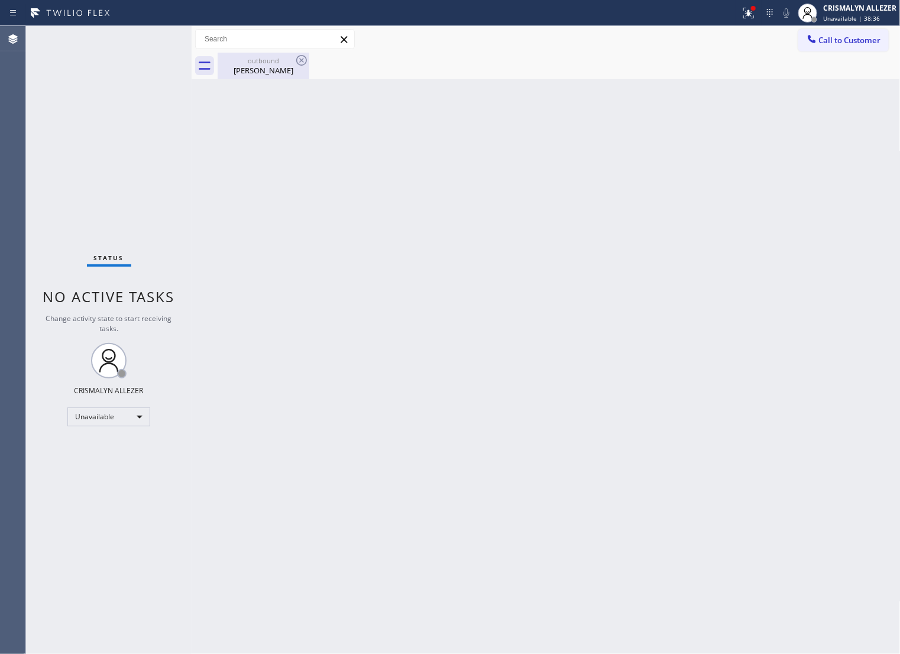
click at [251, 73] on div "[PERSON_NAME]" at bounding box center [263, 70] width 89 height 11
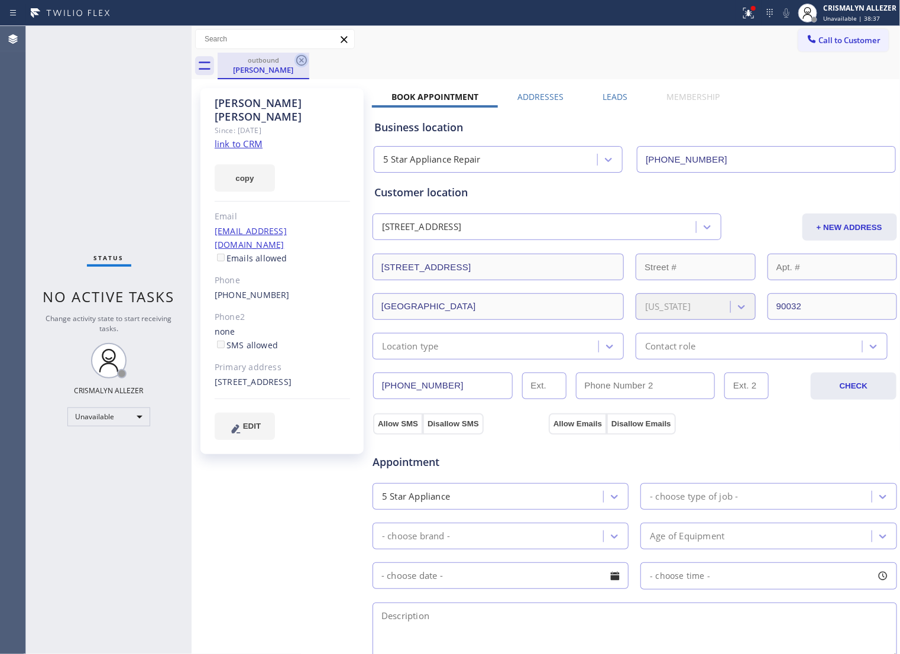
click at [299, 59] on icon at bounding box center [301, 60] width 14 height 14
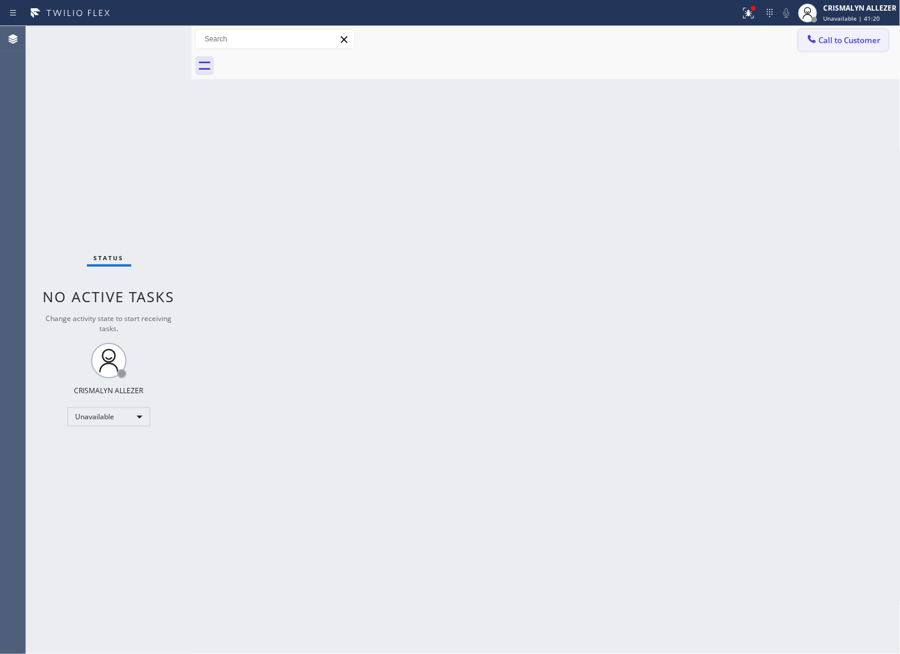
click at [845, 43] on span "Call to Customer" at bounding box center [850, 40] width 62 height 11
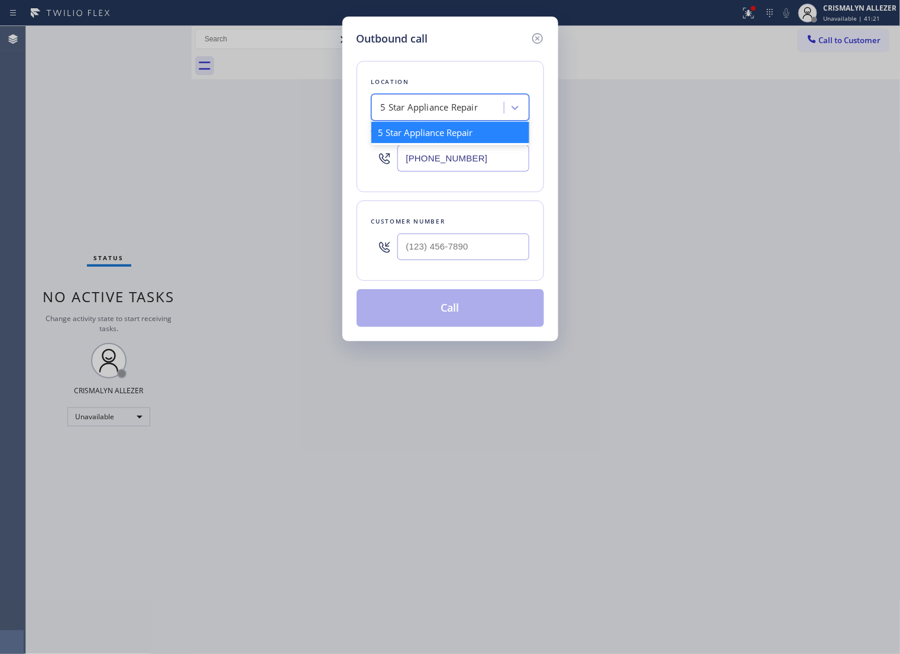
click at [433, 118] on div "5 Star Appliance Repair" at bounding box center [439, 108] width 129 height 21
paste input "Alhambra Appliance Masters"
type input "Alhambra Appliance Masters"
click at [435, 143] on div "Alhambra Appliance Masters" at bounding box center [450, 132] width 158 height 21
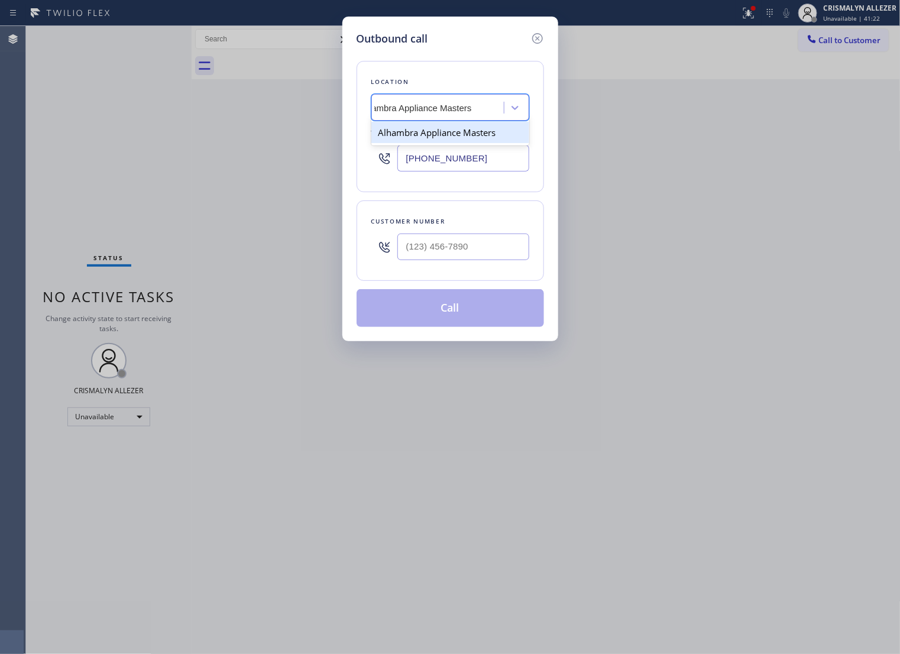
type input "[PHONE_NUMBER]"
click at [495, 256] on input "(___) ___-____" at bounding box center [463, 247] width 132 height 27
paste input "323) 419-8279"
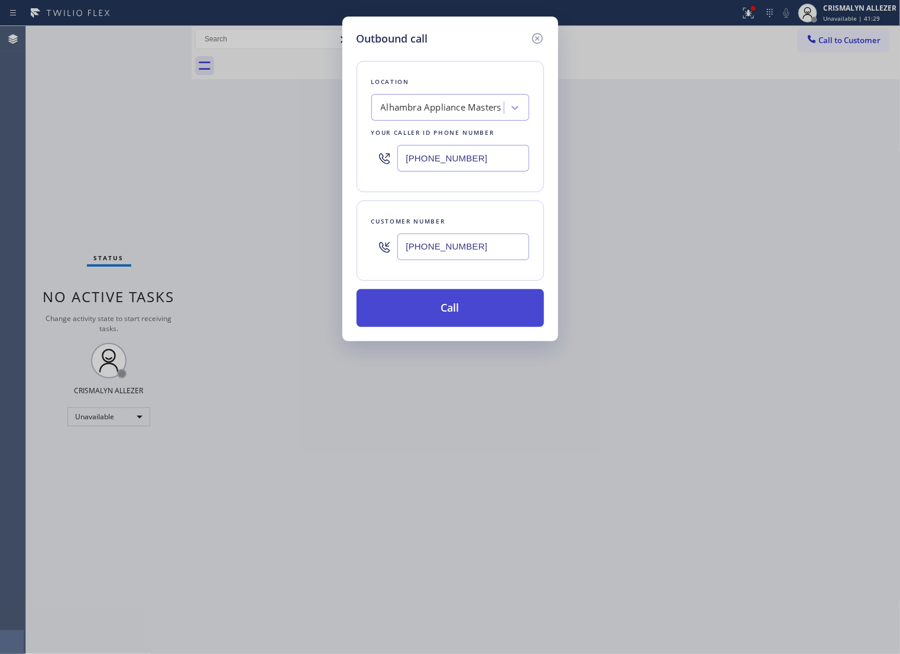
type input "[PHONE_NUMBER]"
click at [451, 327] on button "Call" at bounding box center [450, 308] width 187 height 38
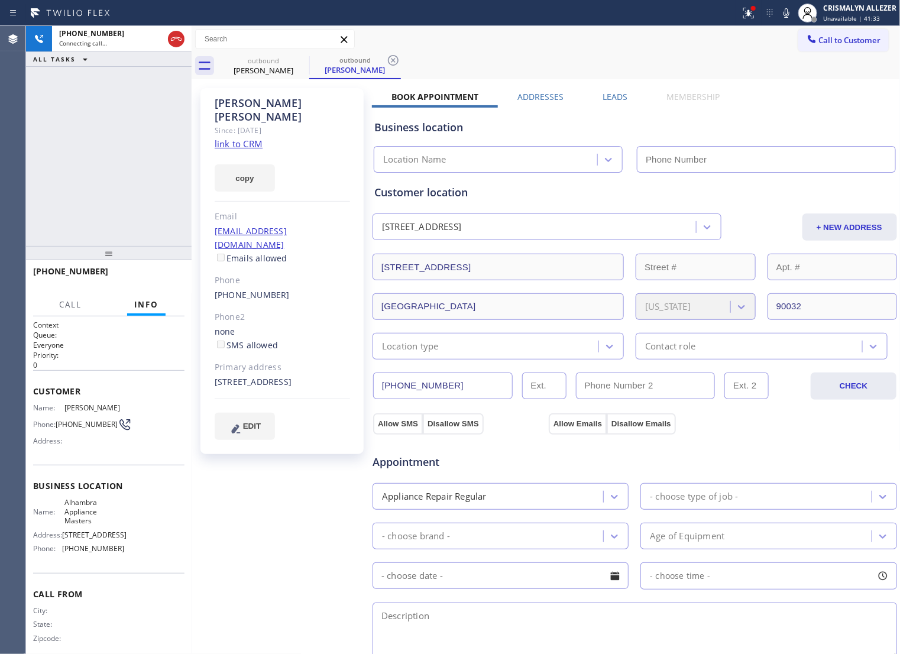
type input "[PHONE_NUMBER]"
click at [605, 98] on label "Leads" at bounding box center [615, 96] width 25 height 11
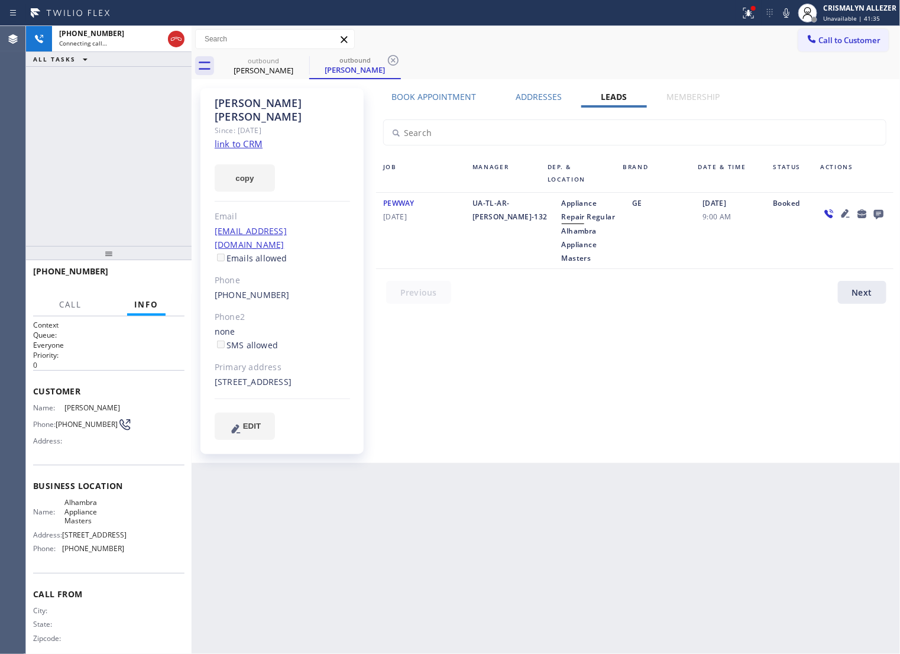
click at [879, 217] on icon at bounding box center [877, 214] width 9 height 9
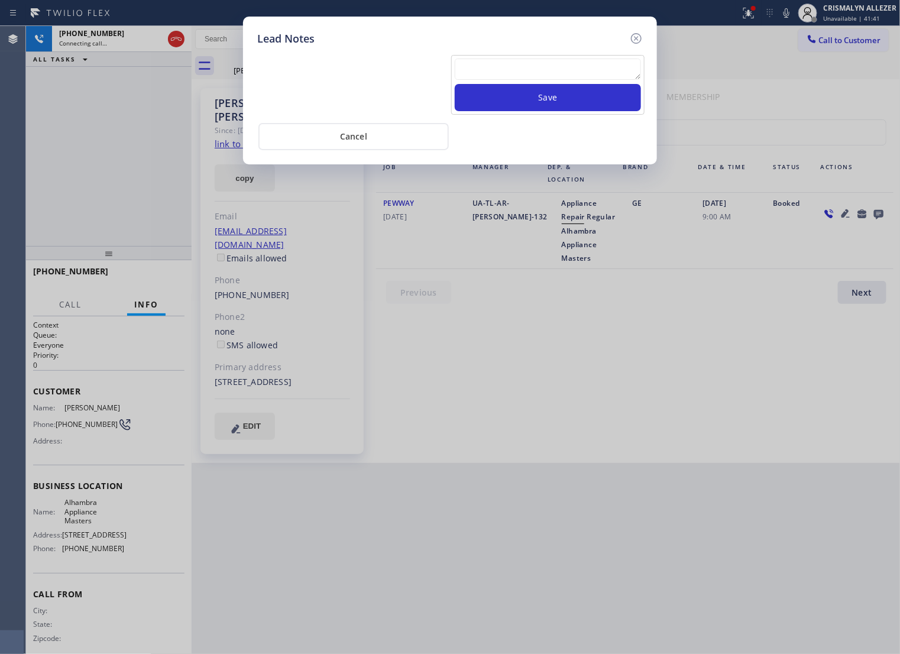
click at [536, 69] on textarea at bounding box center [548, 69] width 186 height 21
paste textarea "no answer | pls xfer if cx calls back"
type textarea "no answer | pls xfer if cx calls back"
click at [555, 110] on button "Save" at bounding box center [548, 97] width 186 height 27
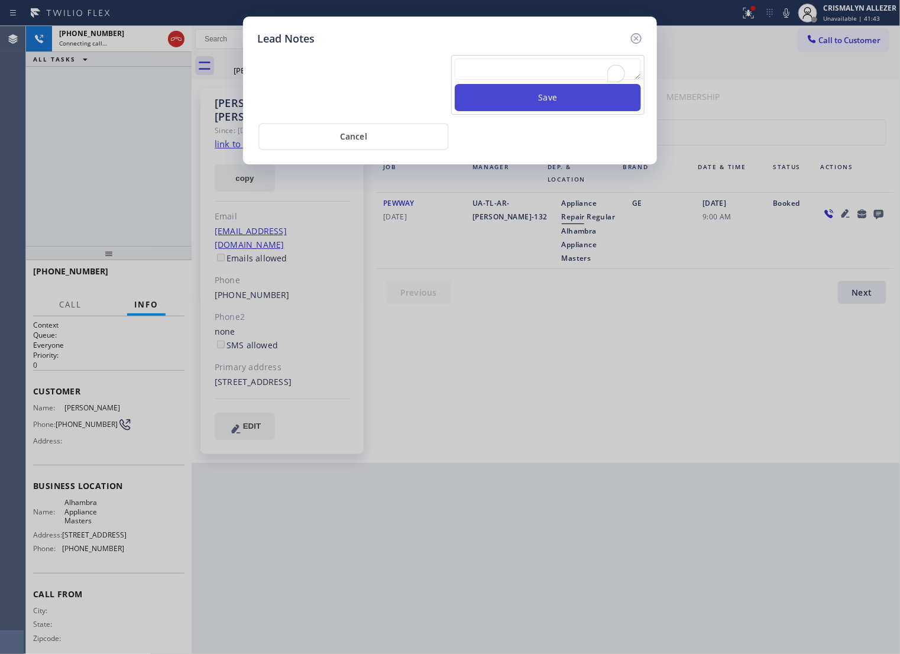
scroll to position [0, 0]
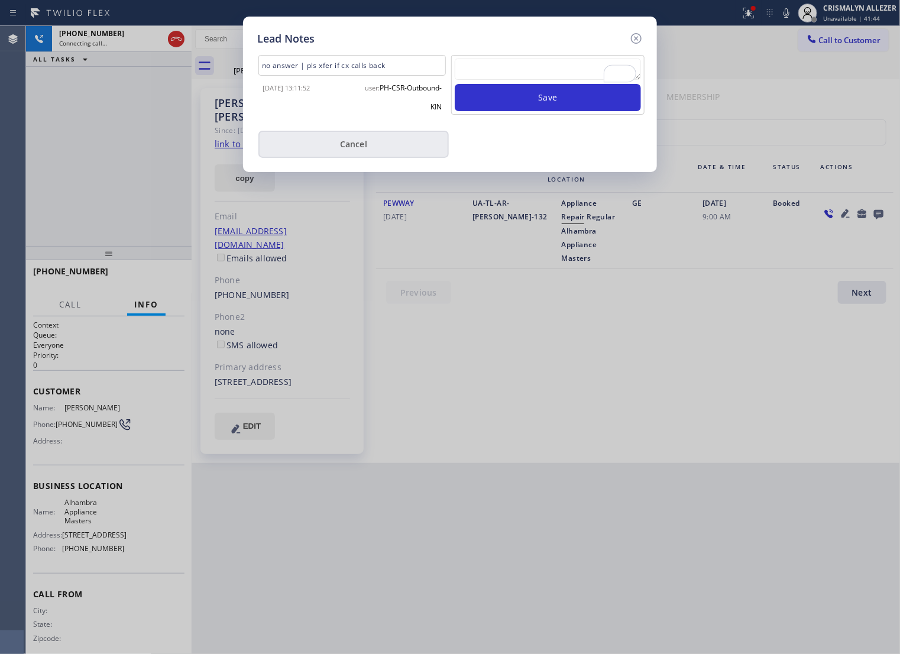
click at [380, 146] on button "Cancel" at bounding box center [353, 144] width 190 height 27
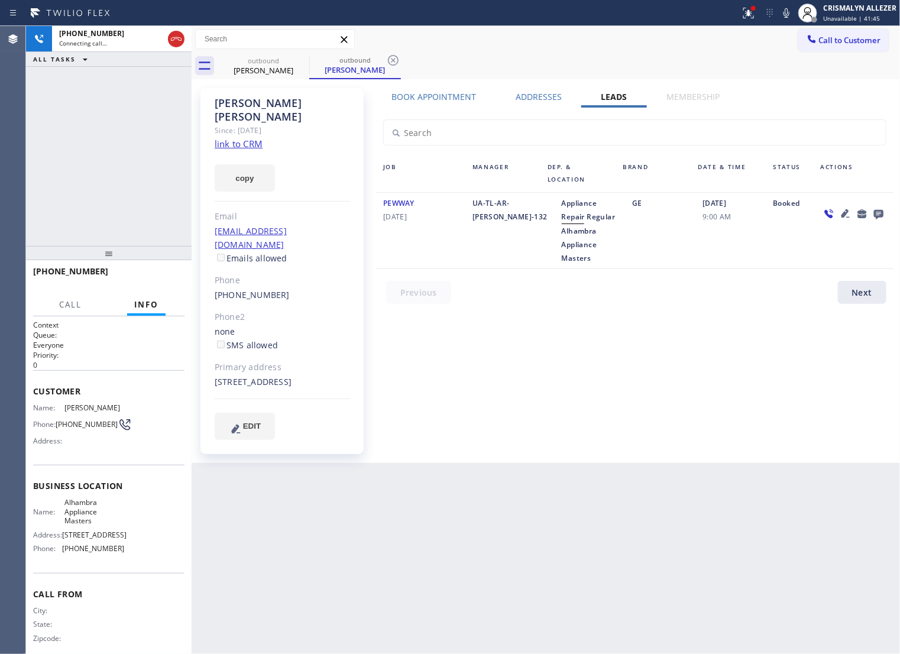
click at [441, 95] on label "Book Appointment" at bounding box center [433, 96] width 85 height 11
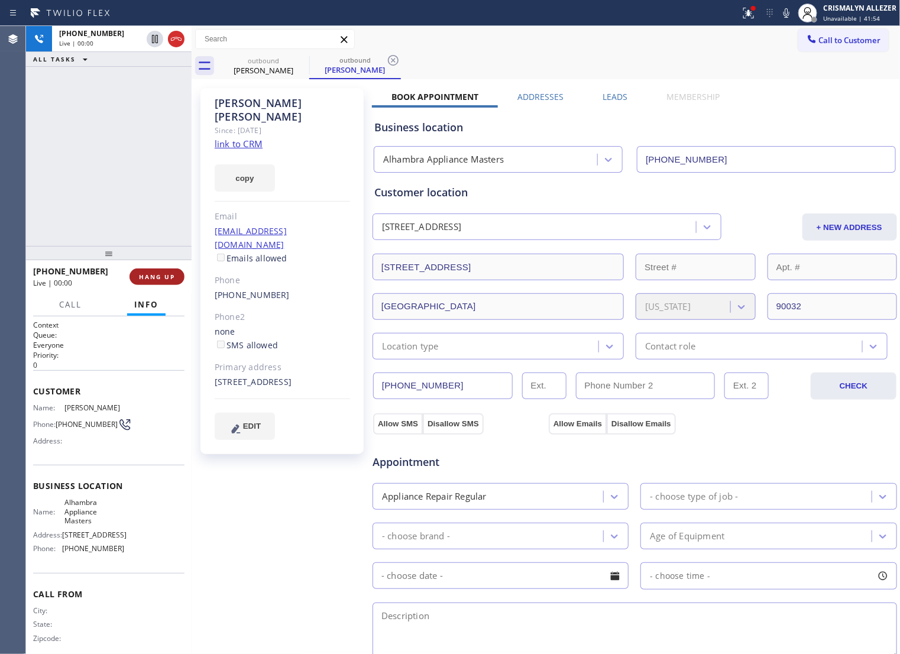
click at [142, 276] on span "HANG UP" at bounding box center [157, 277] width 36 height 8
click at [151, 278] on span "COMPLETE" at bounding box center [154, 277] width 41 height 8
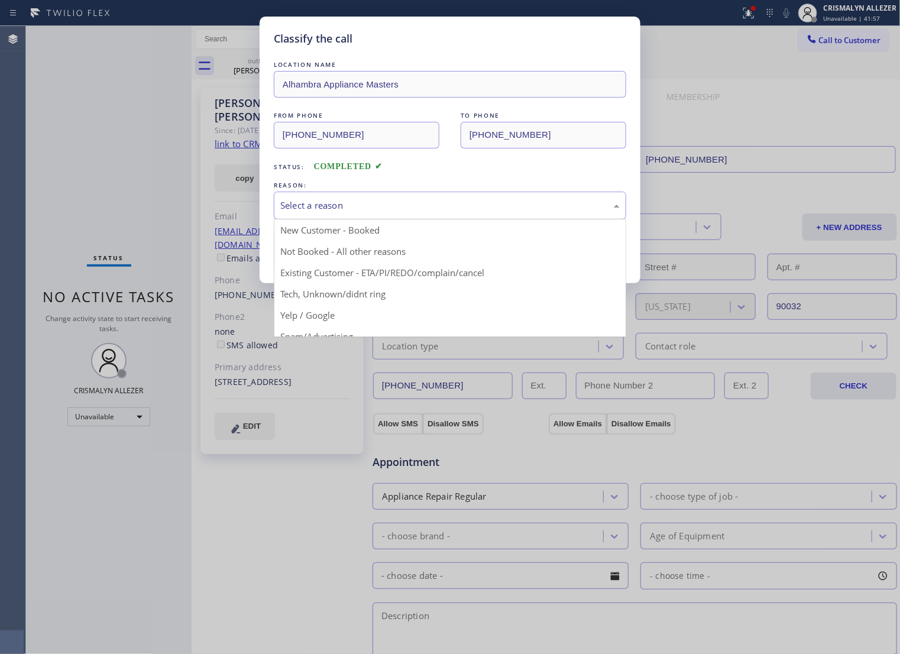
click at [433, 219] on div "Select a reason" at bounding box center [450, 206] width 352 height 28
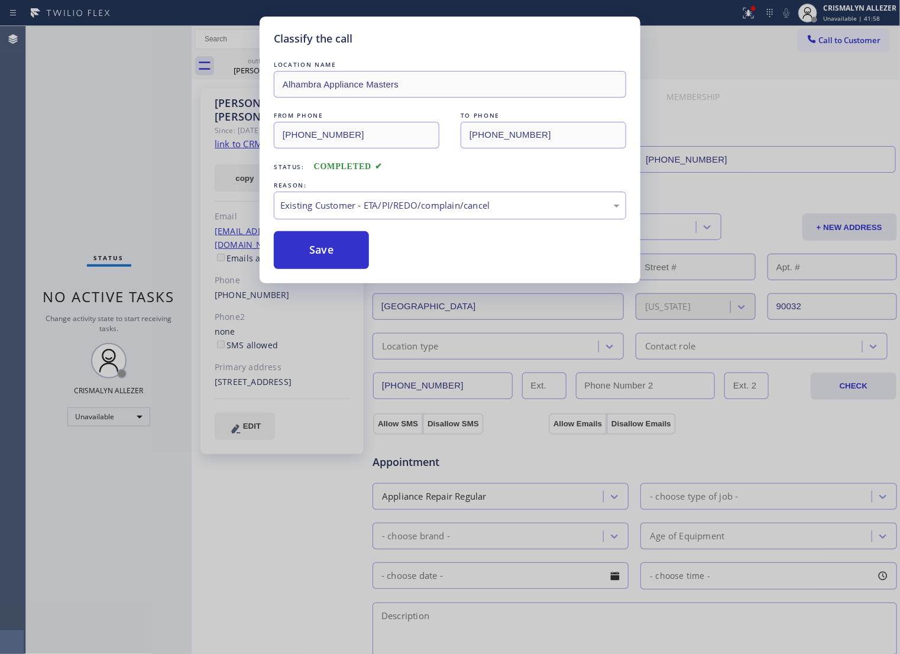
click at [322, 269] on button "Save" at bounding box center [321, 250] width 95 height 38
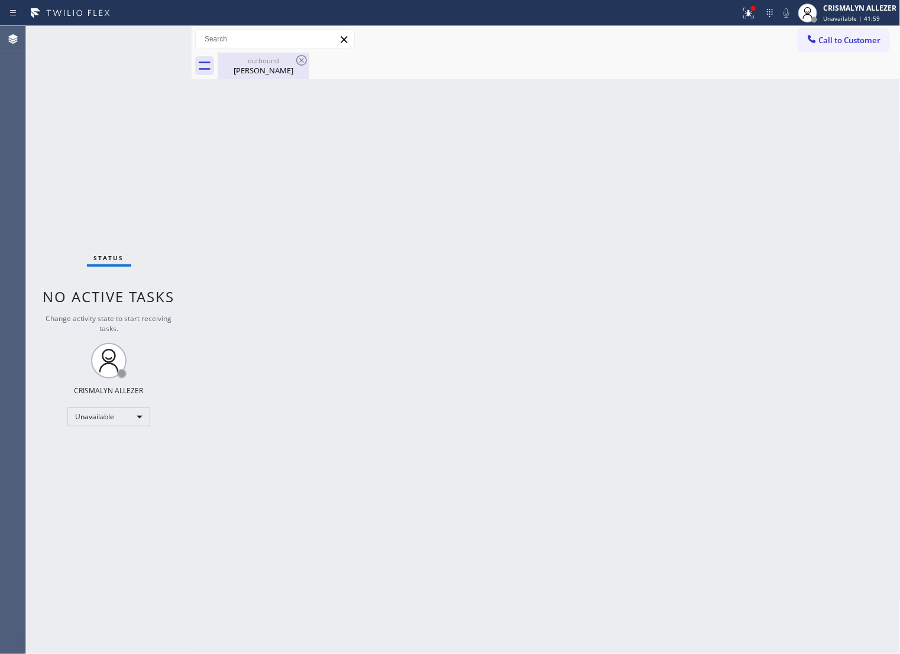
click at [267, 76] on div "outbound [PERSON_NAME]" at bounding box center [263, 66] width 89 height 27
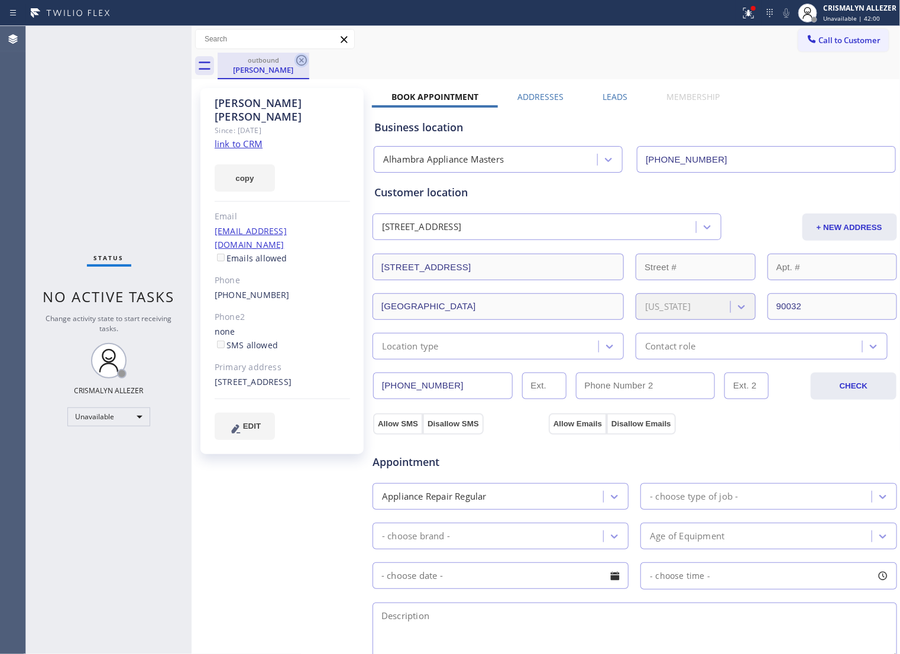
click at [306, 56] on icon at bounding box center [301, 60] width 14 height 14
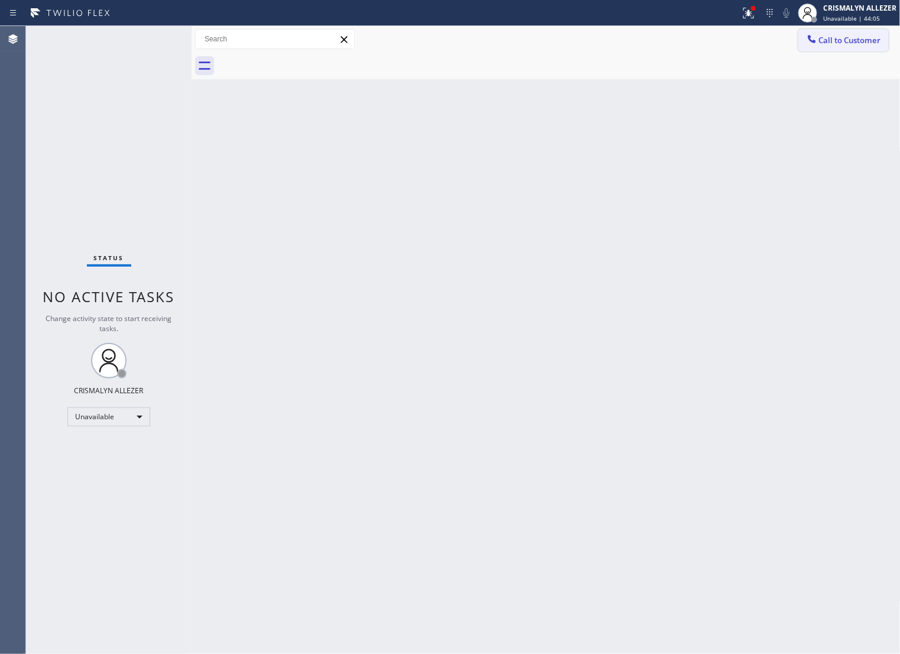
click at [840, 36] on span "Call to Customer" at bounding box center [850, 40] width 62 height 11
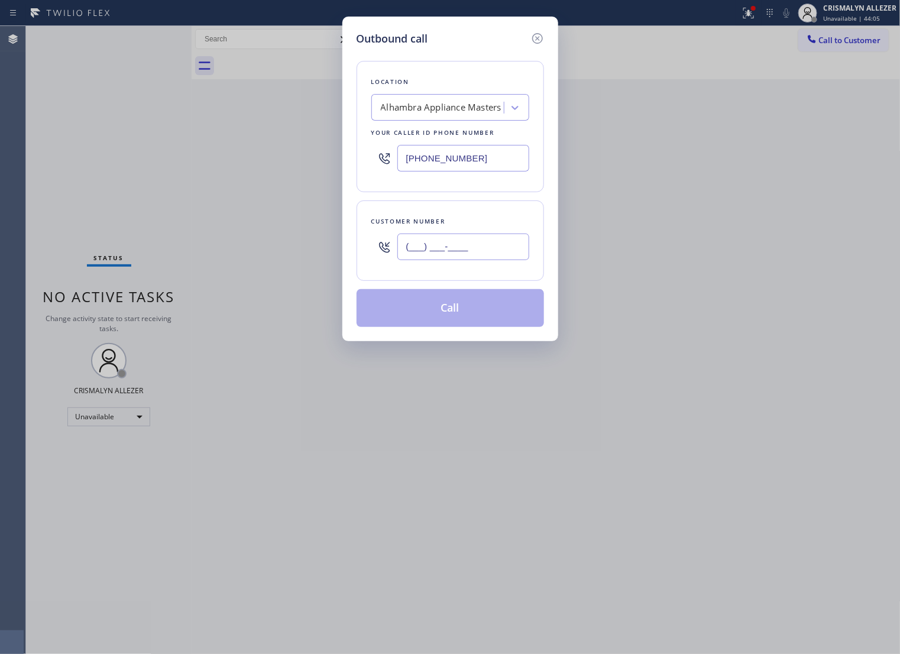
click at [489, 260] on input "(___) ___-____" at bounding box center [463, 247] width 132 height 27
paste input "323) 997-5700"
type input "[PHONE_NUMBER]"
click at [474, 115] on div "Alhambra Appliance Masters" at bounding box center [441, 108] width 121 height 14
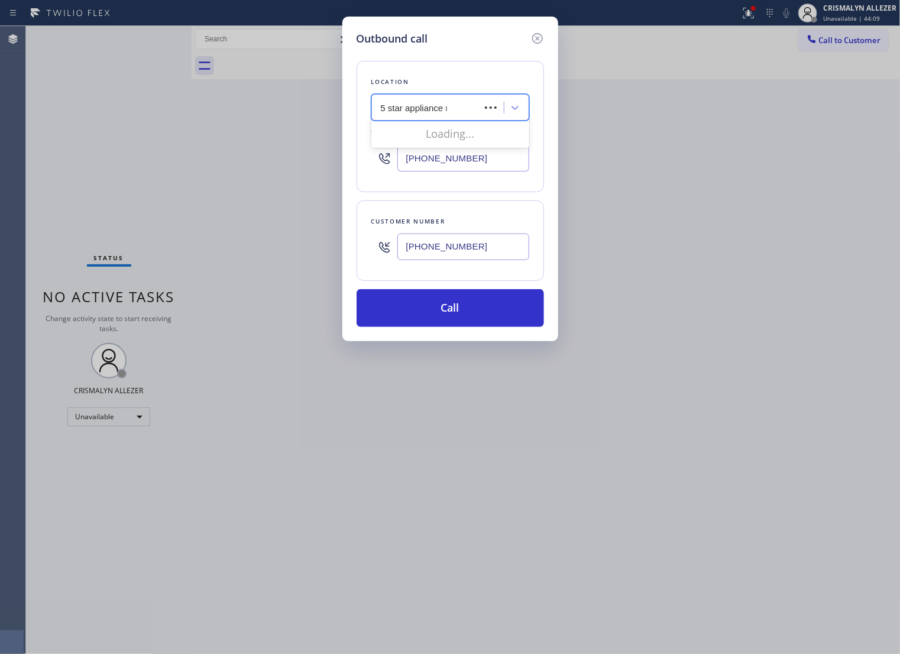
type input "5 star appliance re"
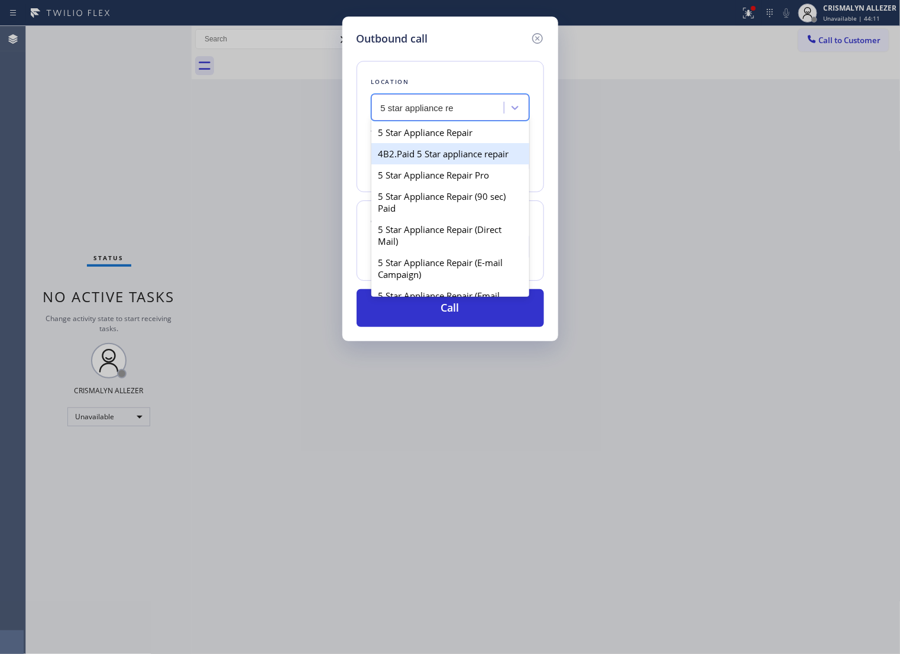
click at [450, 151] on div "4B2.Paid 5 Star appliance repair" at bounding box center [450, 153] width 158 height 21
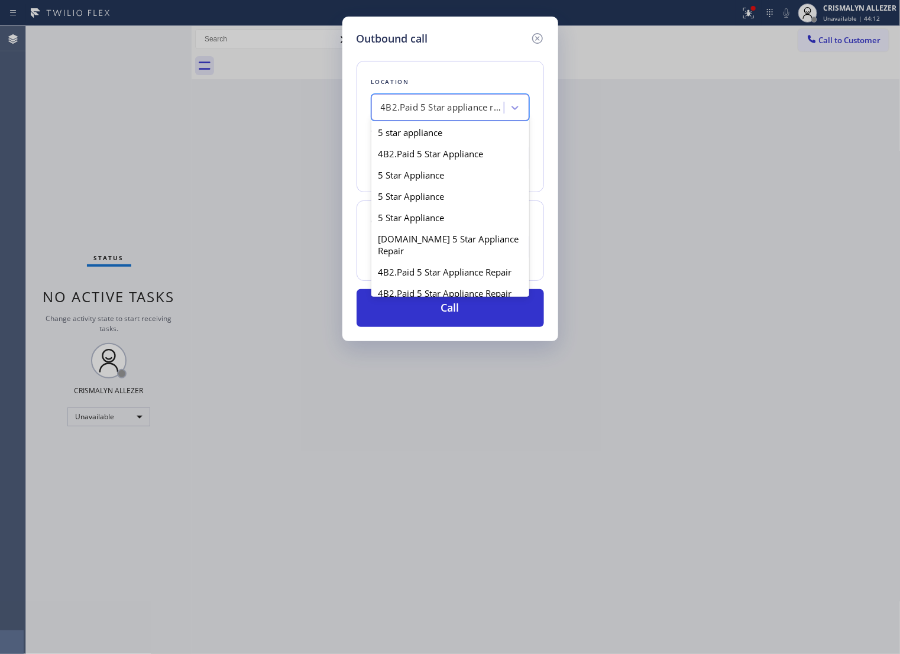
click at [478, 115] on div "4B2.Paid 5 Star appliance repair" at bounding box center [443, 108] width 124 height 14
click at [467, 140] on div "5 star appliance" at bounding box center [450, 132] width 158 height 21
type input "[PHONE_NUMBER]"
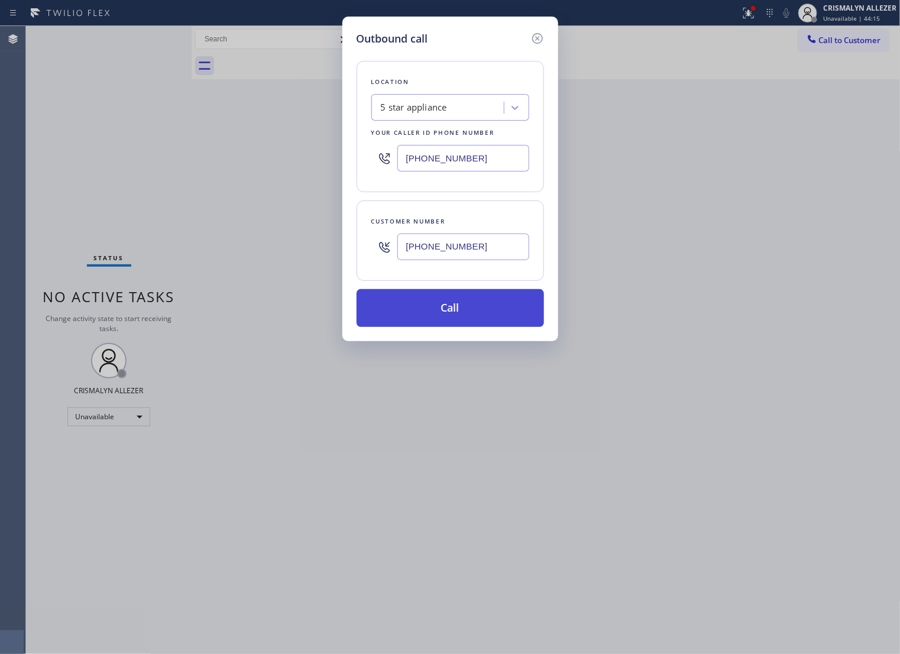
click at [455, 326] on button "Call" at bounding box center [450, 308] width 187 height 38
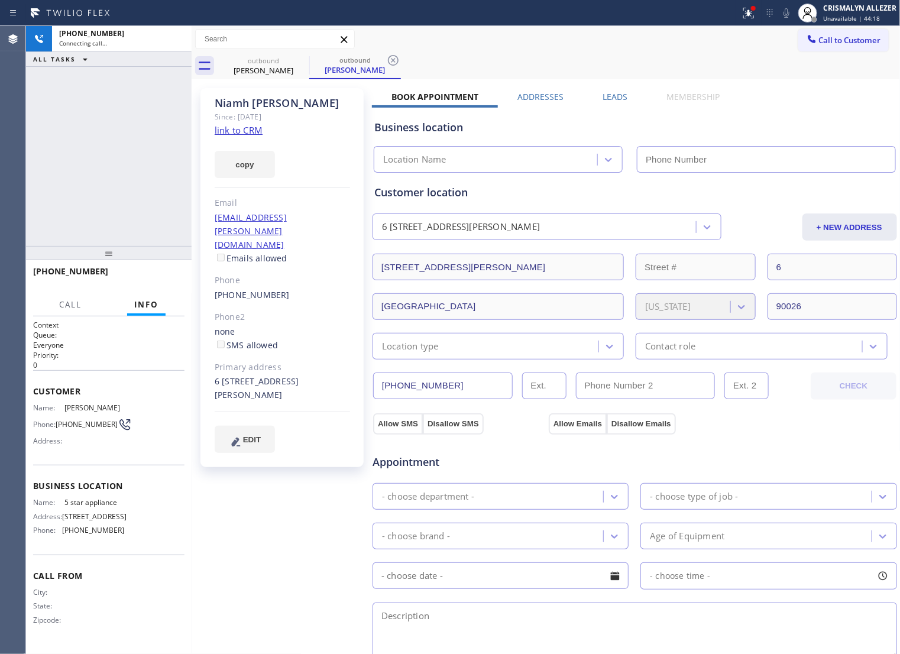
click at [244, 131] on link "link to CRM" at bounding box center [239, 130] width 48 height 12
type input "[PHONE_NUMBER]"
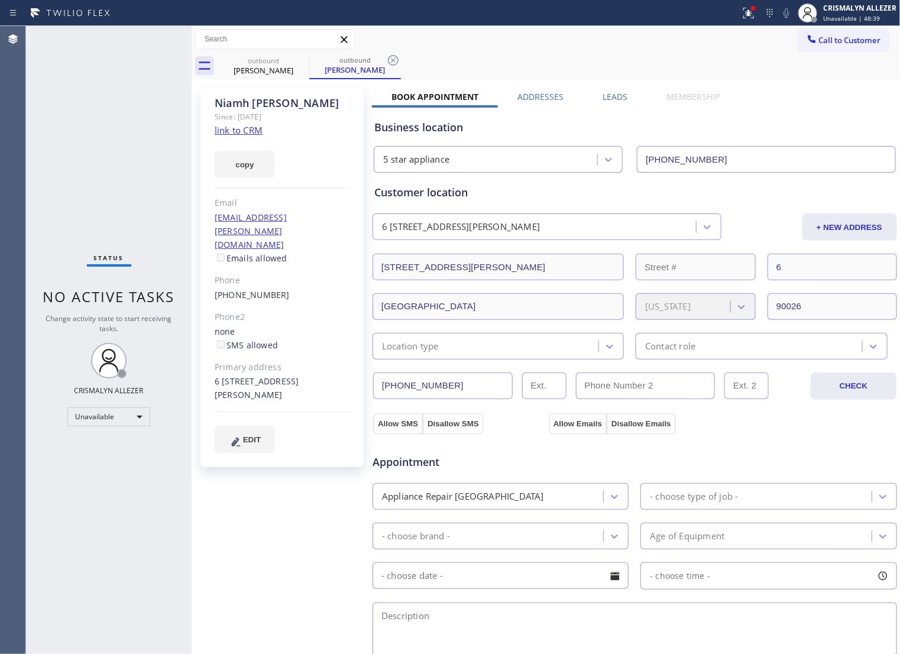
click at [391, 61] on icon at bounding box center [393, 60] width 11 height 11
click at [0, 0] on label "Leads" at bounding box center [0, 0] width 0 height 0
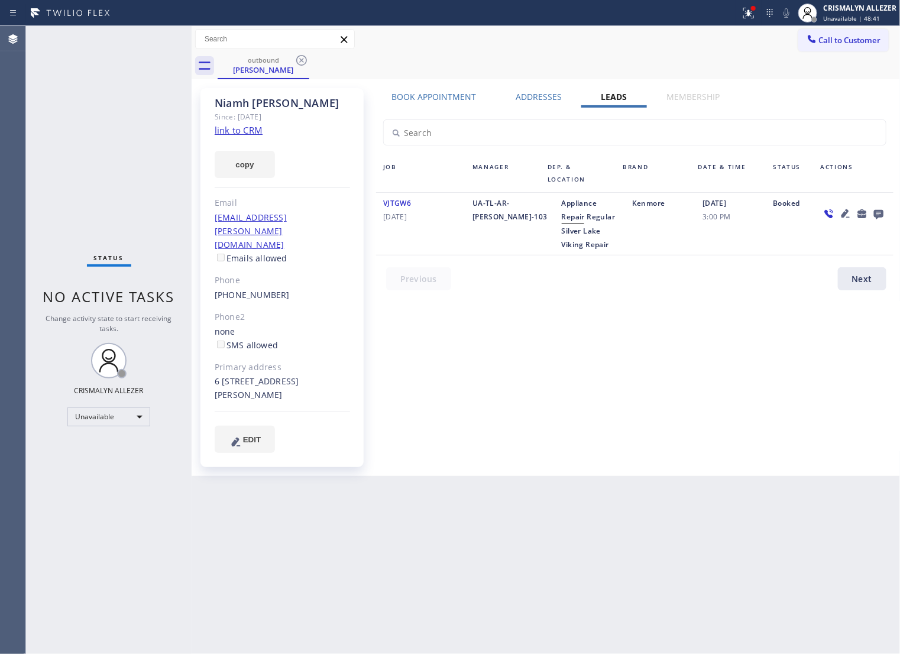
click at [883, 219] on icon at bounding box center [878, 213] width 14 height 15
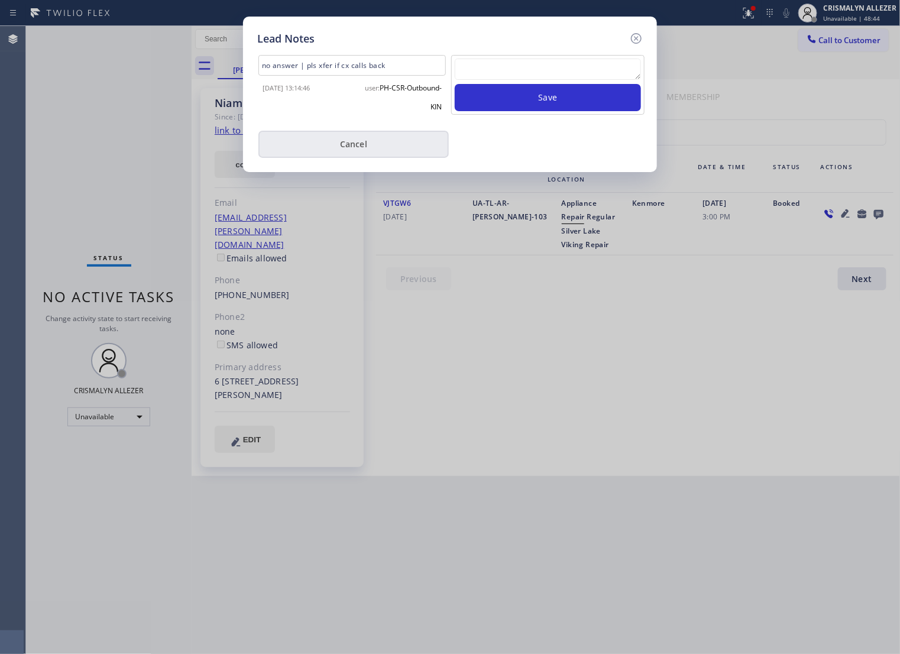
click at [339, 157] on button "Cancel" at bounding box center [353, 144] width 190 height 27
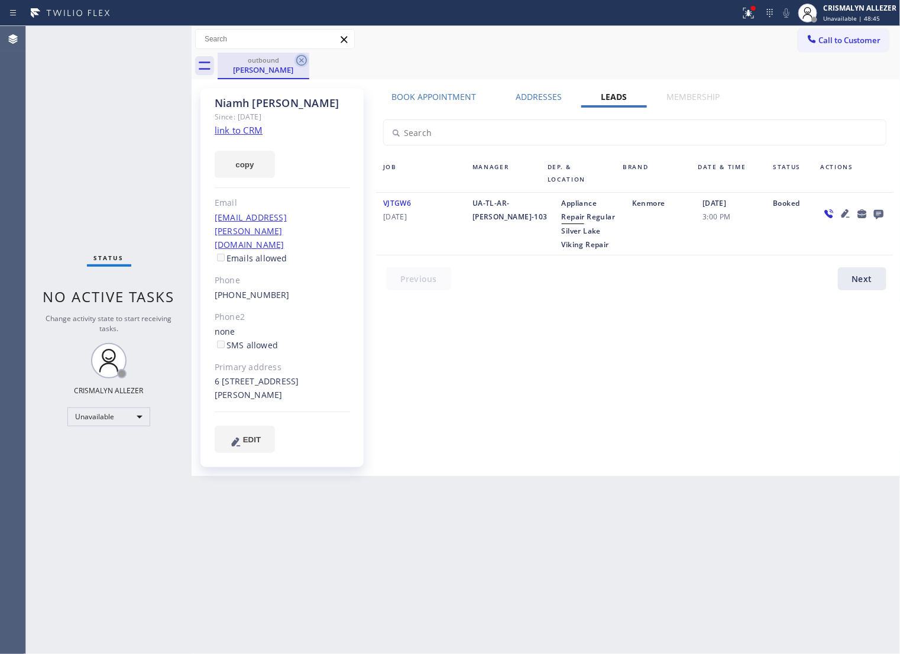
click at [300, 63] on icon at bounding box center [301, 60] width 14 height 14
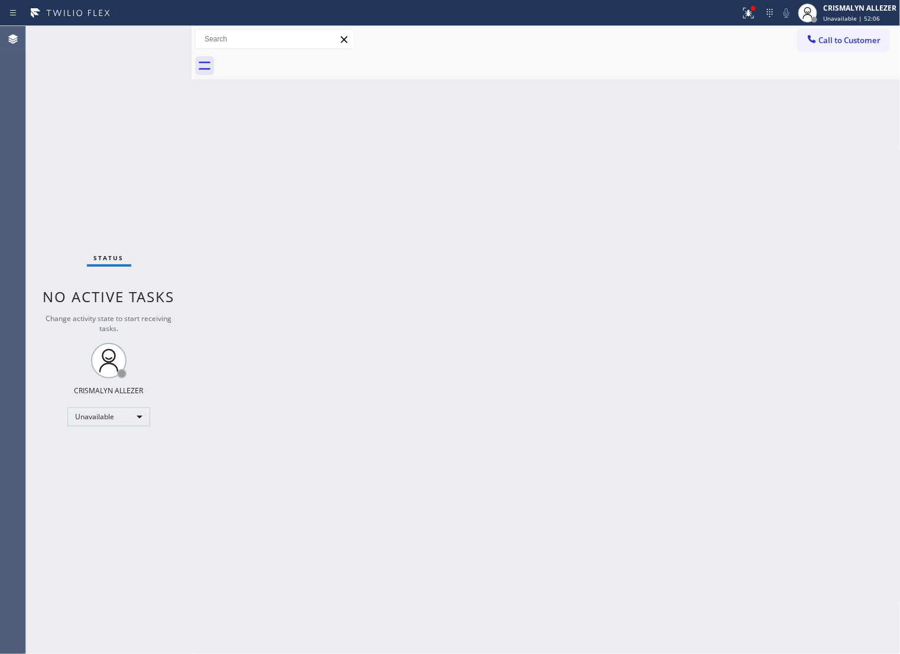
click at [837, 43] on span "Call to Customer" at bounding box center [850, 40] width 62 height 11
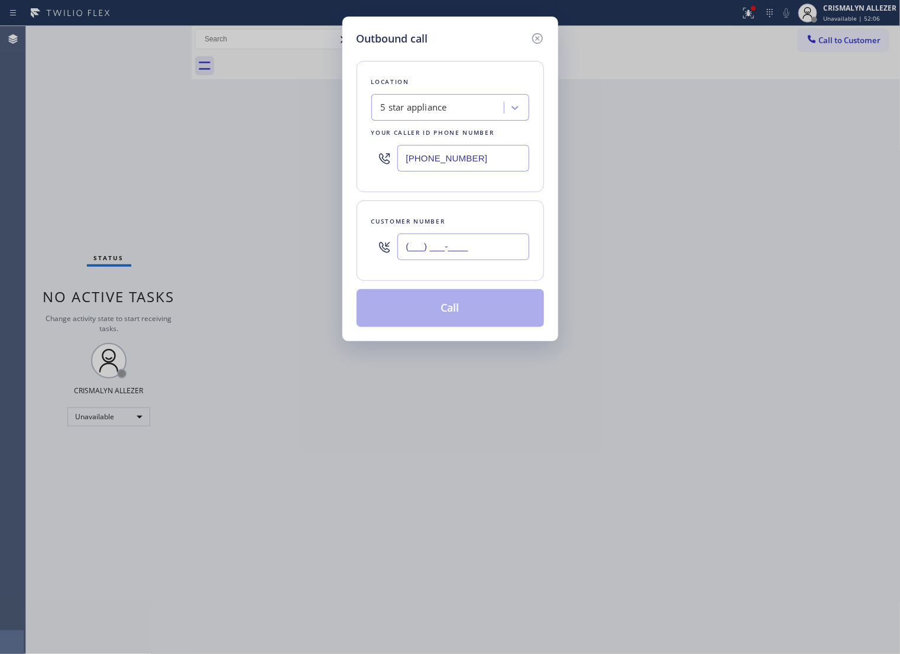
click at [488, 247] on input "(___) ___-____" at bounding box center [463, 247] width 132 height 27
paste input "310) 997-6469"
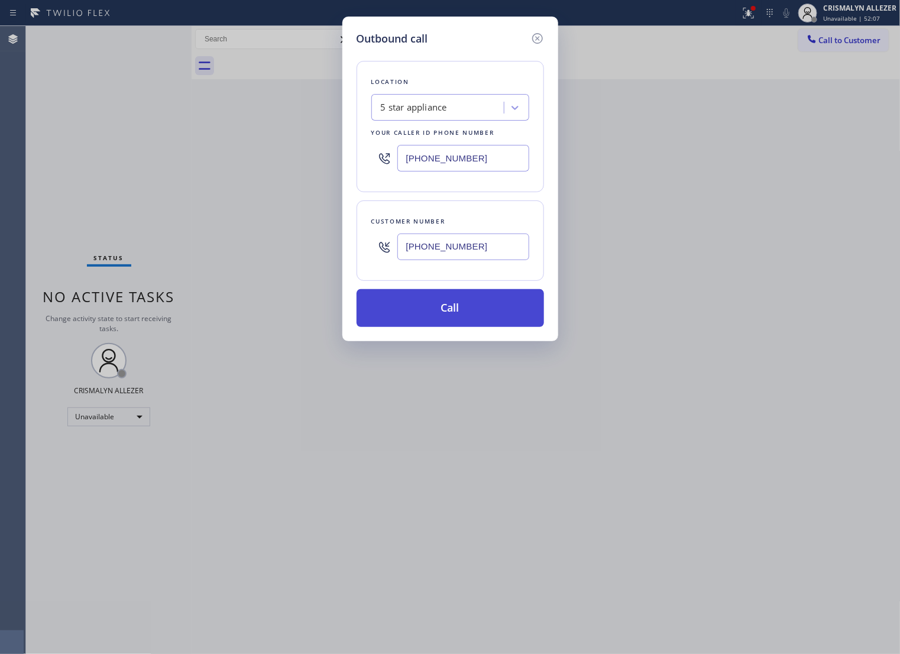
type input "[PHONE_NUMBER]"
click at [459, 327] on button "Call" at bounding box center [450, 308] width 187 height 38
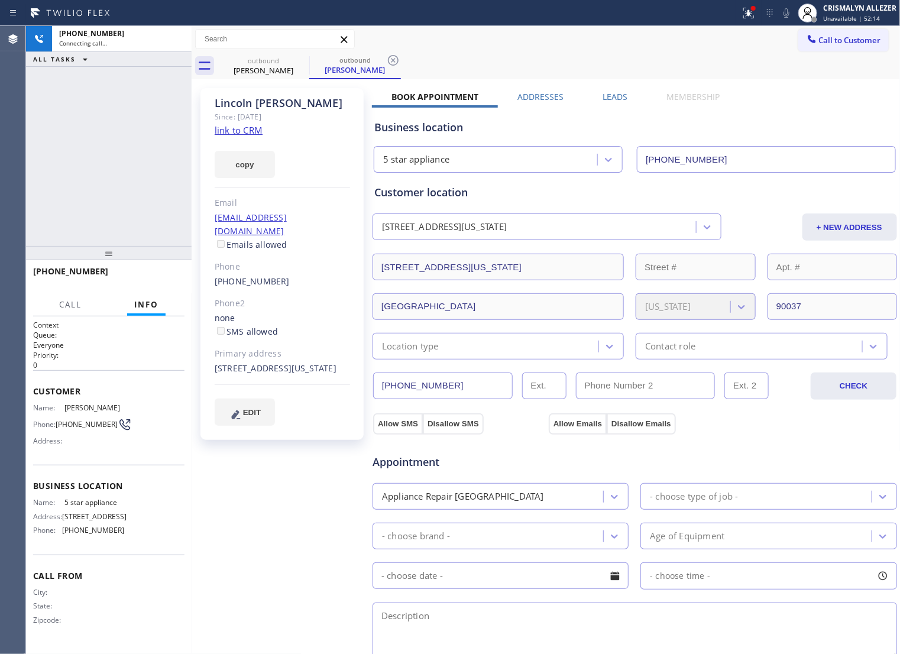
type input "[PHONE_NUMBER]"
click at [160, 278] on span "HANG UP" at bounding box center [157, 277] width 36 height 8
click at [160, 278] on span "COMPLETE" at bounding box center [154, 277] width 41 height 8
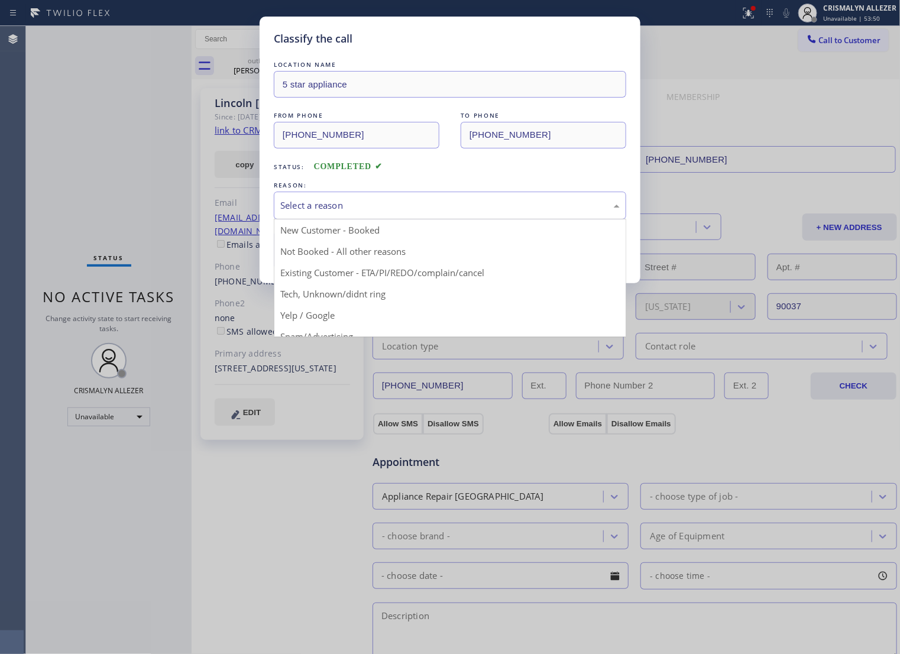
click at [406, 212] on div "Select a reason" at bounding box center [449, 206] width 339 height 14
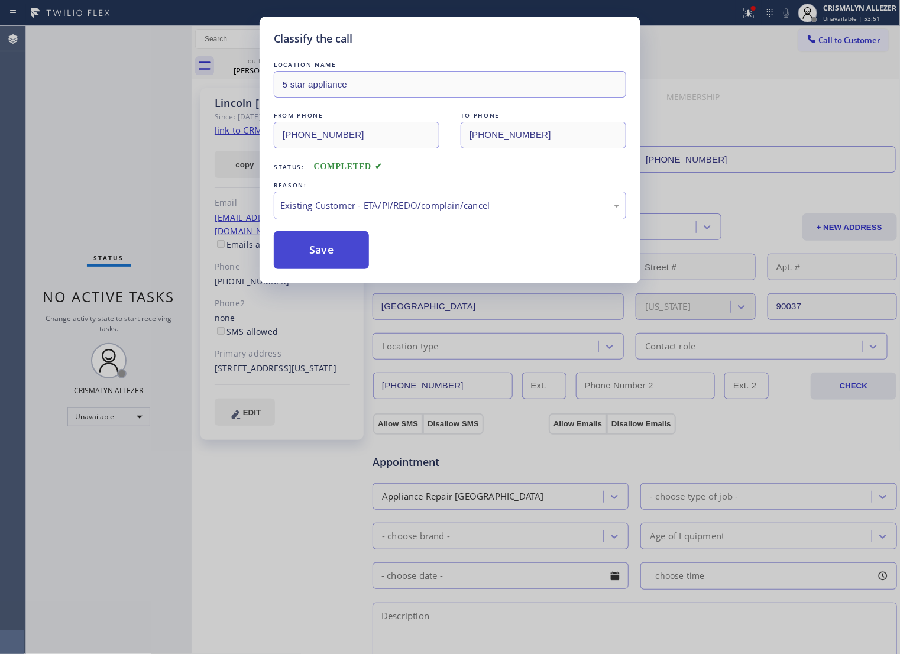
click at [349, 263] on button "Save" at bounding box center [321, 250] width 95 height 38
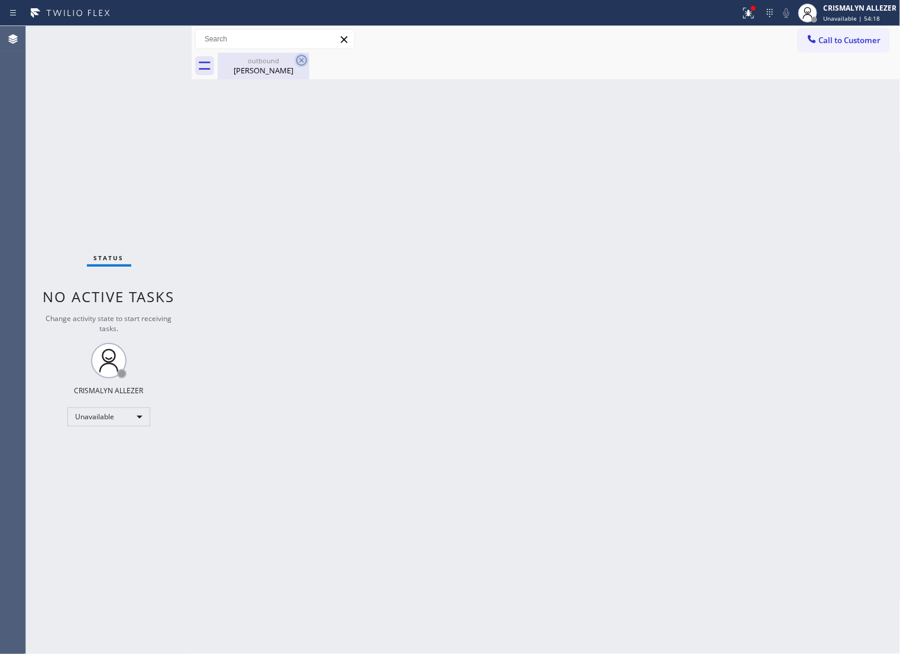
drag, startPoint x: 283, startPoint y: 79, endPoint x: 306, endPoint y: 67, distance: 25.9
click at [283, 79] on div "outbound [PERSON_NAME]" at bounding box center [263, 66] width 89 height 27
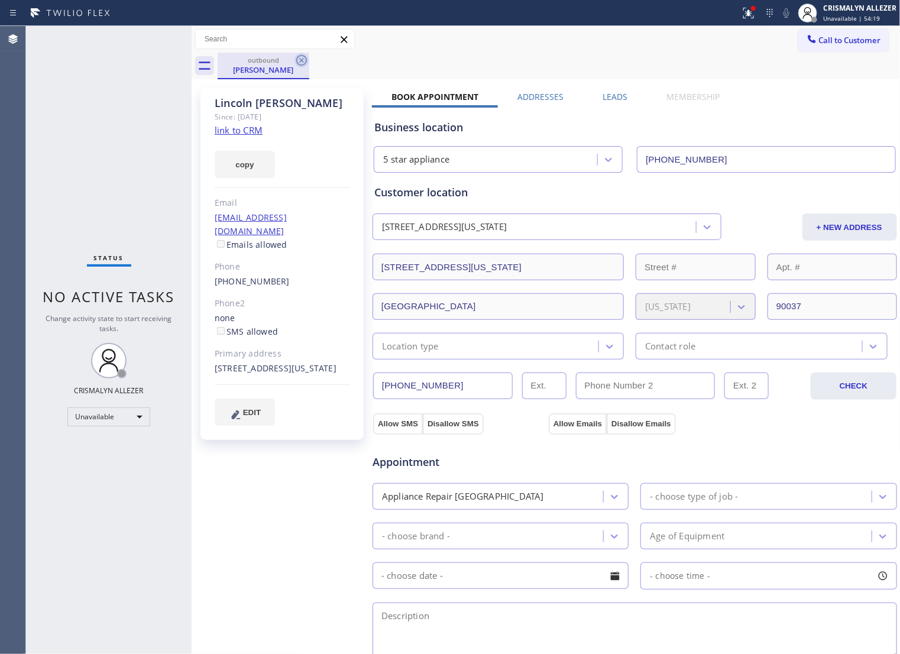
click at [302, 59] on icon at bounding box center [301, 60] width 11 height 11
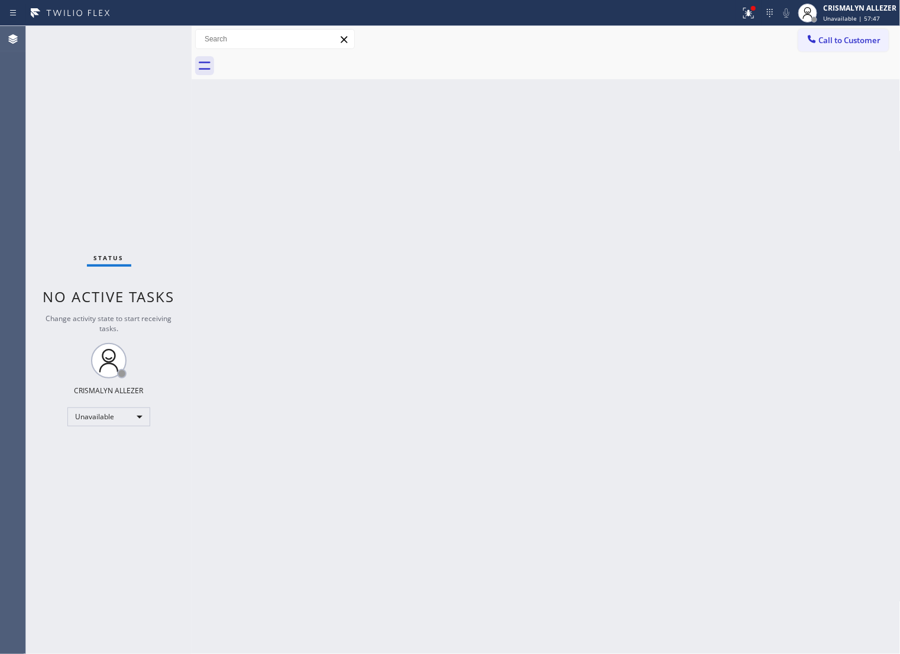
drag, startPoint x: 856, startPoint y: 37, endPoint x: 746, endPoint y: 114, distance: 134.5
click at [856, 37] on span "Call to Customer" at bounding box center [850, 40] width 62 height 11
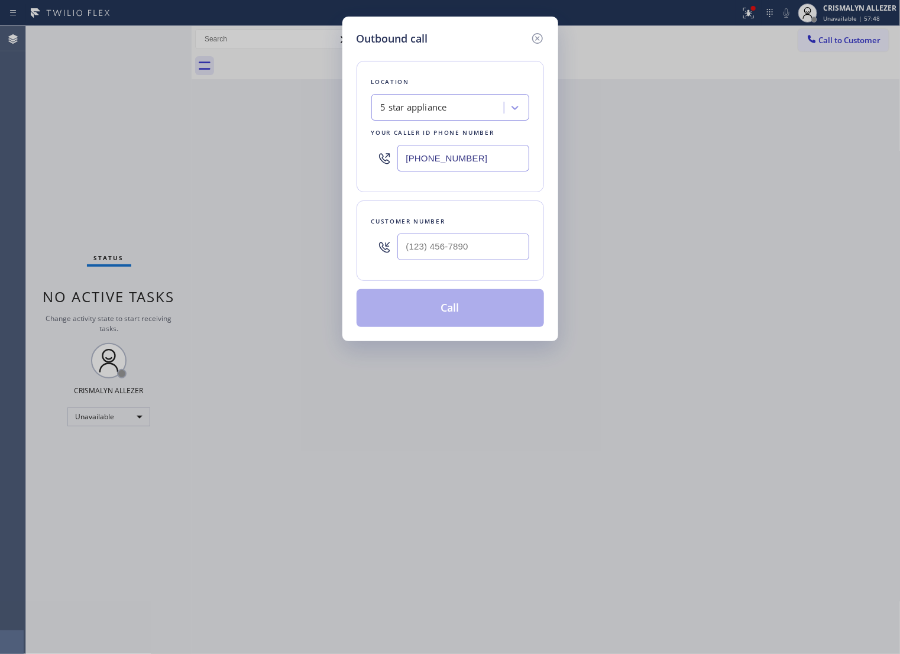
click at [490, 266] on div at bounding box center [463, 247] width 132 height 38
click at [489, 260] on input "(___) ___-____" at bounding box center [463, 247] width 132 height 27
paste input "310) 309-7236"
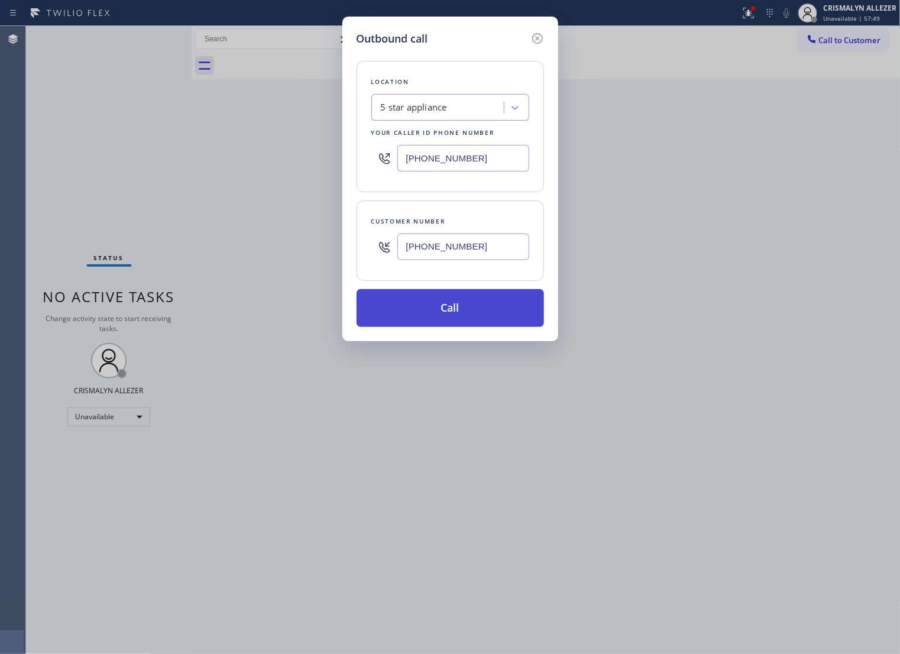
type input "[PHONE_NUMBER]"
click at [445, 327] on button "Call" at bounding box center [450, 308] width 187 height 38
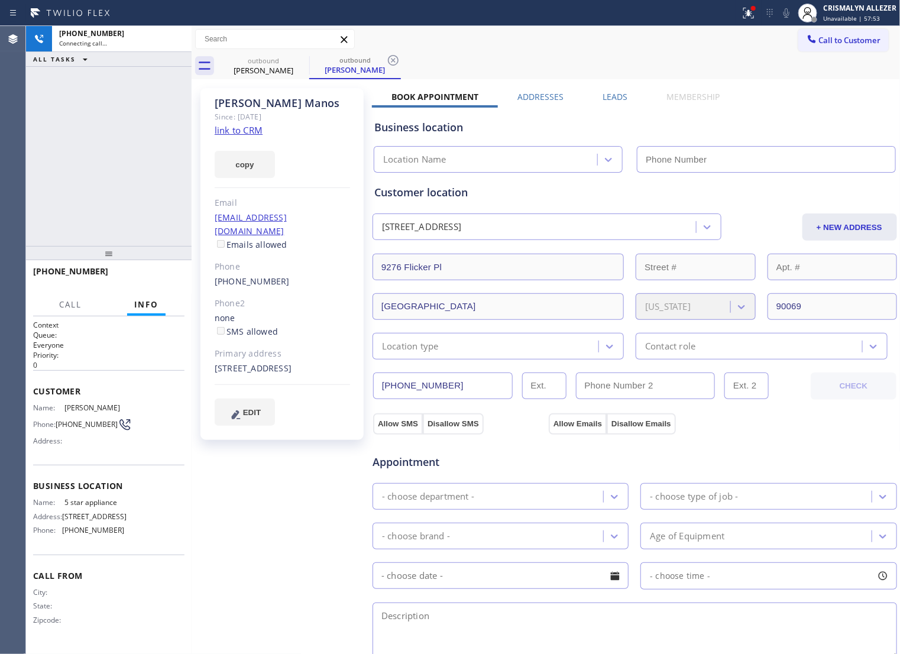
click at [234, 132] on link "link to CRM" at bounding box center [239, 130] width 48 height 12
type input "[PHONE_NUMBER]"
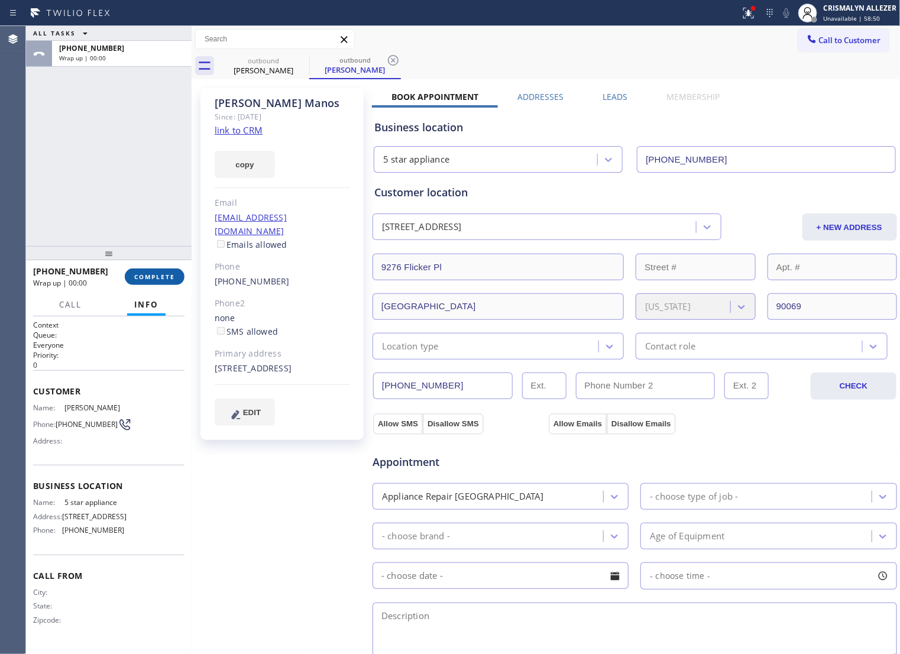
click at [140, 278] on span "COMPLETE" at bounding box center [154, 277] width 41 height 8
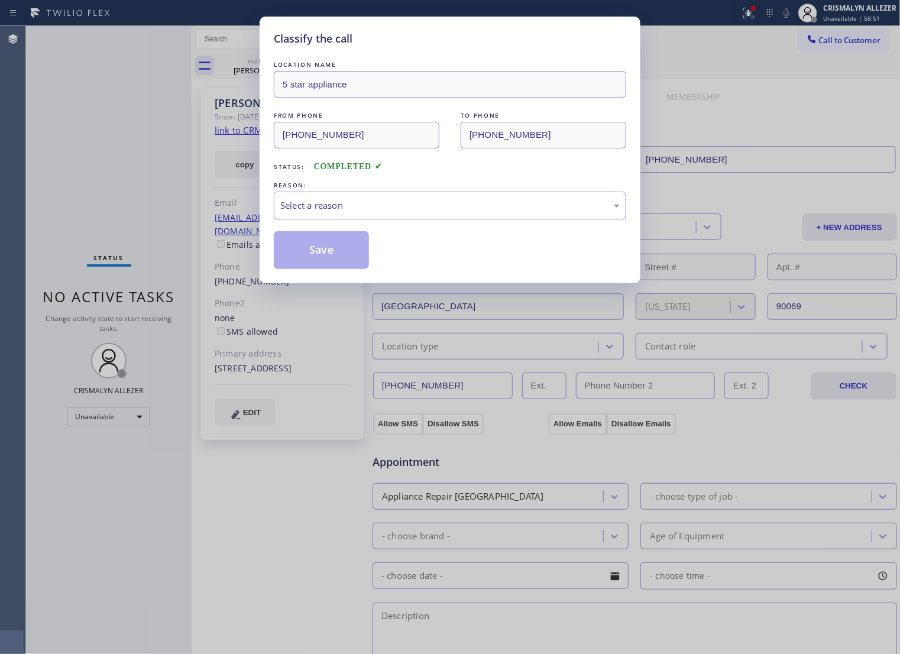
click at [439, 212] on div "Select a reason" at bounding box center [449, 206] width 339 height 14
click at [346, 264] on button "Save" at bounding box center [321, 250] width 95 height 38
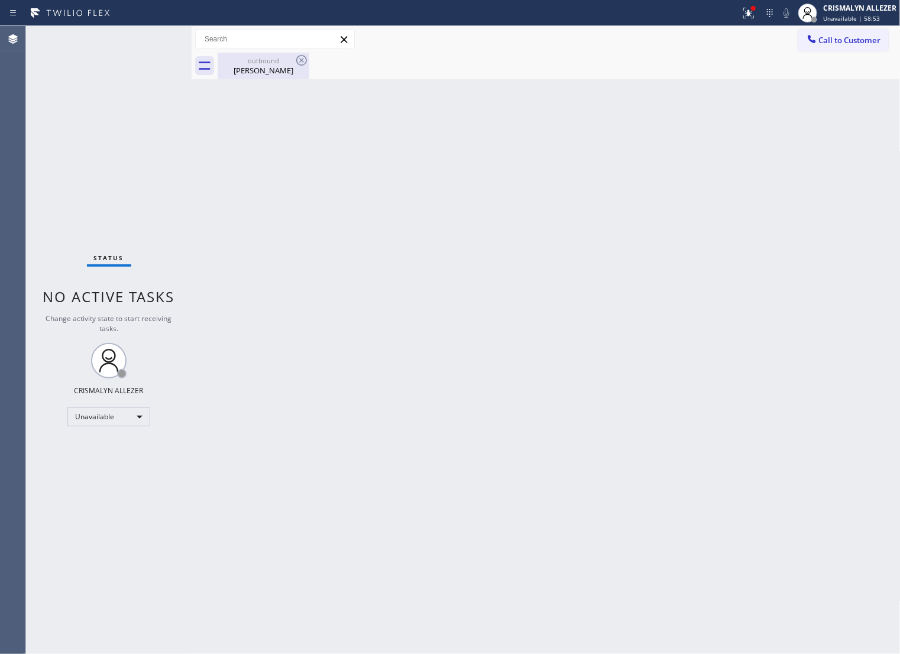
click at [258, 69] on div "[PERSON_NAME]" at bounding box center [263, 70] width 89 height 11
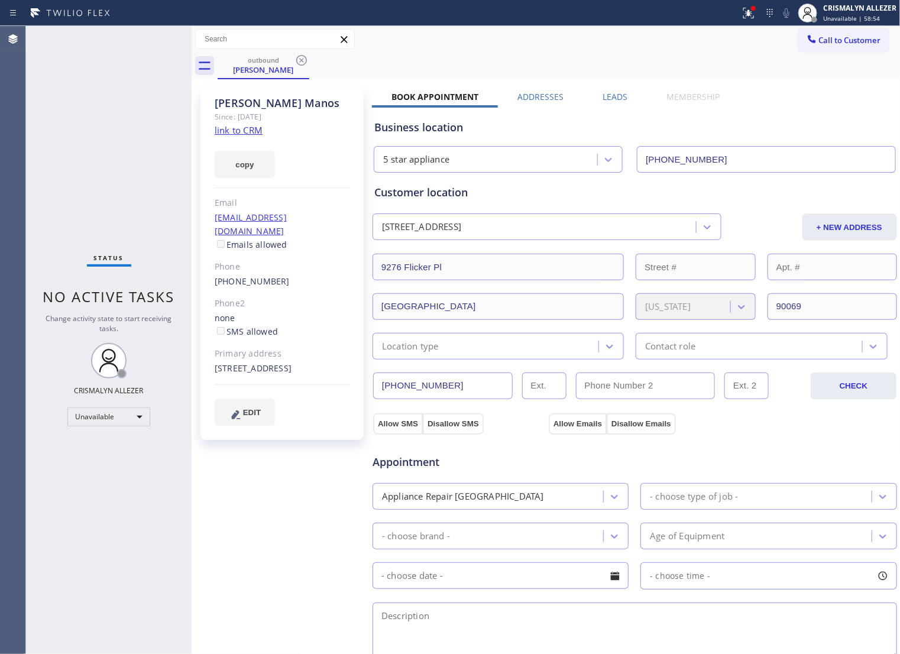
click at [604, 93] on label "Leads" at bounding box center [615, 96] width 25 height 11
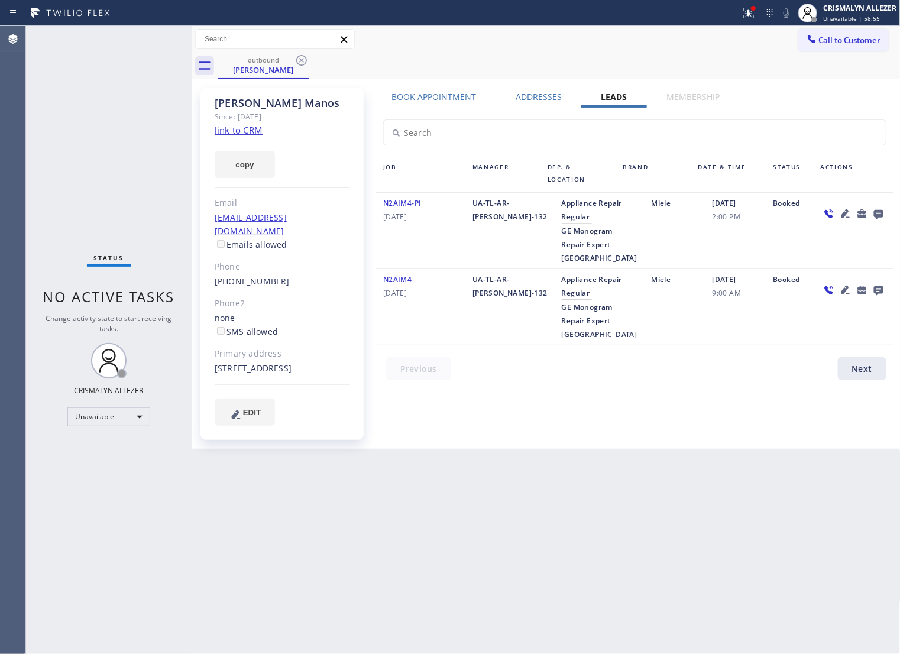
click at [875, 213] on icon at bounding box center [877, 214] width 9 height 9
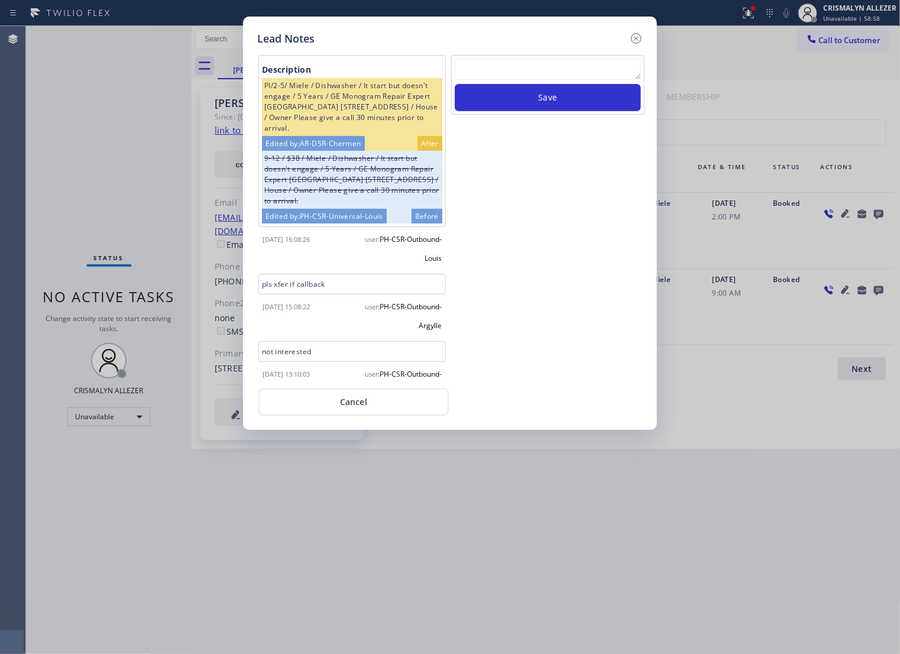
click at [530, 69] on textarea at bounding box center [548, 69] width 186 height 21
paste textarea "ALL ARE GOOD, but xfer cx cb"
type textarea "ALL ARE GOOD, but xfer cx cb"
click at [543, 104] on button "Save" at bounding box center [548, 97] width 186 height 27
click at [353, 406] on button "Cancel" at bounding box center [353, 401] width 190 height 27
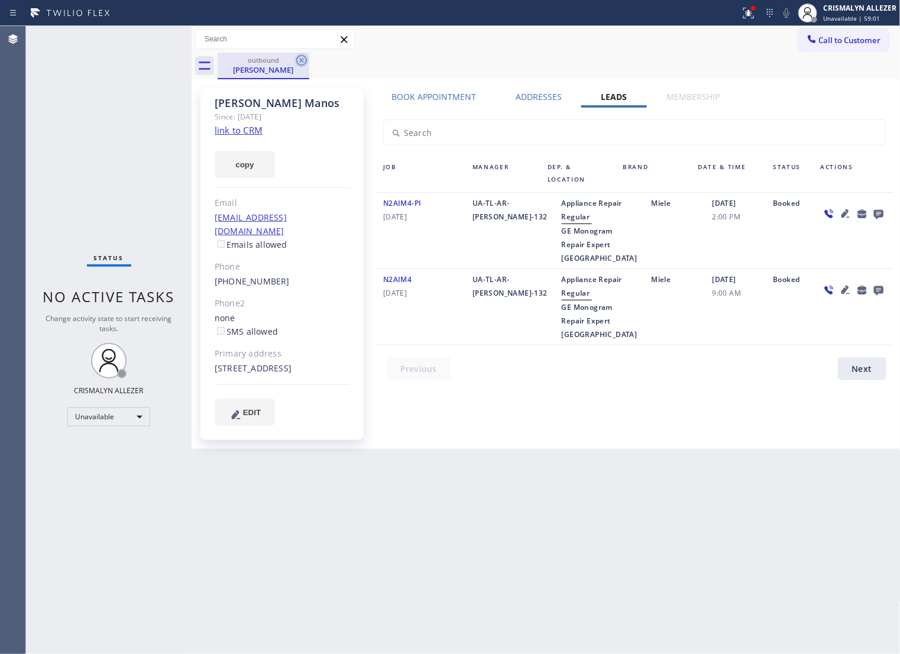
click at [299, 57] on icon at bounding box center [301, 60] width 14 height 14
